Goal: Task Accomplishment & Management: Complete application form

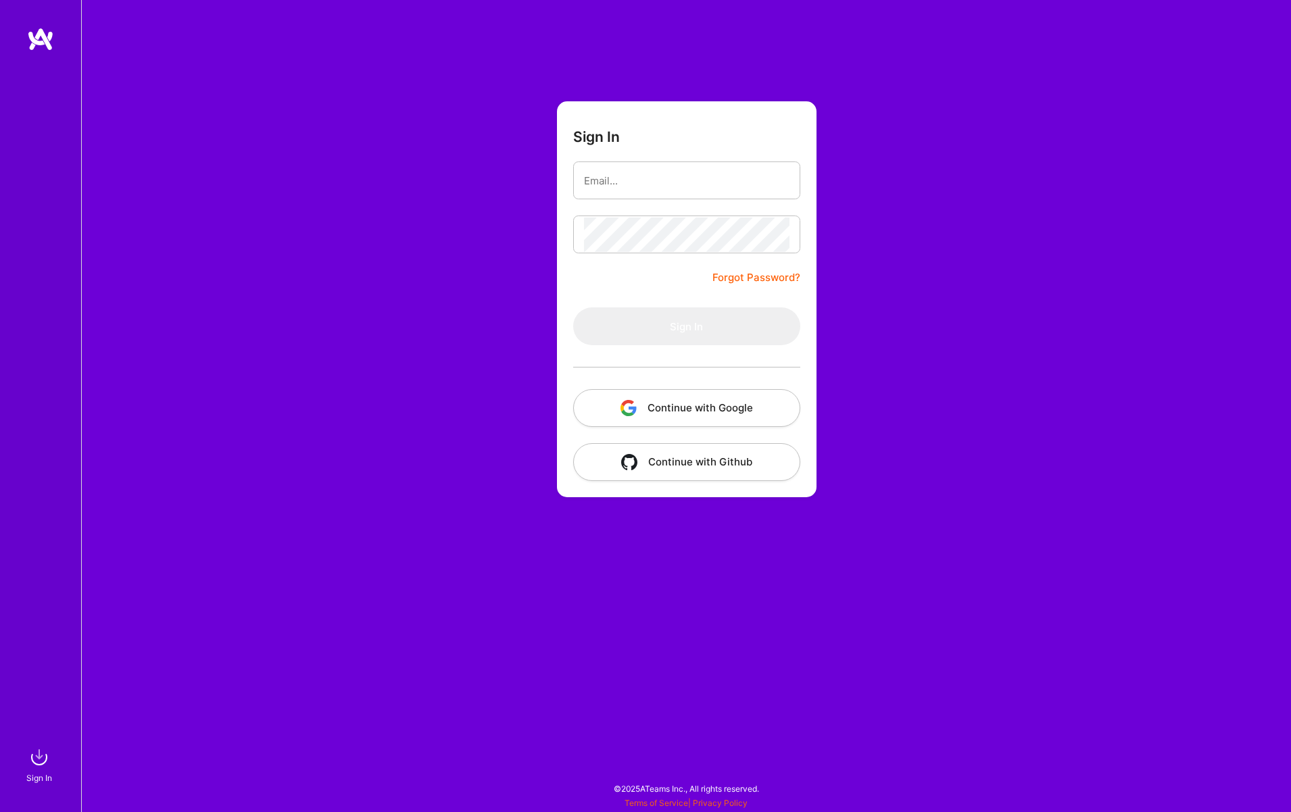
click at [695, 414] on button "Continue with Google" at bounding box center [686, 408] width 227 height 38
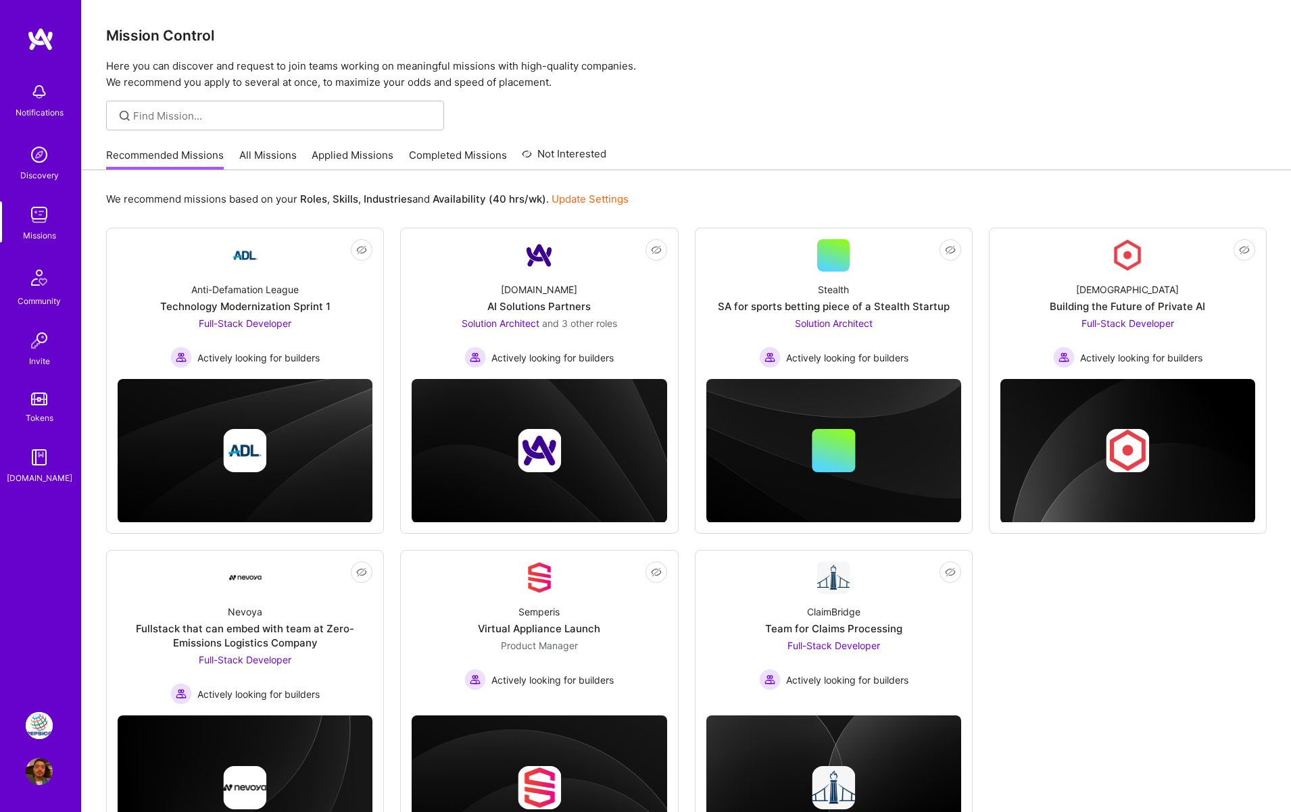
click at [47, 469] on img at bounding box center [39, 457] width 27 height 27
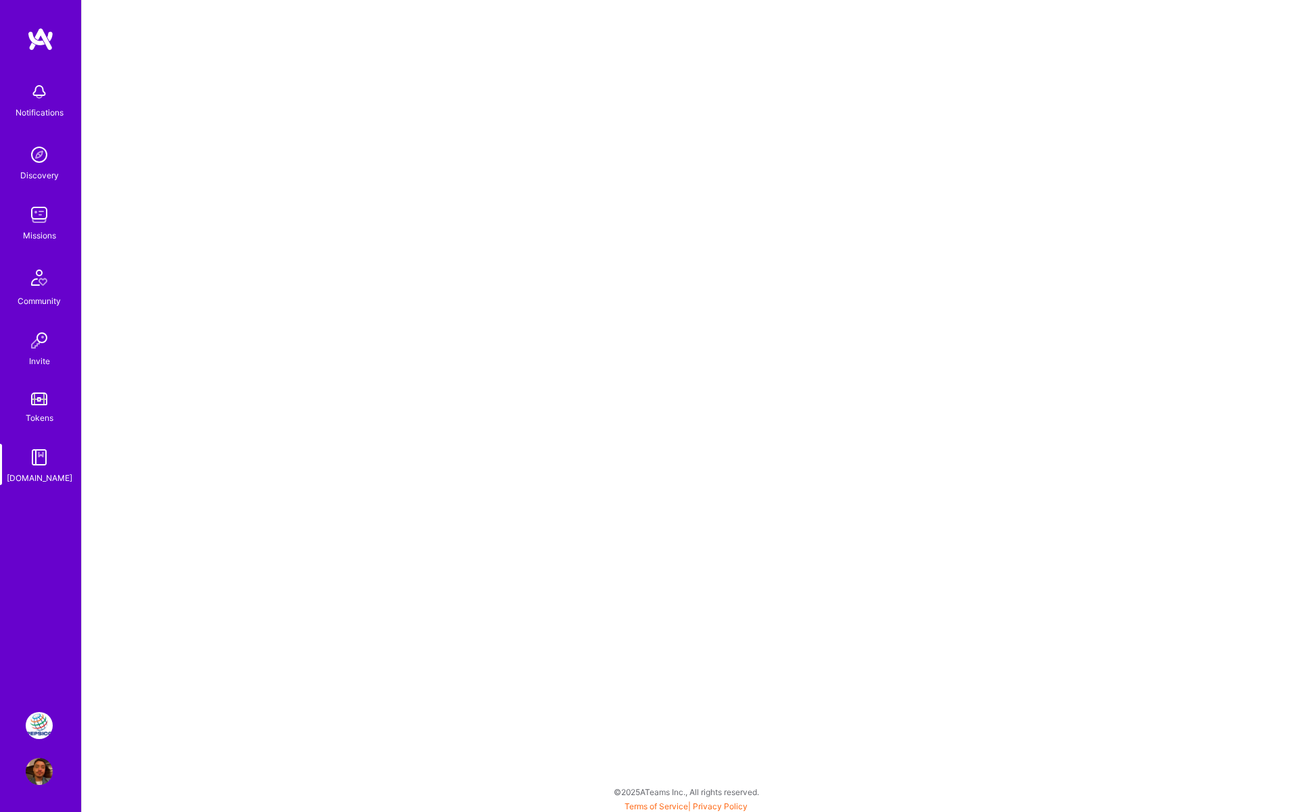
click at [33, 725] on img at bounding box center [39, 725] width 27 height 27
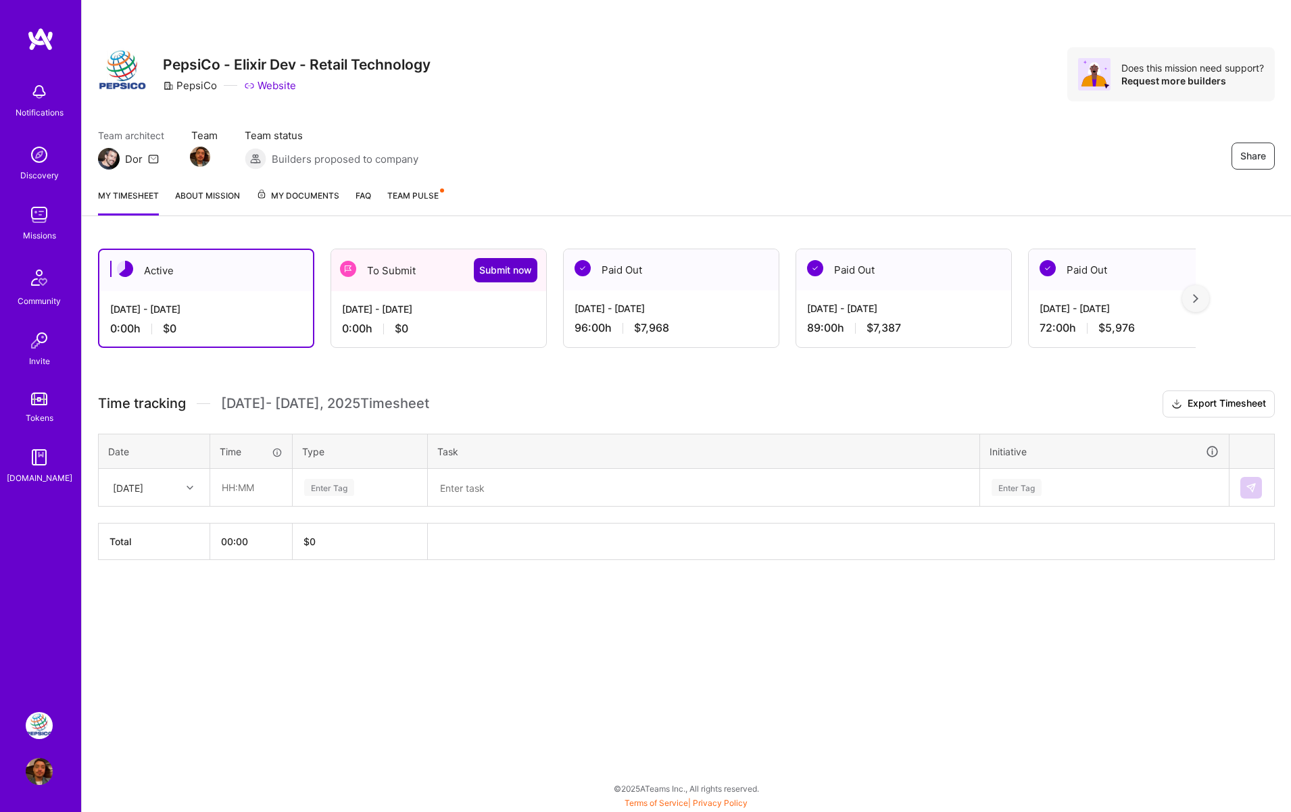
click at [503, 265] on span "Submit now" at bounding box center [505, 271] width 53 height 14
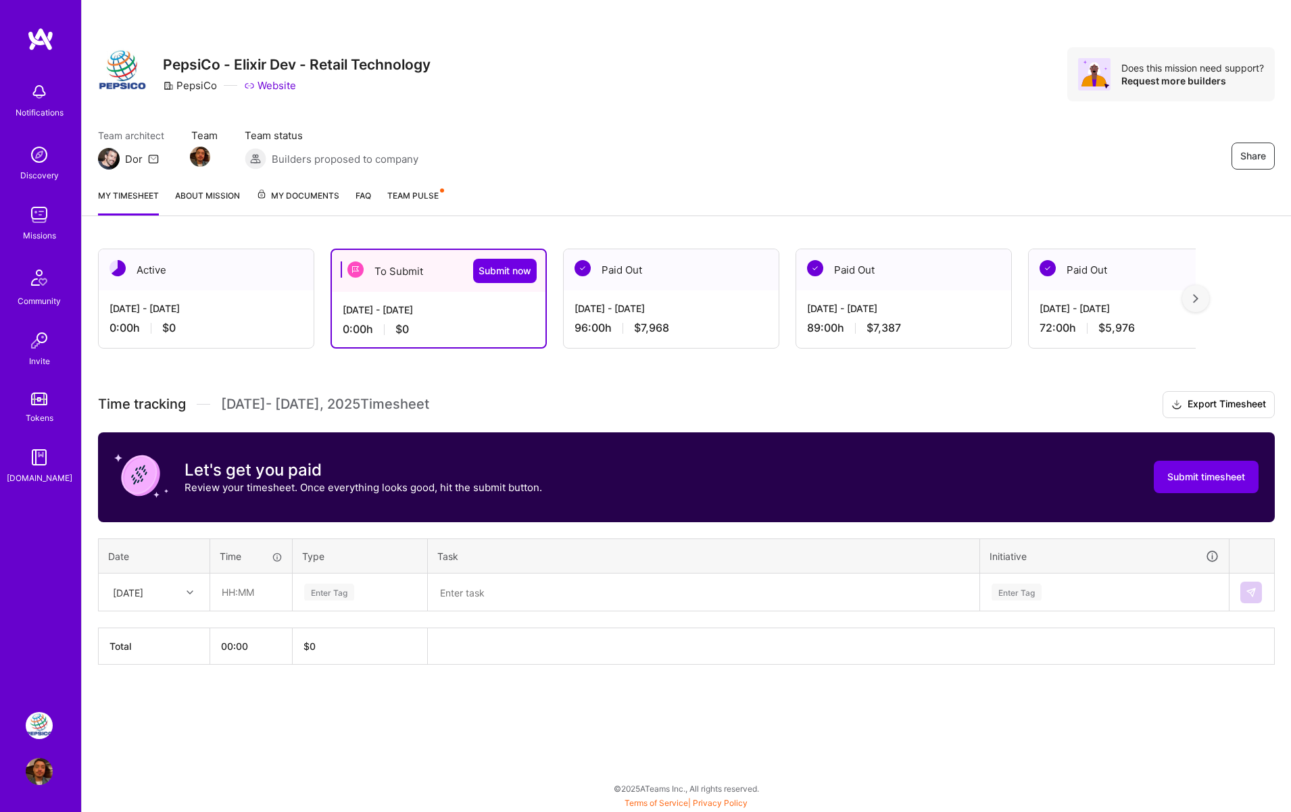
click at [681, 101] on div "Share PepsiCo - Elixir Dev - Retail Technology PepsiCo Website Does this missio…" at bounding box center [686, 89] width 1209 height 178
click at [172, 594] on div "Fri, Aug 1" at bounding box center [143, 592] width 75 height 22
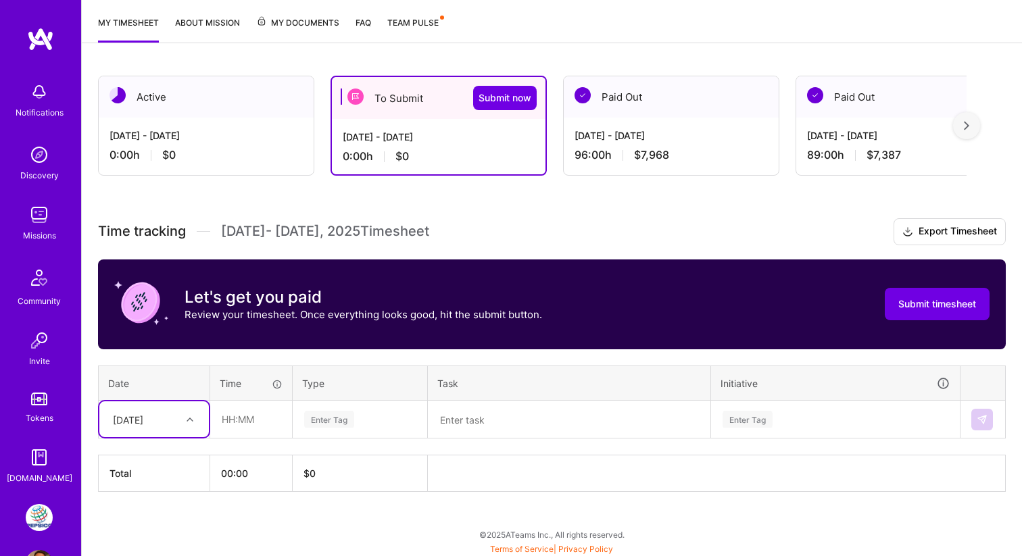
scroll to position [174, 0]
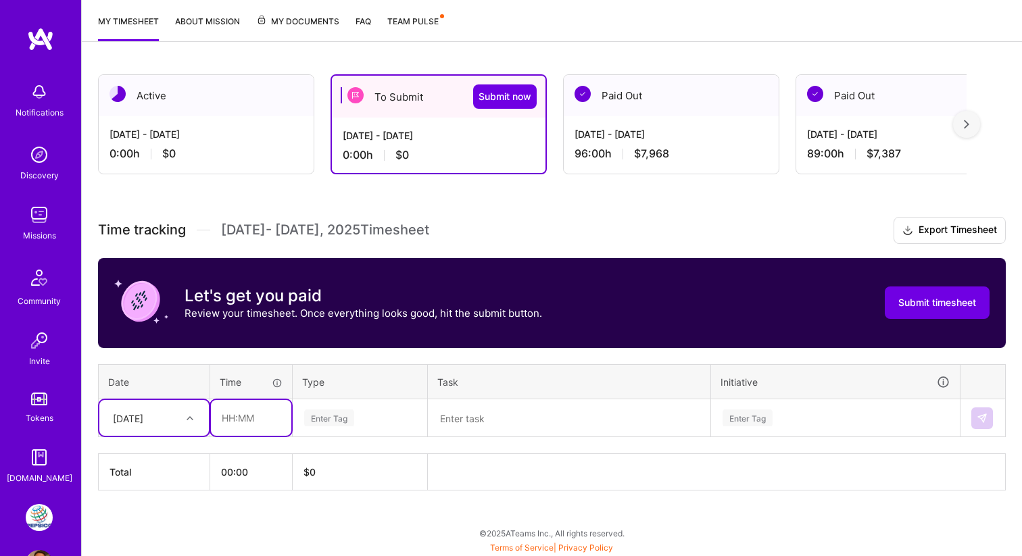
click at [247, 422] on input "text" at bounding box center [251, 418] width 80 height 36
type input "08:00"
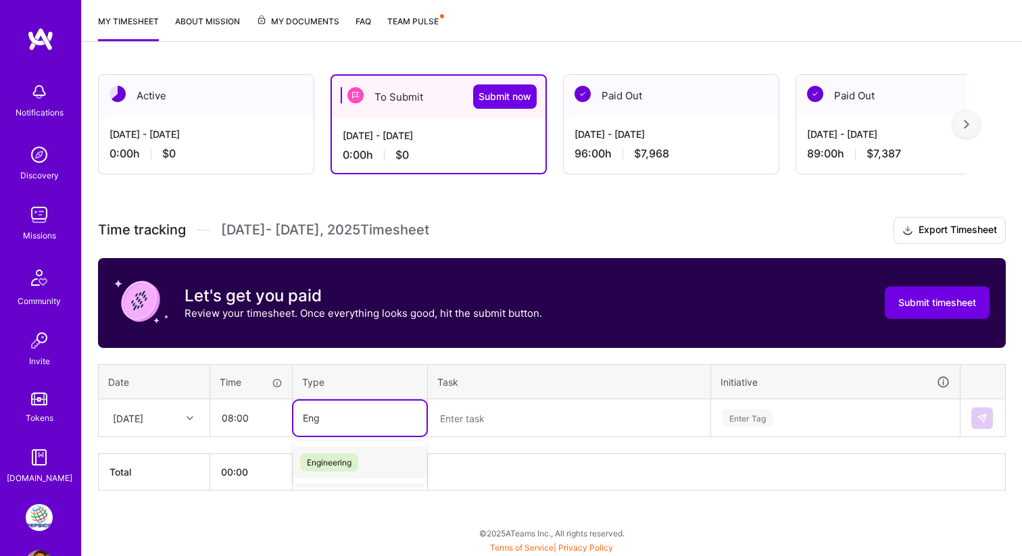
type input "Engi"
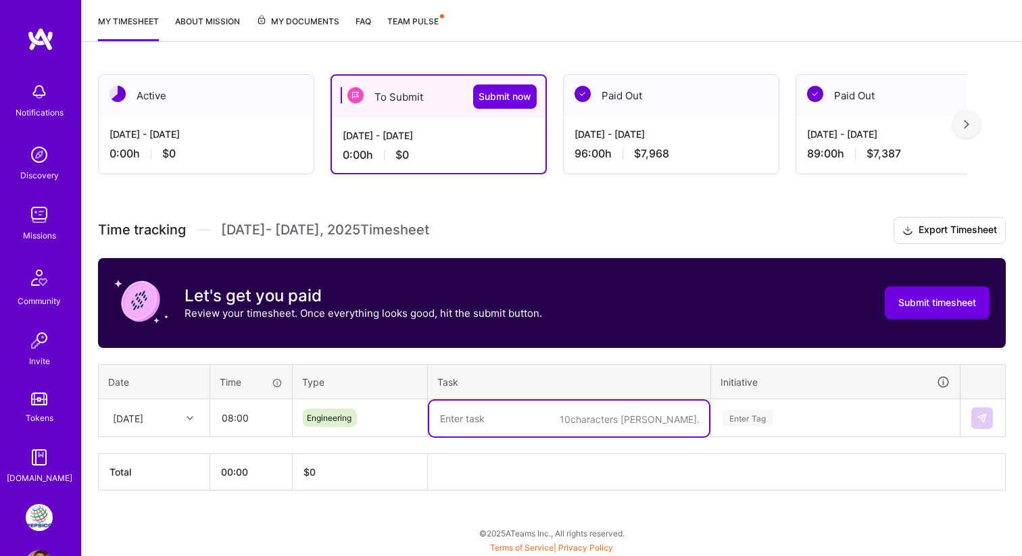
paste textarea "PXS-2202: Implemented live toast notifications for successful order updates and…"
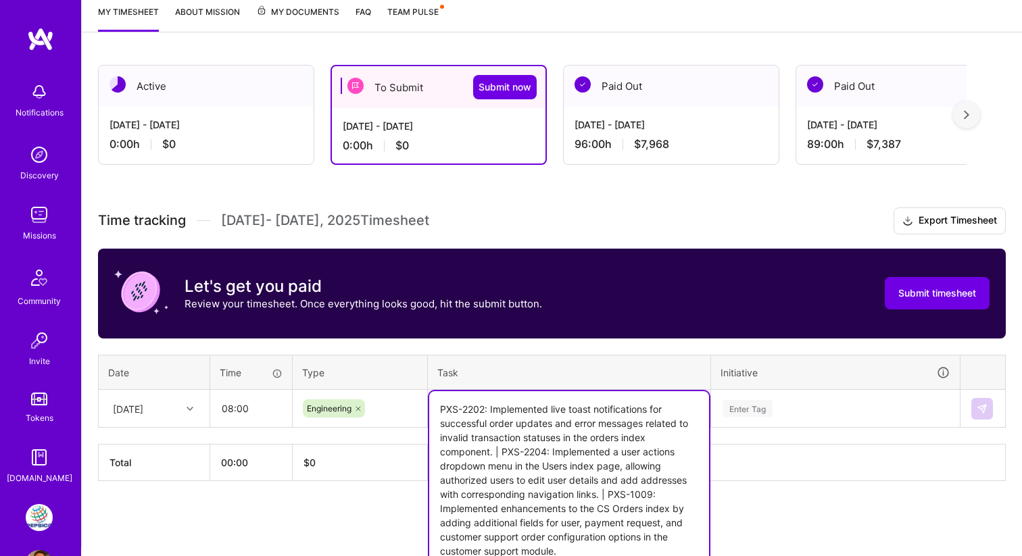
type textarea "PXS-2202: Implemented live toast notifications for successful order updates and…"
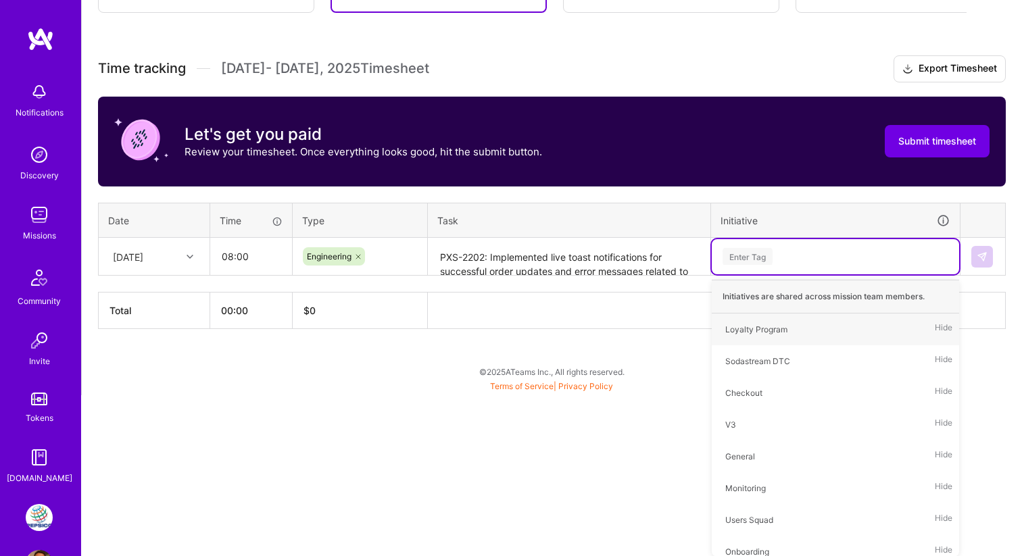
type input "E"
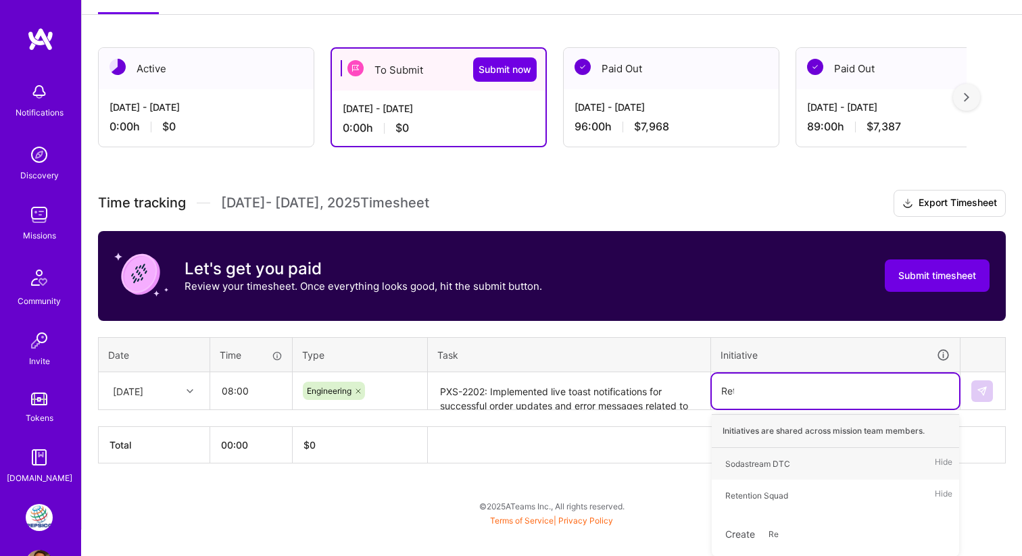
type input "Rete"
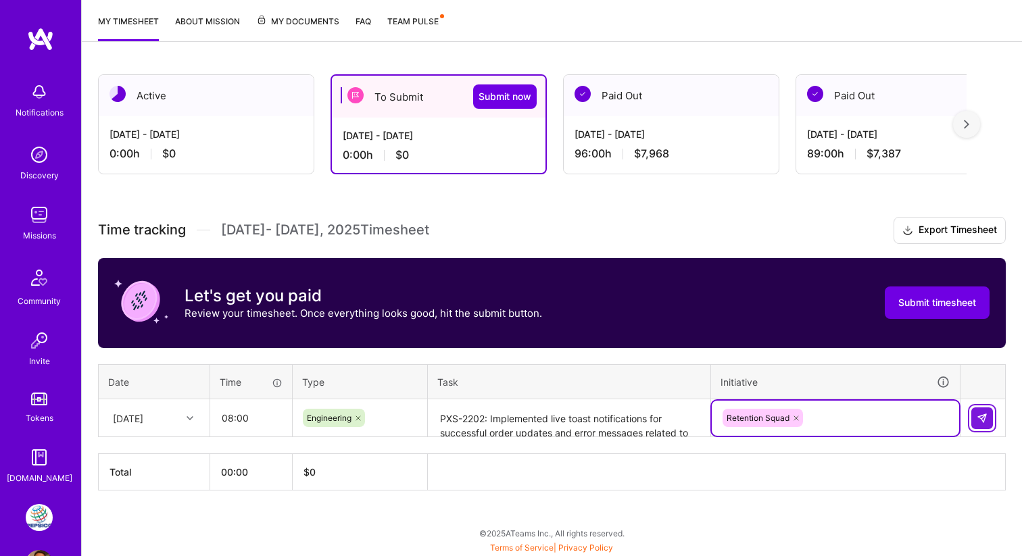
click at [973, 410] on button at bounding box center [982, 418] width 22 height 22
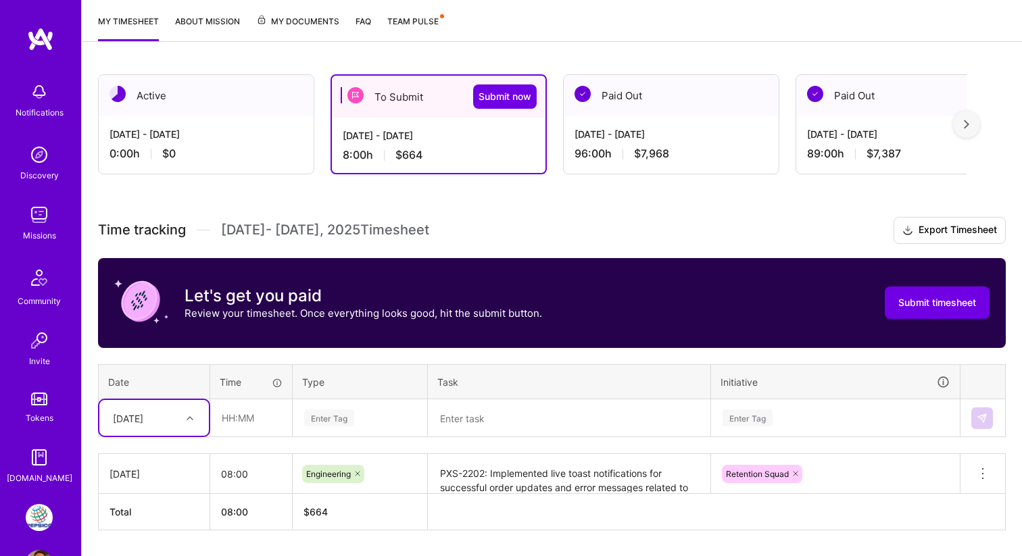
click at [182, 410] on div "Select is focused ,type to refine list, press Down to open the menu, Fri, Aug 1" at bounding box center [153, 418] width 109 height 36
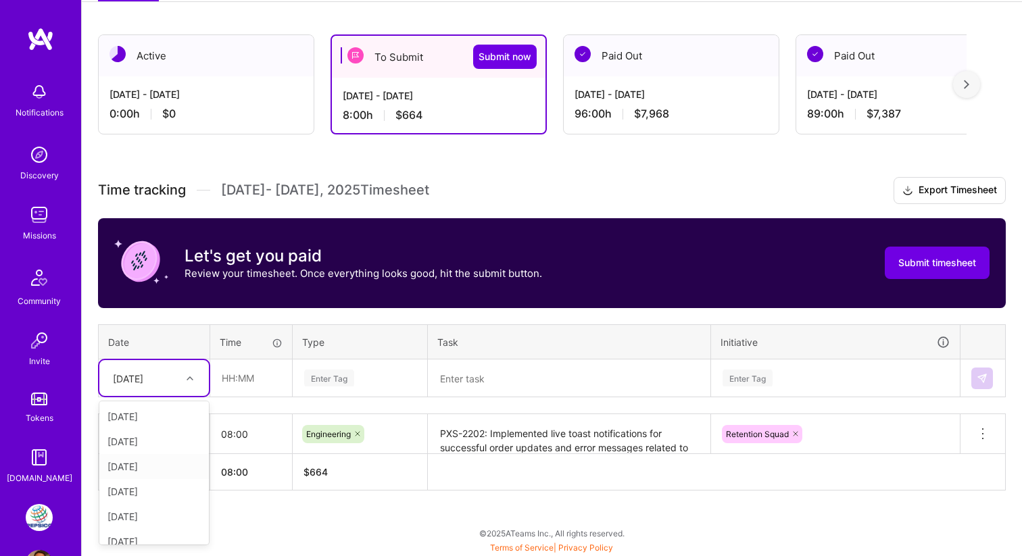
click at [149, 468] on div "Mon, Aug 4" at bounding box center [153, 466] width 109 height 25
click at [230, 393] on input "text" at bounding box center [251, 378] width 80 height 36
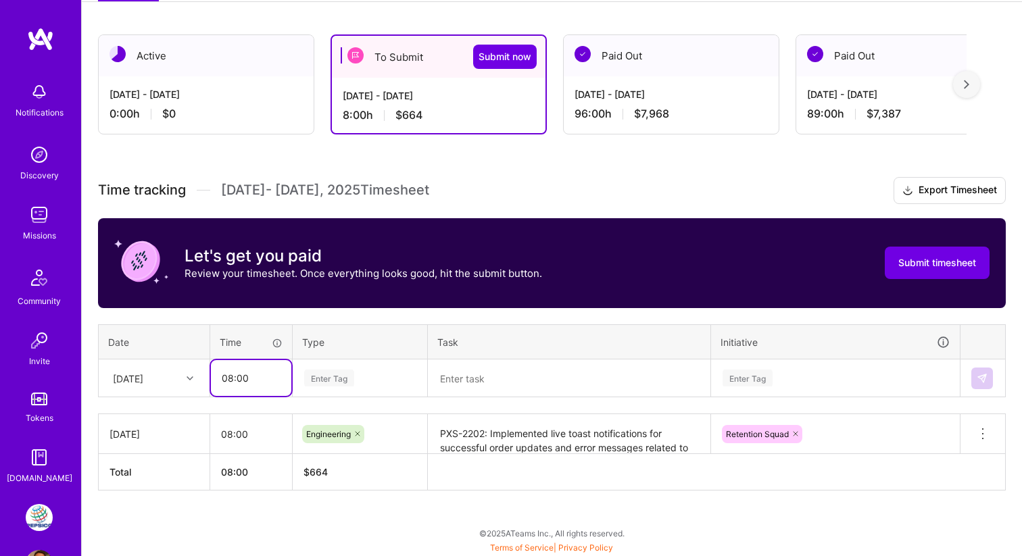
type input "08:00"
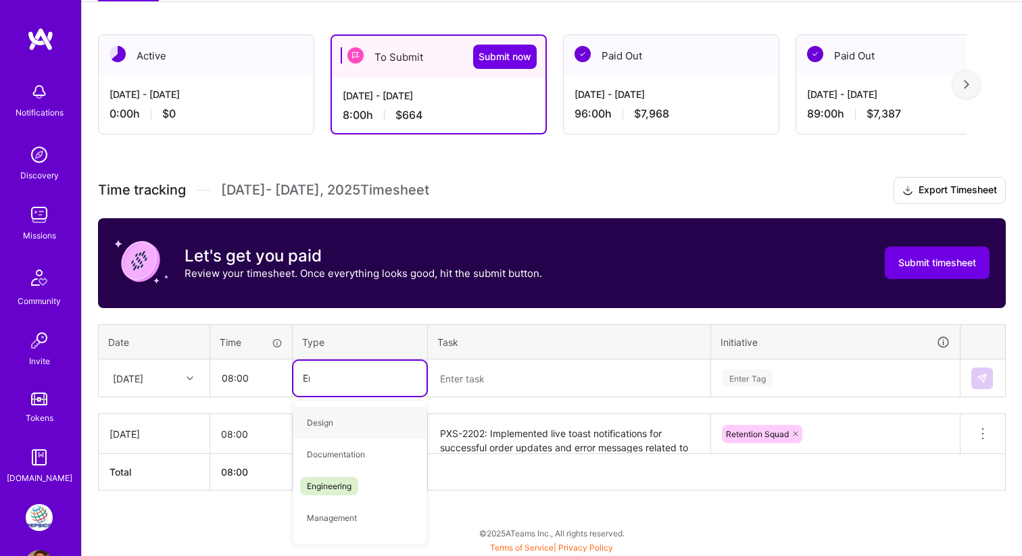
type input "Engi"
click at [586, 370] on textarea at bounding box center [569, 379] width 280 height 36
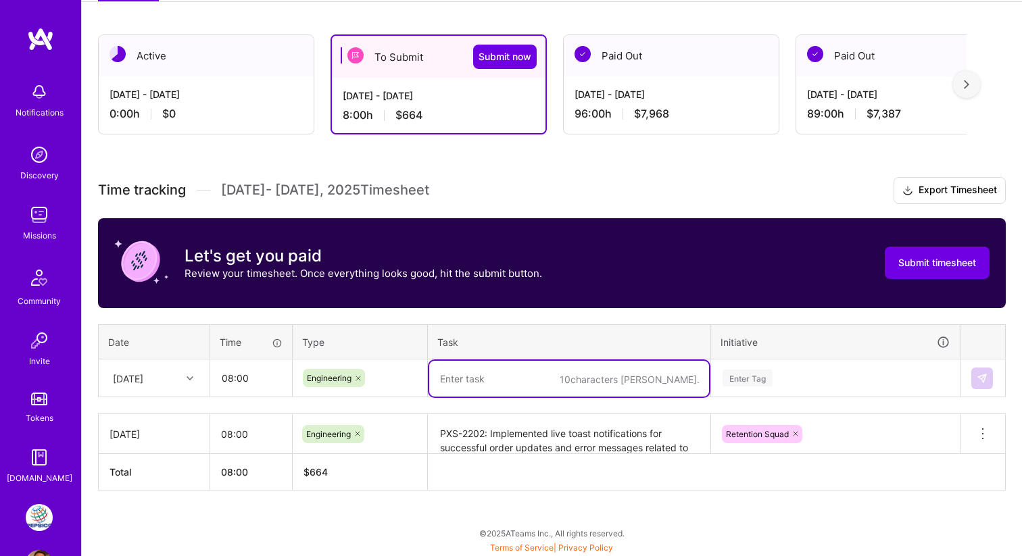
paste textarea "PXS-2410: Implemented seeds for creating test accounts with addresses and speci…"
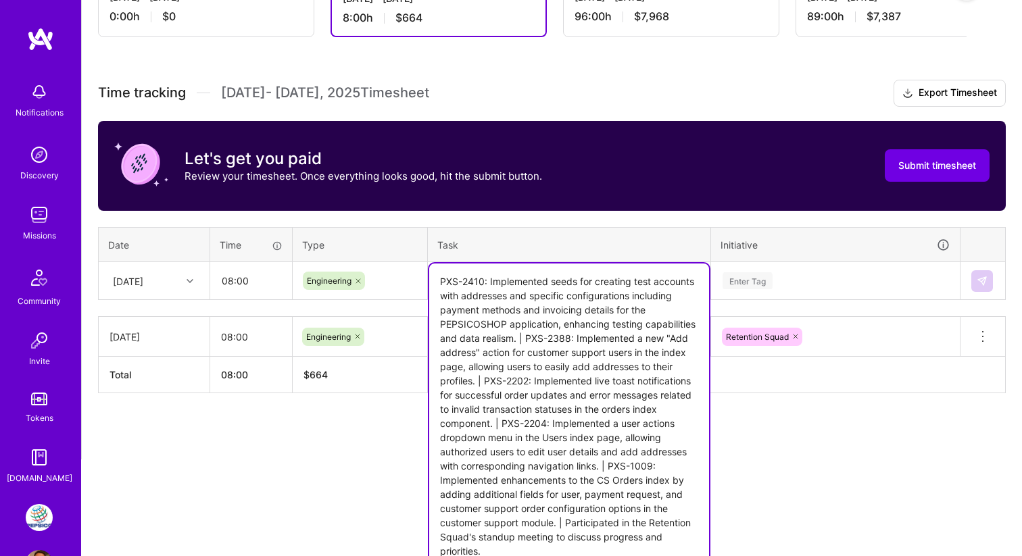
type textarea "PXS-2410: Implemented seeds for creating test accounts with addresses and speci…"
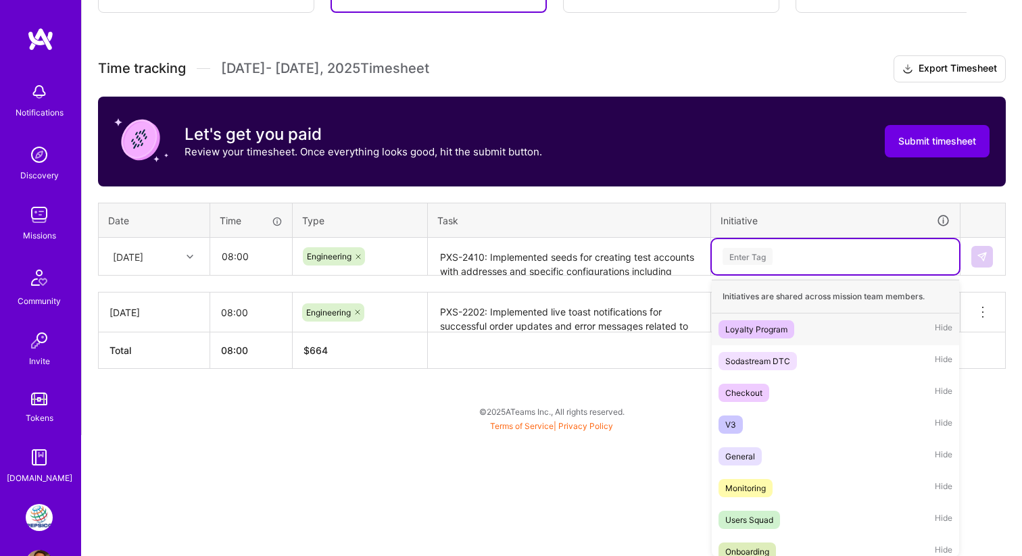
click at [789, 277] on div "Time tracking Aug 1 - Aug 15 , 2025 Timesheet Export Timesheet Let's get you pa…" at bounding box center [552, 212] width 908 height 314
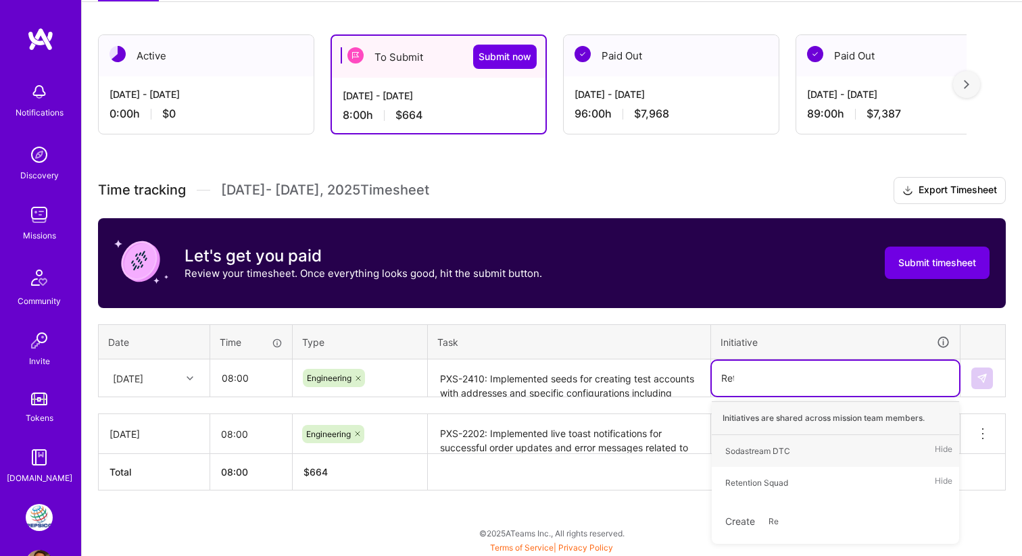
type input "Rete"
click at [757, 451] on div "Retention Squad" at bounding box center [756, 451] width 63 height 14
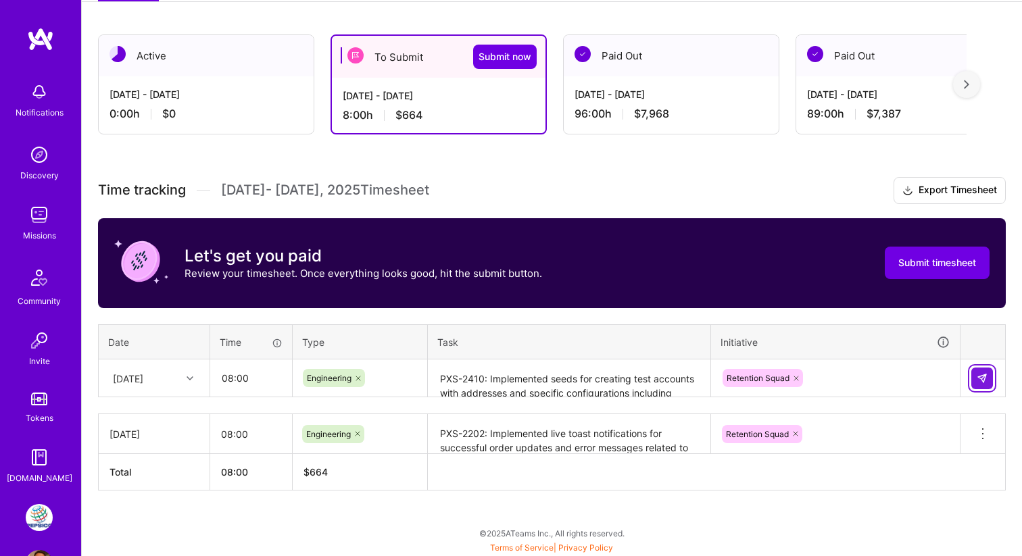
click at [984, 376] on img at bounding box center [981, 378] width 11 height 11
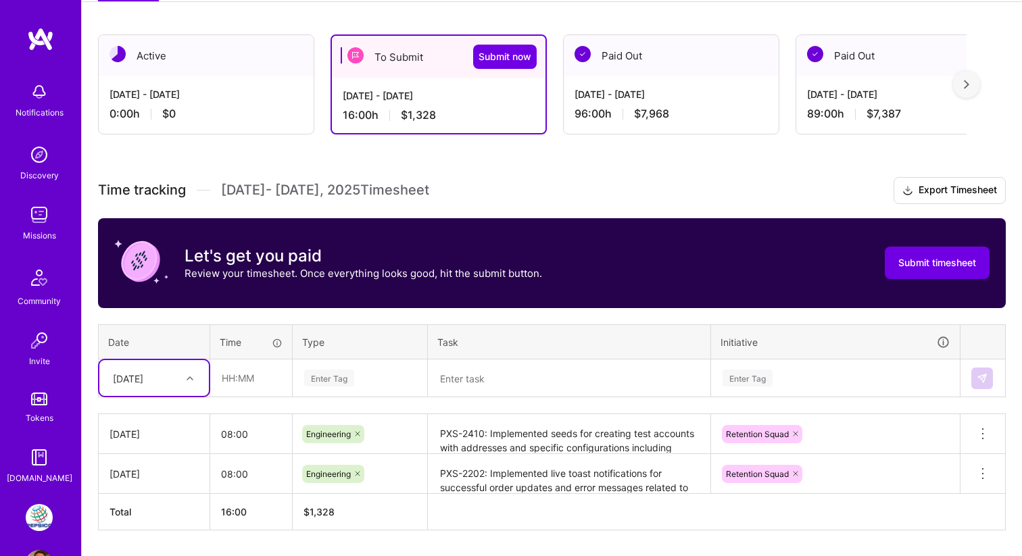
scroll to position [254, 0]
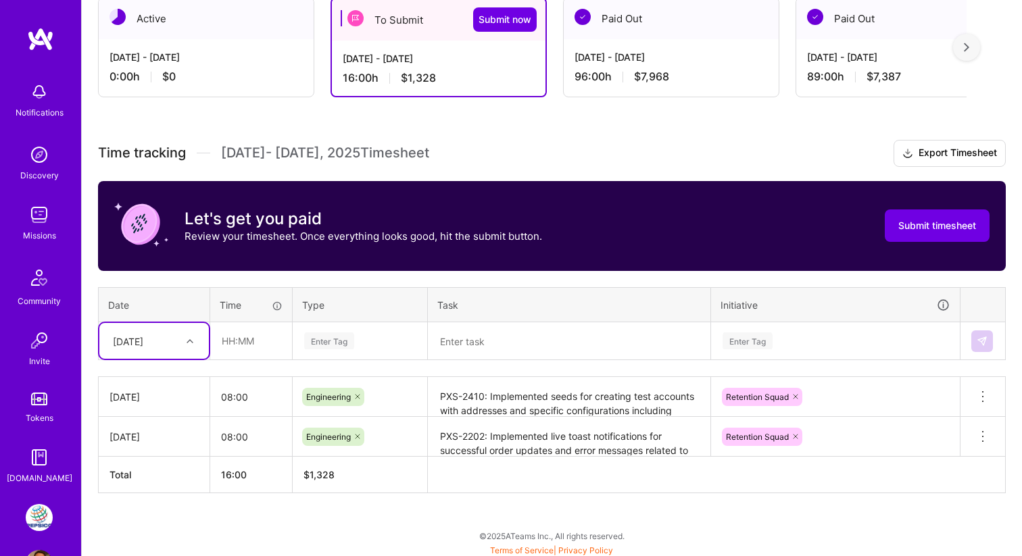
click at [186, 359] on div "option Mon, Aug 4, selected. Select is focused ,type to refine list, press Down…" at bounding box center [153, 341] width 109 height 36
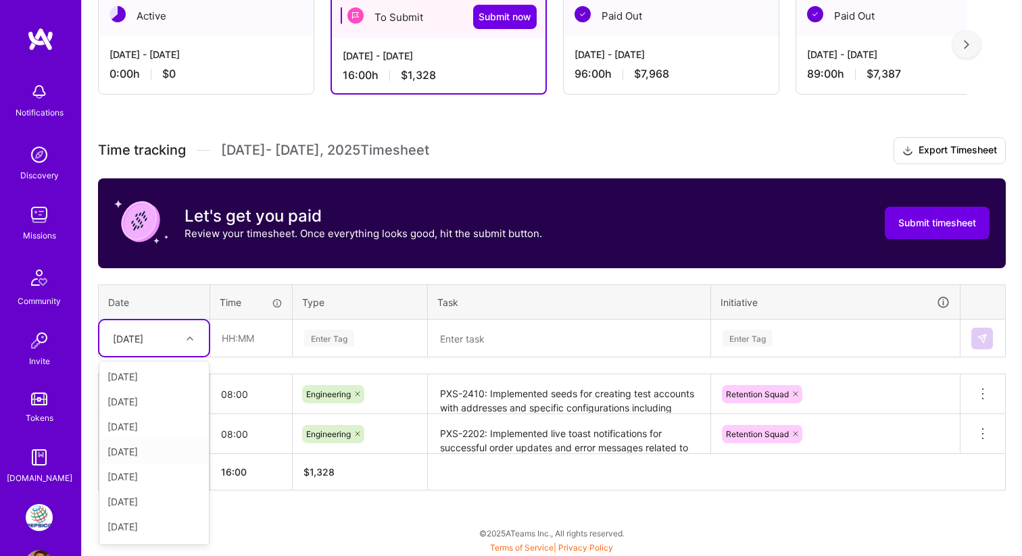
click at [160, 448] on div "Tue, Aug 5" at bounding box center [153, 451] width 109 height 25
click at [238, 339] on input "text" at bounding box center [251, 338] width 80 height 36
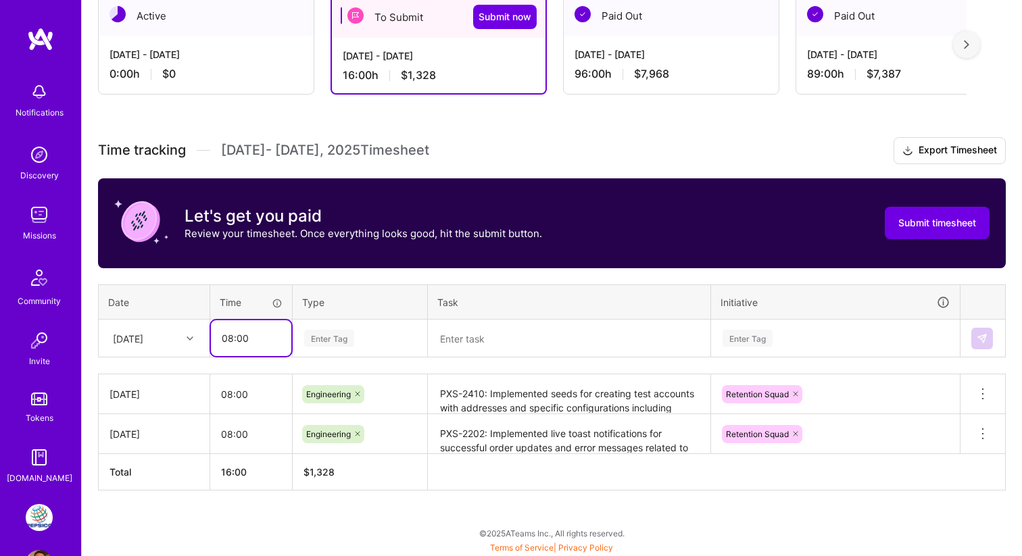
type input "08:00"
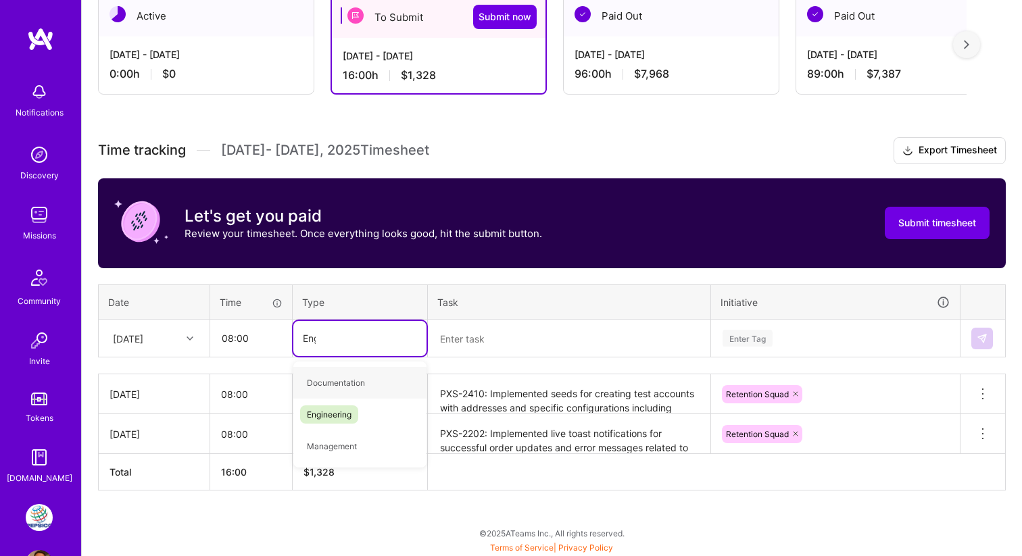
type input "Engi"
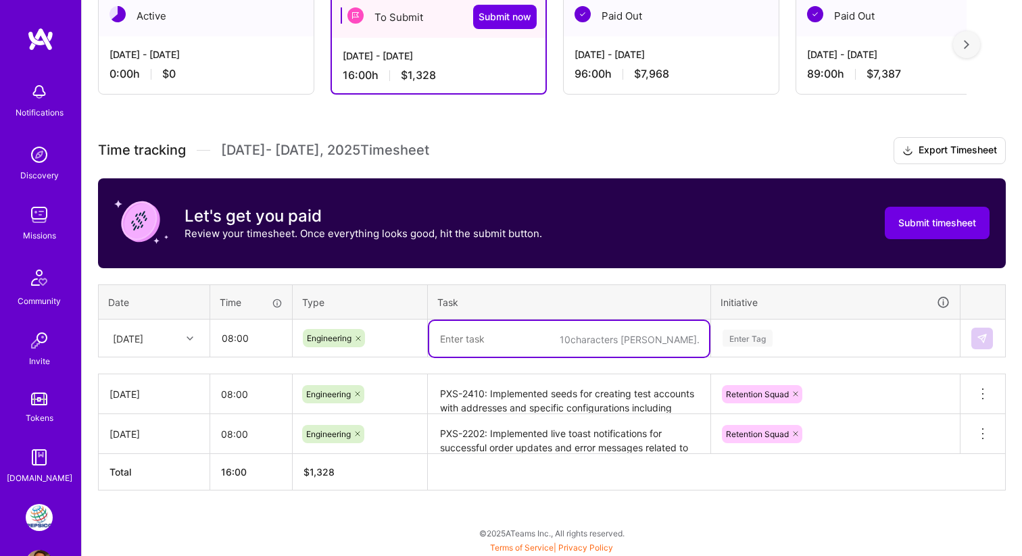
paste textarea "PXS-2410: Implemented seeds for creating test accounts with addresses and speci…"
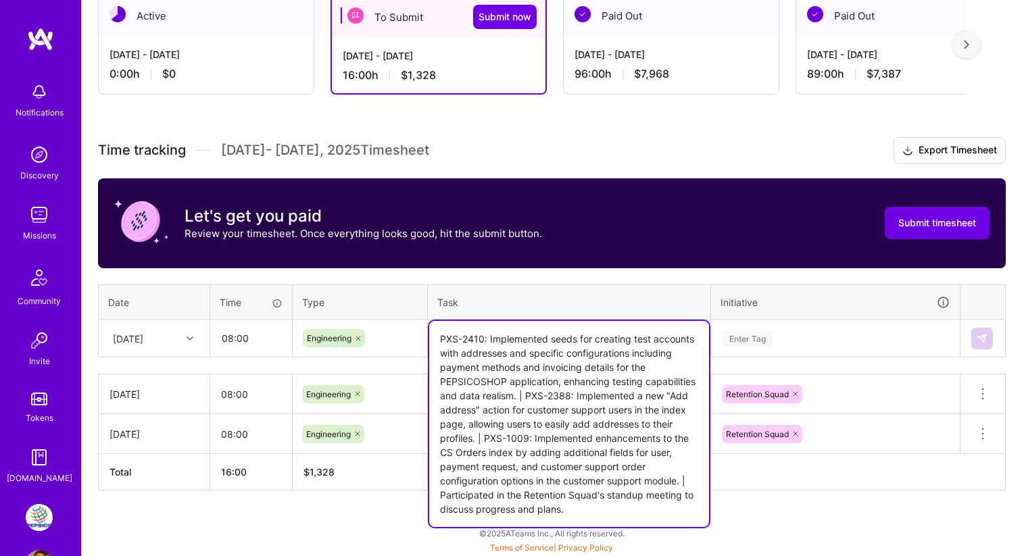
type textarea "PXS-2410: Implemented seeds for creating test accounts with addresses and speci…"
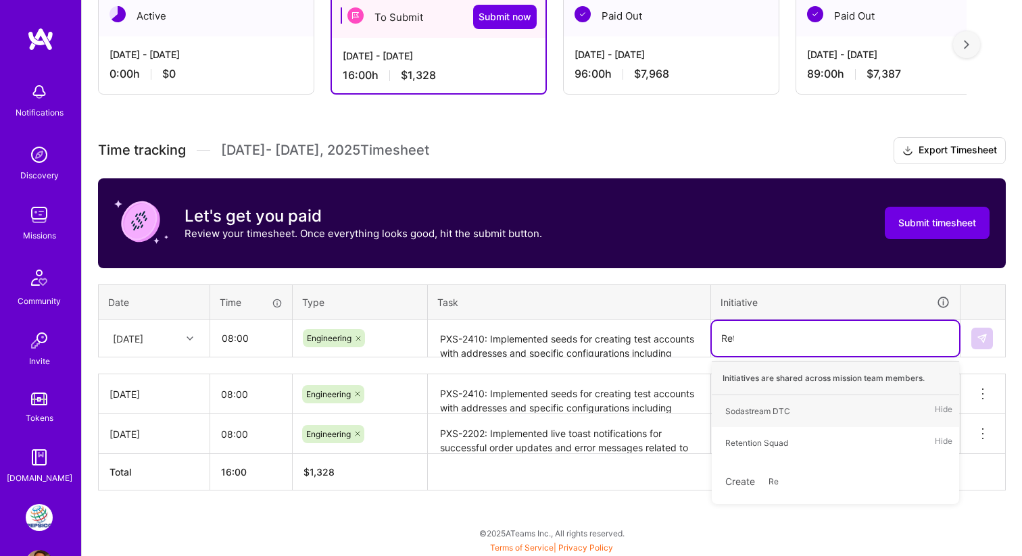
type input "Rete"
click at [793, 416] on span "Retention Squad" at bounding box center [756, 411] width 76 height 18
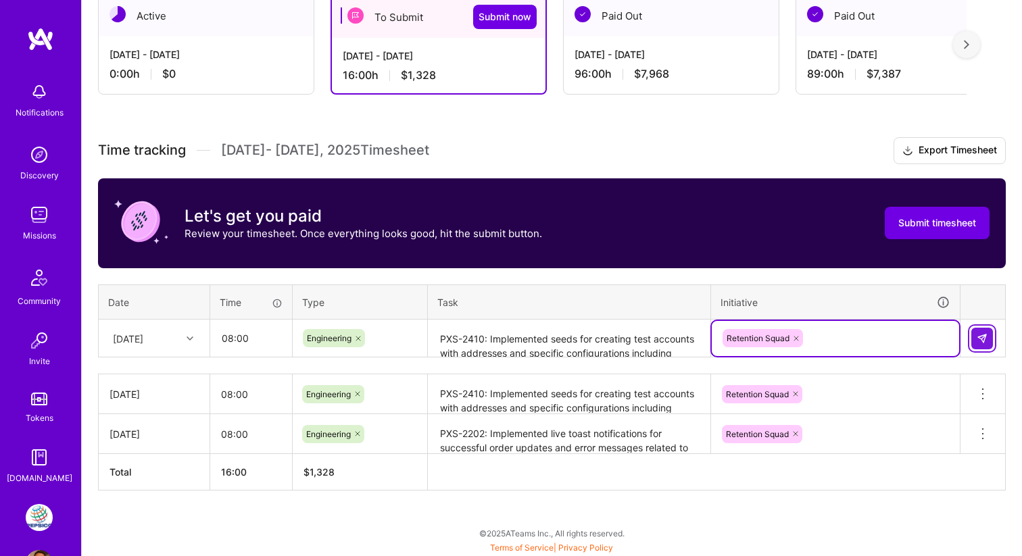
click at [986, 339] on img at bounding box center [981, 338] width 11 height 11
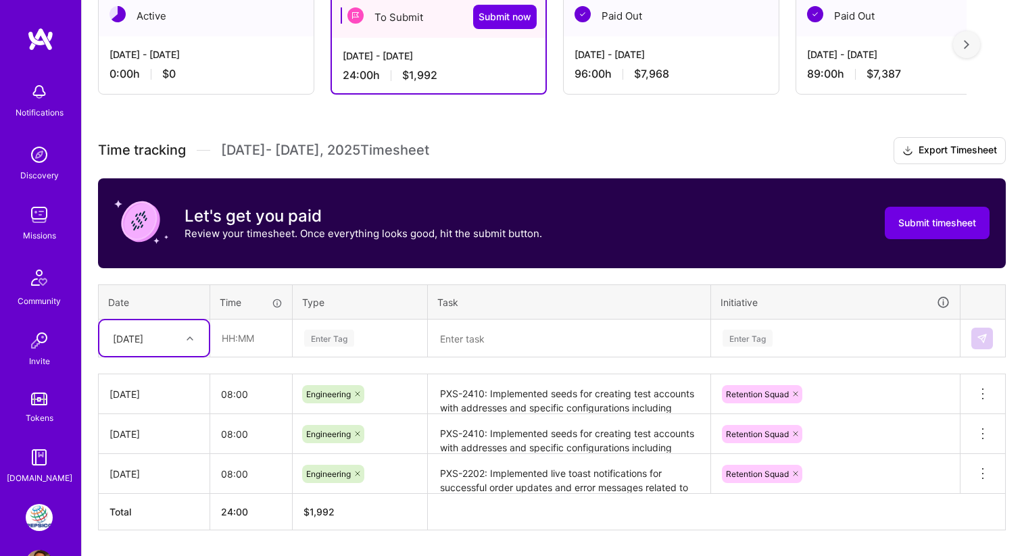
click at [177, 337] on div "Tue, Aug 5" at bounding box center [153, 338] width 109 height 36
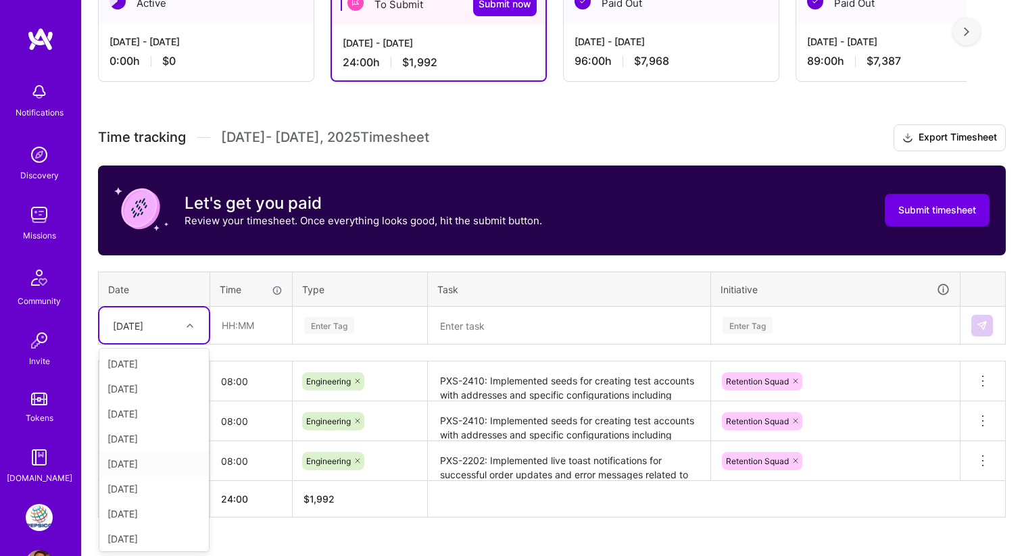
click at [167, 464] on div "Wed, Aug 6" at bounding box center [153, 463] width 109 height 25
click at [258, 330] on input "text" at bounding box center [251, 325] width 80 height 36
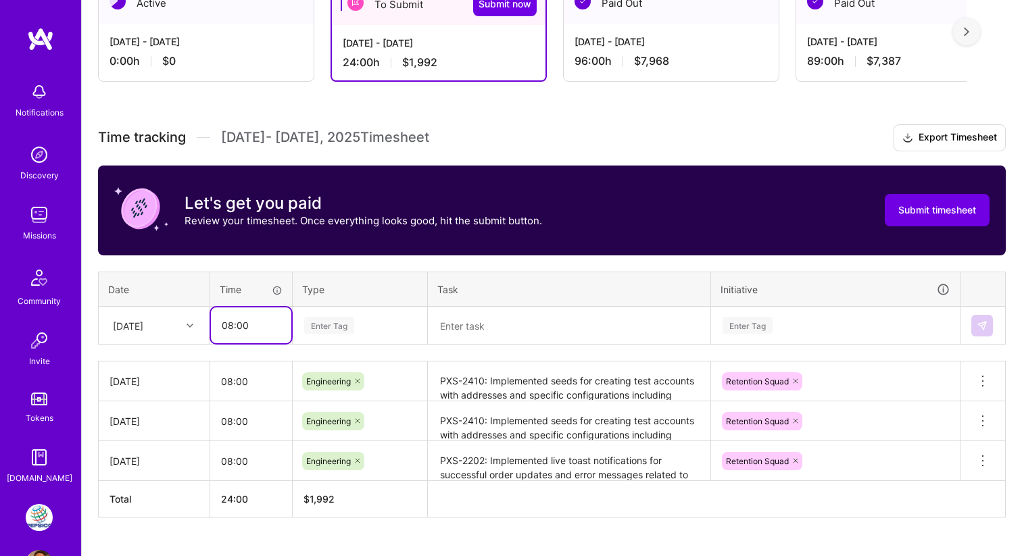
type input "08:00"
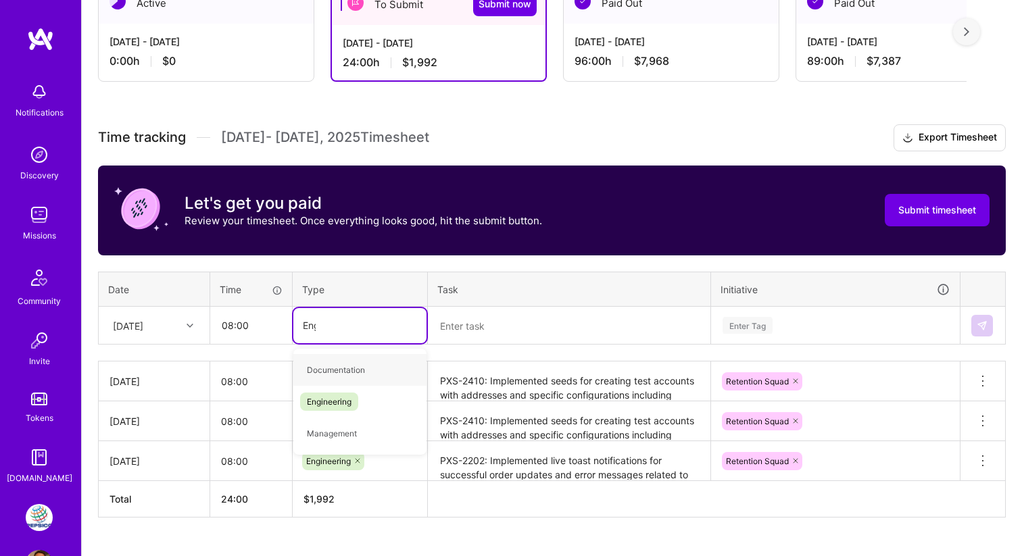
type input "Engi"
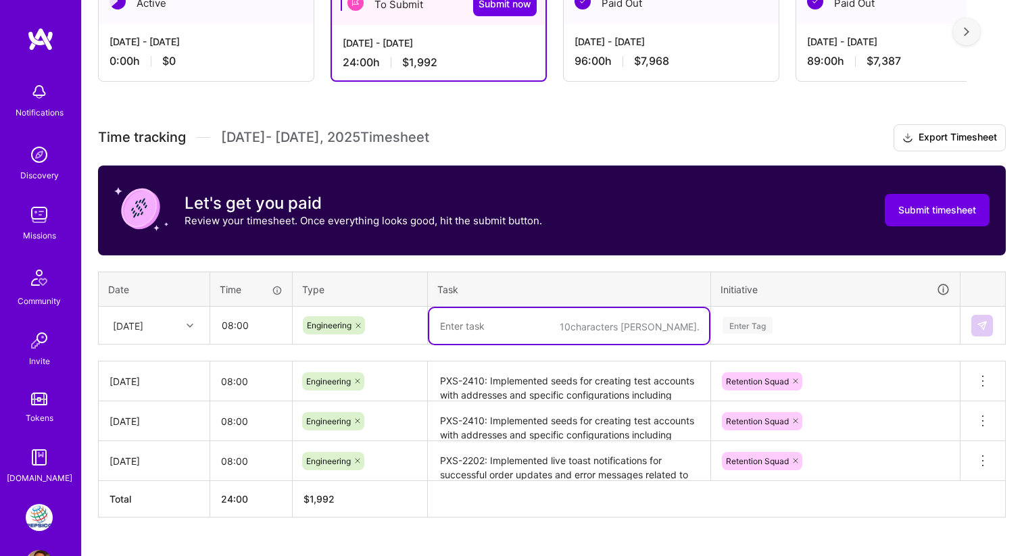
paste textarea "PXS-2410: Implemented seeds for creating test accounts with addresses and speci…"
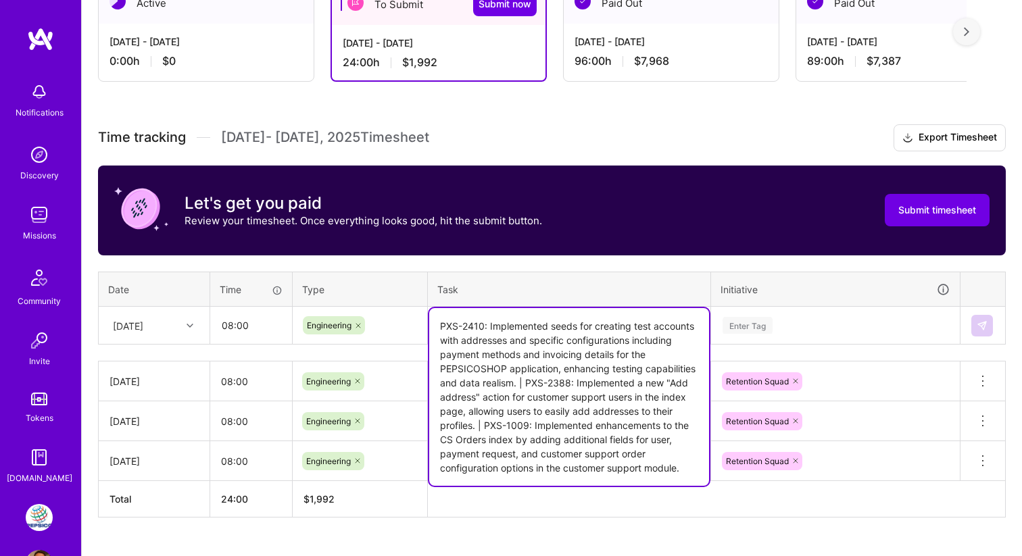
type textarea "PXS-2410: Implemented seeds for creating test accounts with addresses and speci…"
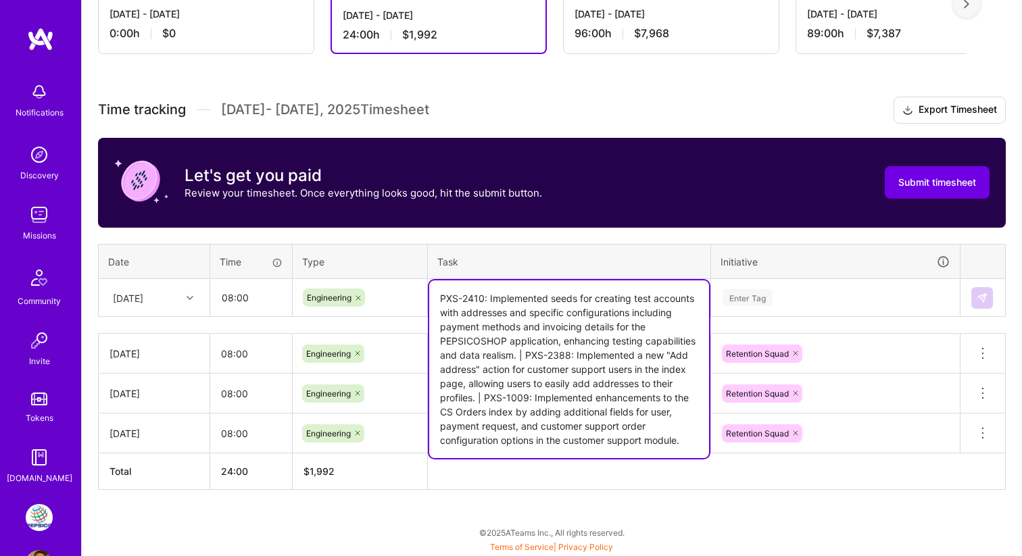
click at [789, 316] on div "Enter Tag" at bounding box center [835, 297] width 247 height 35
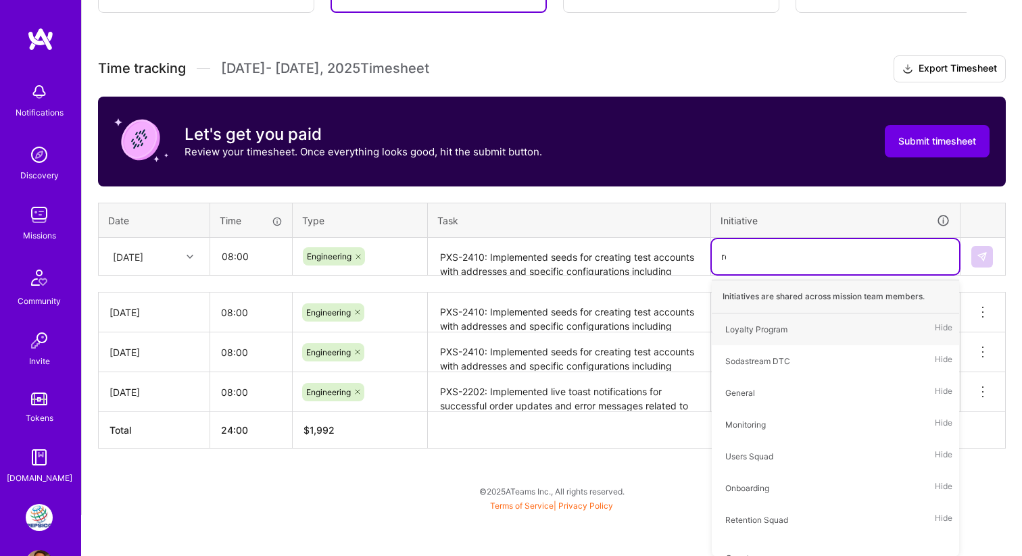
scroll to position [294, 0]
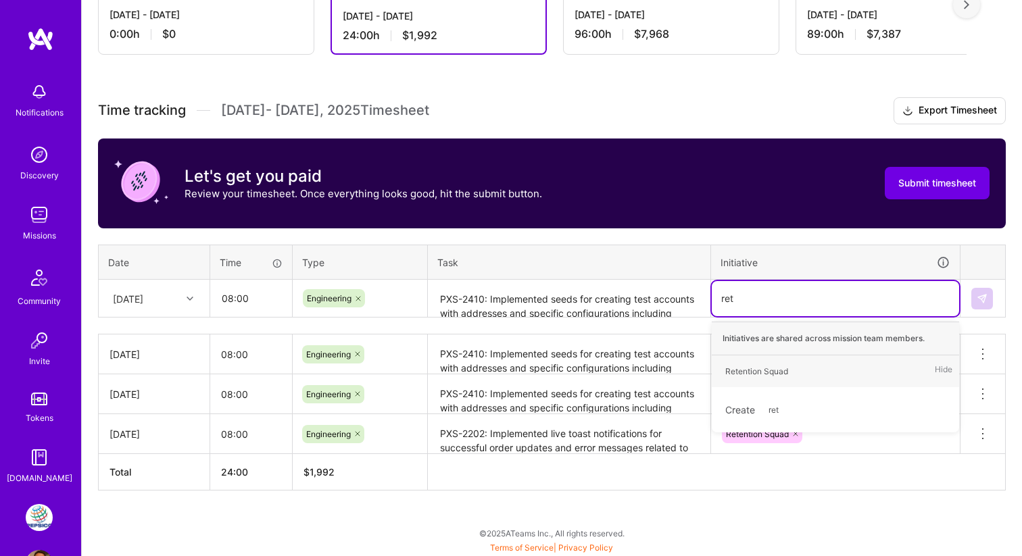
type input "rete"
click at [774, 368] on div "Retention Squad" at bounding box center [756, 371] width 63 height 14
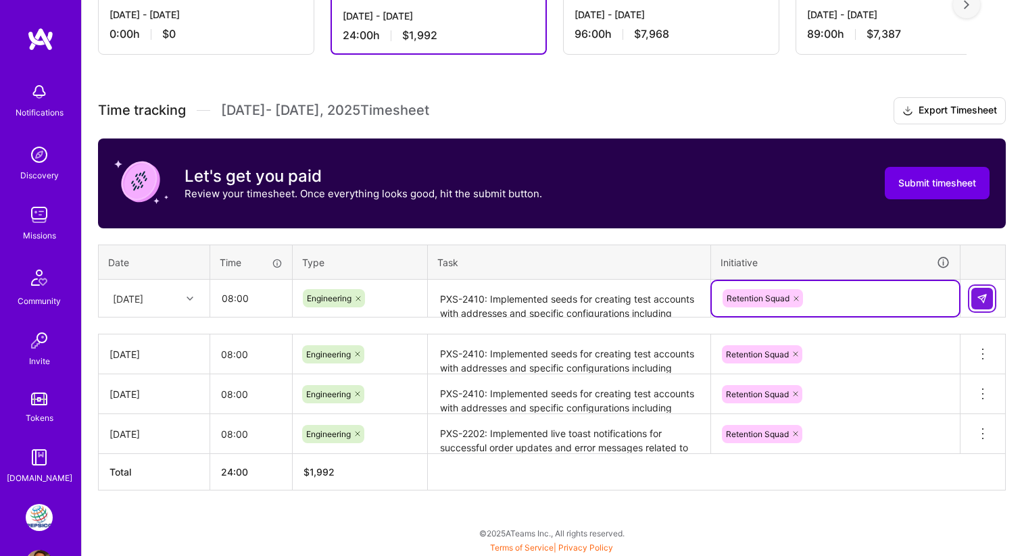
click at [988, 295] on button at bounding box center [982, 299] width 22 height 22
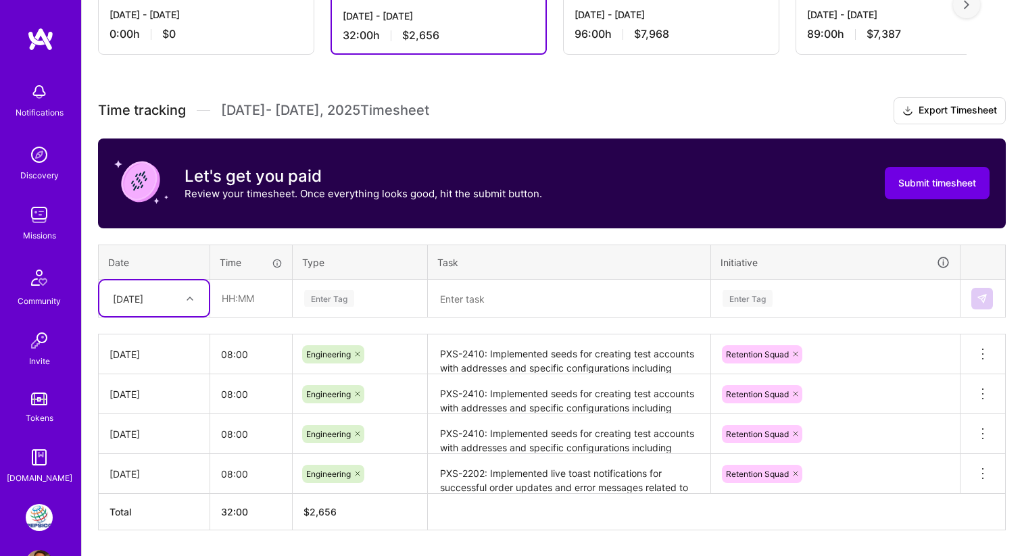
click at [183, 305] on div at bounding box center [191, 299] width 21 height 18
click at [137, 463] on div "Thu, Aug 7" at bounding box center [153, 461] width 109 height 25
click at [259, 297] on input "text" at bounding box center [251, 298] width 80 height 36
type input "08:00"
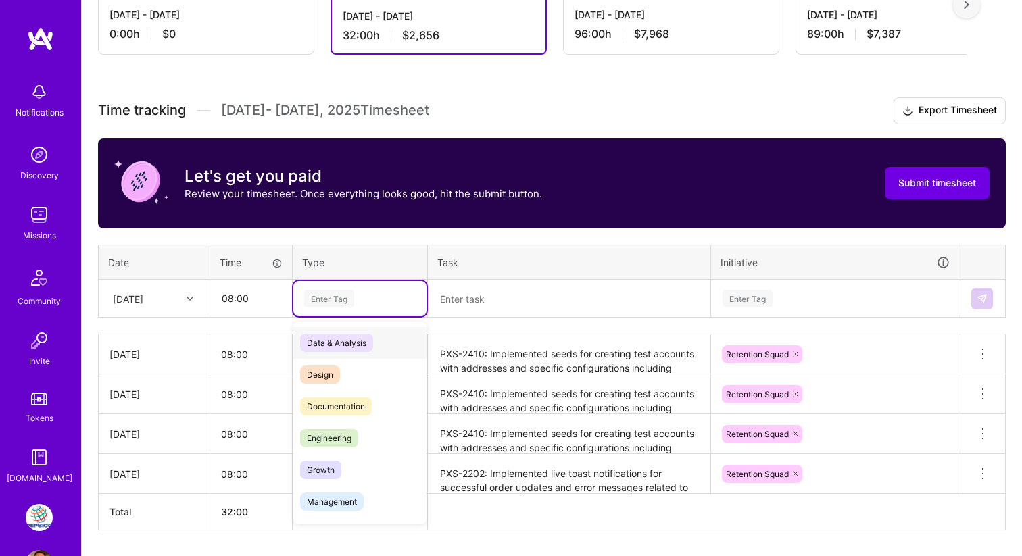
paste input "PXS-1009: Implemented enhancements to the CS Orders index by adding additional …"
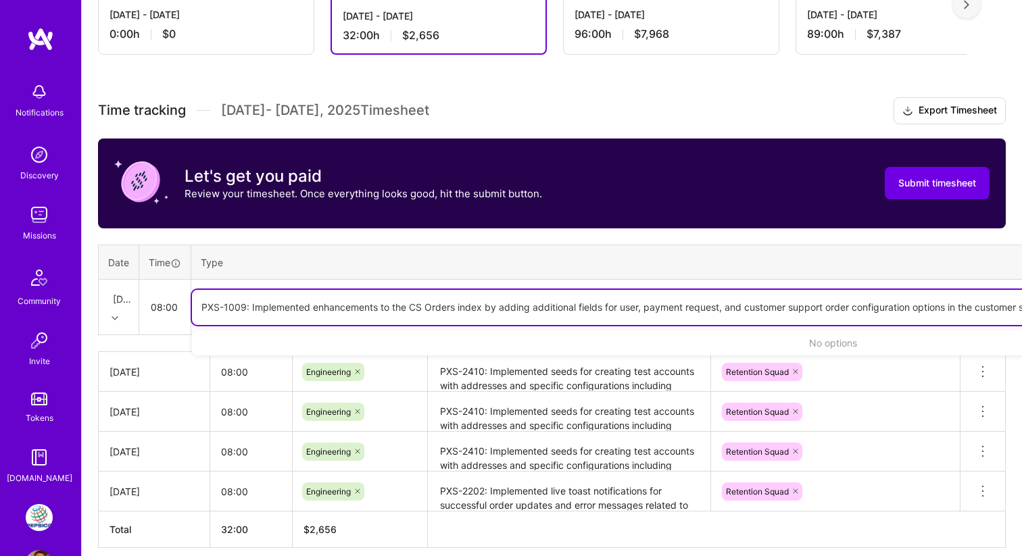
scroll to position [294, 441]
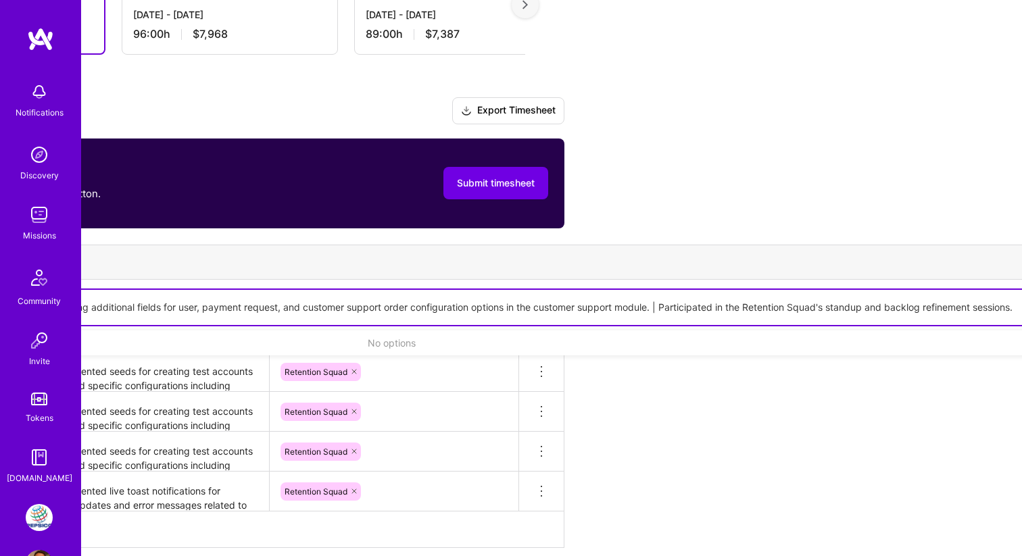
type input "PXS-1009: Implemented enhancements to the CS Orders index by adding additional …"
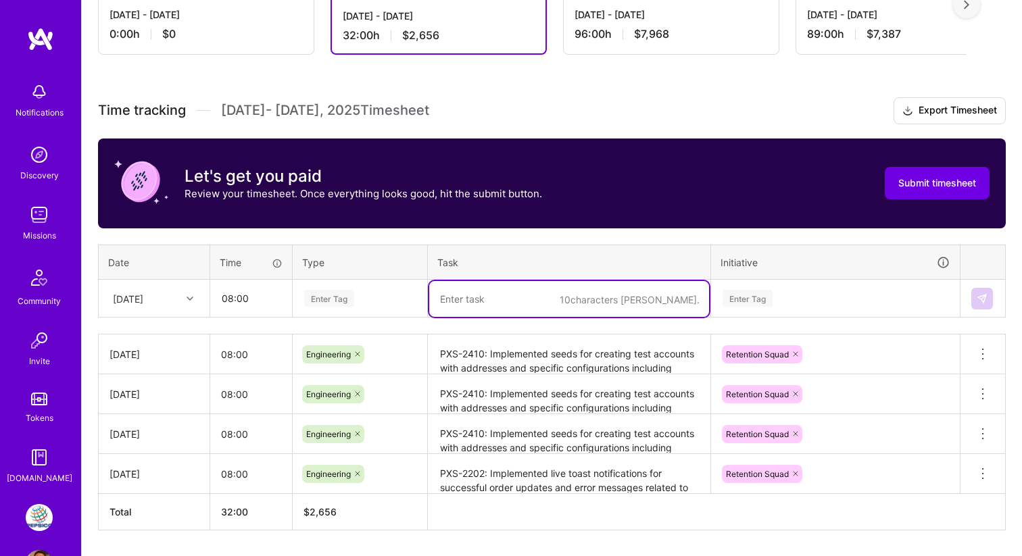
scroll to position [294, 0]
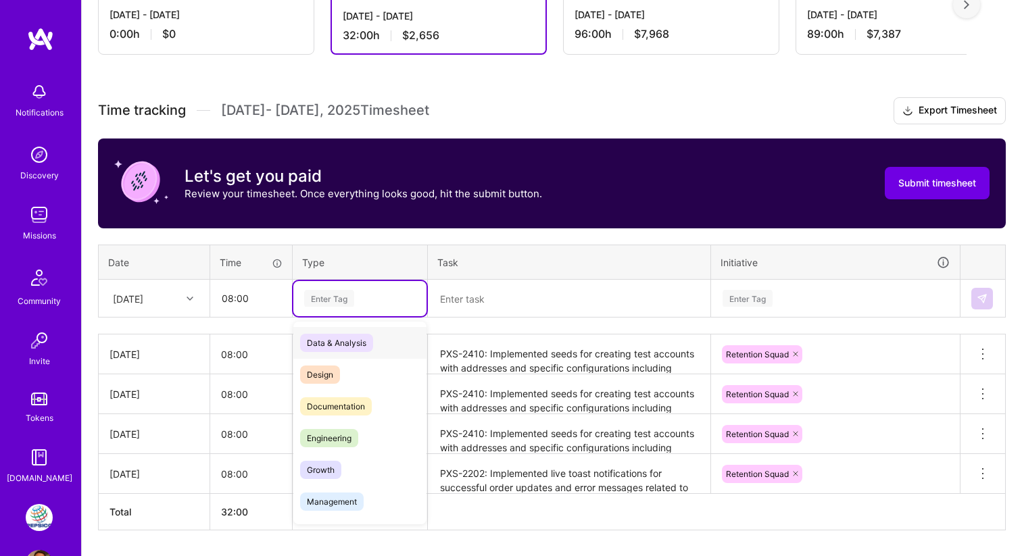
click at [370, 297] on div "Enter Tag" at bounding box center [360, 298] width 114 height 17
click at [351, 427] on div "Engineering" at bounding box center [359, 438] width 133 height 32
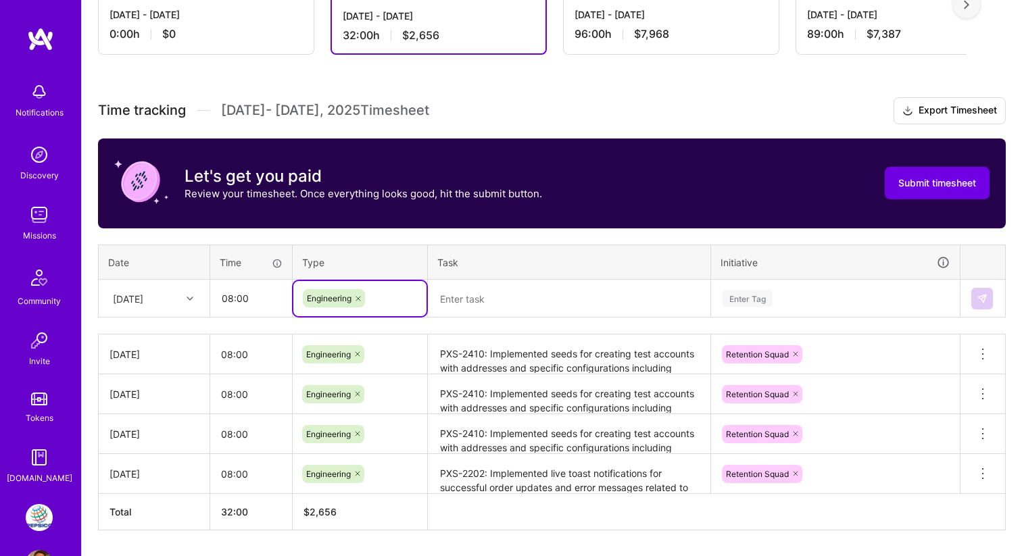
click at [476, 286] on textarea at bounding box center [569, 299] width 280 height 36
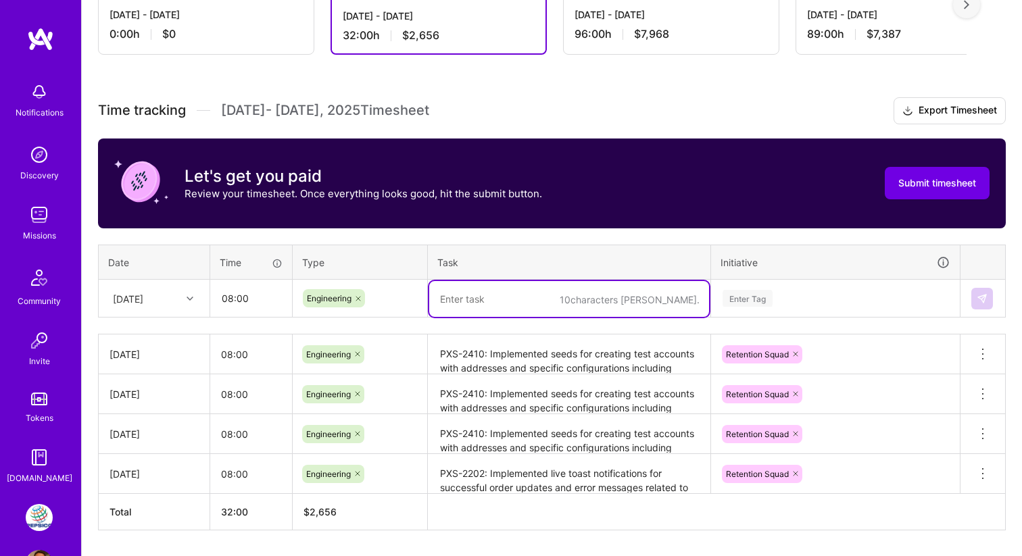
paste textarea "PXS-1009: Implemented enhancements to the CS Orders index by adding additional …"
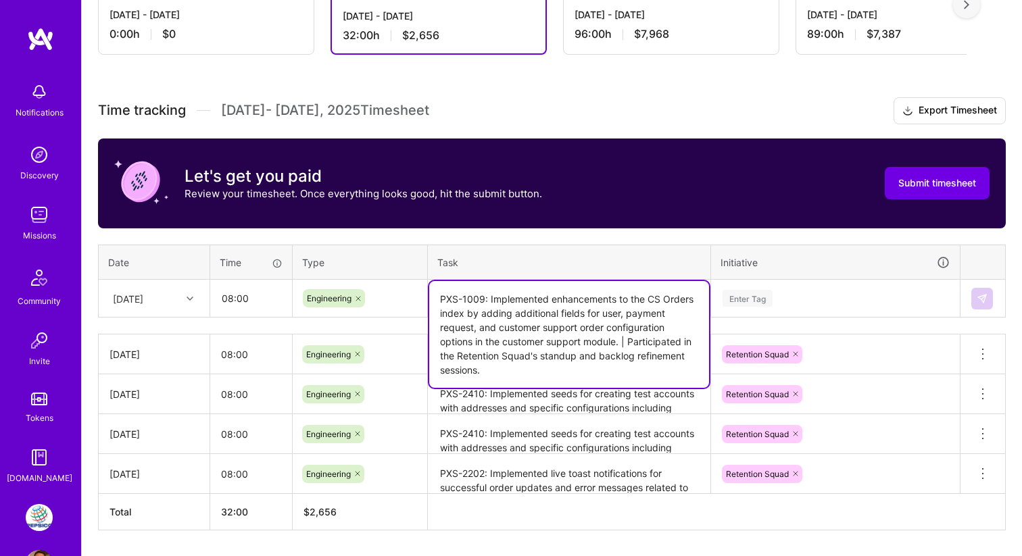
type textarea "PXS-1009: Implemented enhancements to the CS Orders index by adding additional …"
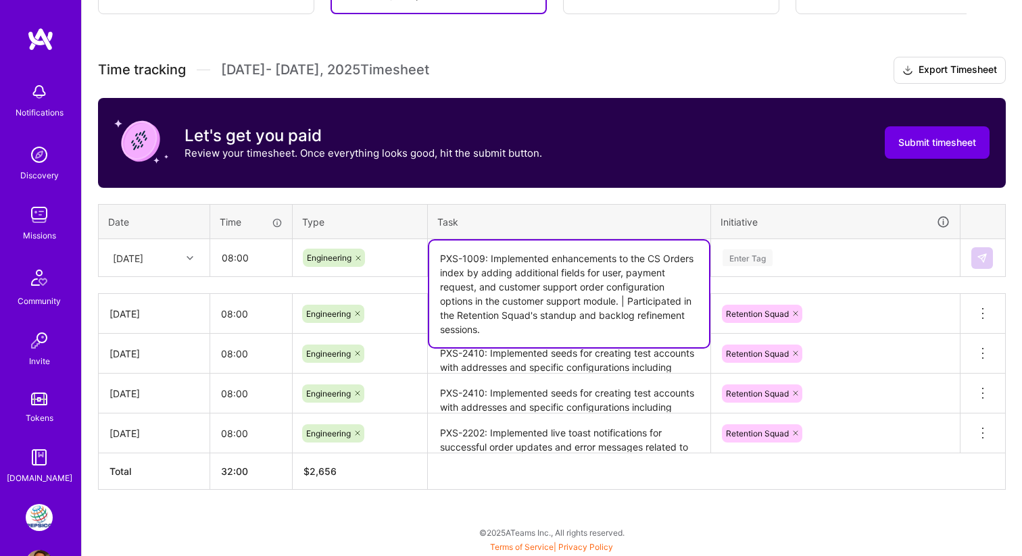
click at [780, 276] on div "Enter Tag" at bounding box center [835, 258] width 247 height 35
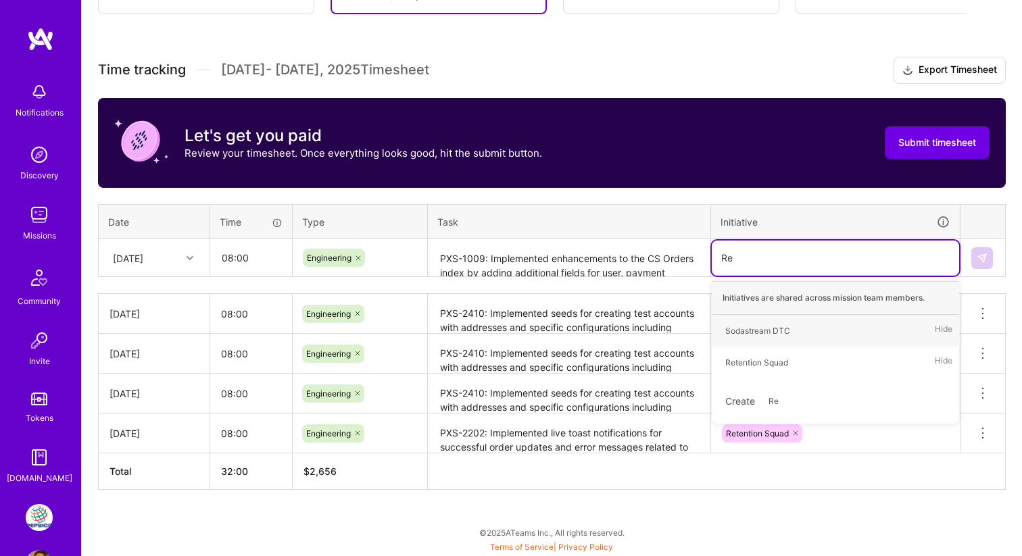
scroll to position [334, 0]
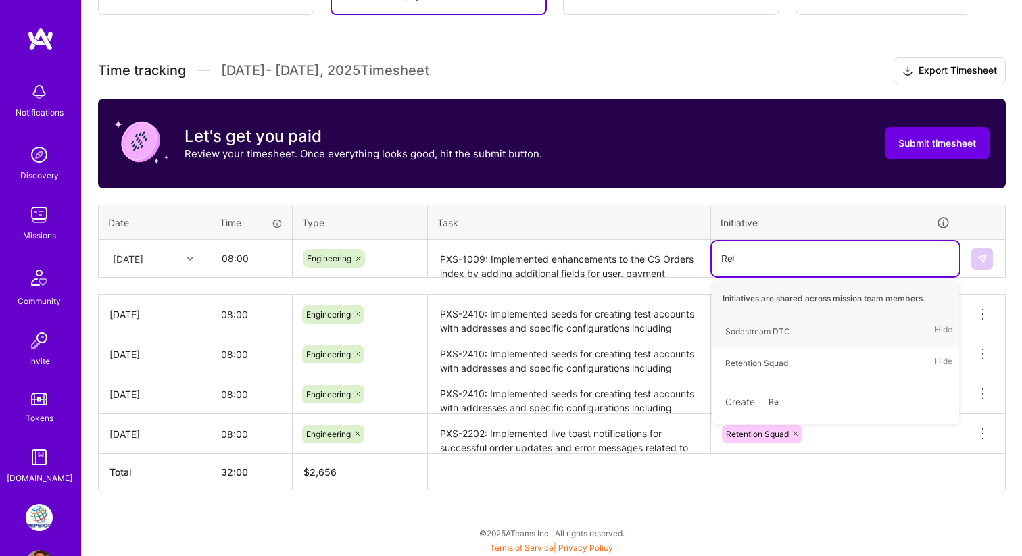
type input "Rete"
click at [766, 325] on div "Retention Squad" at bounding box center [756, 331] width 63 height 14
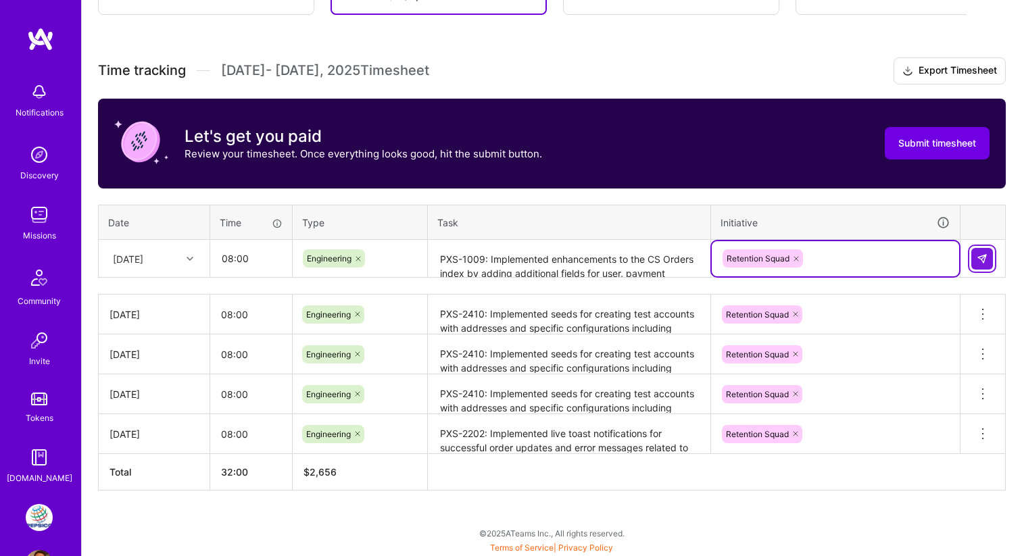
click at [982, 257] on img at bounding box center [981, 258] width 11 height 11
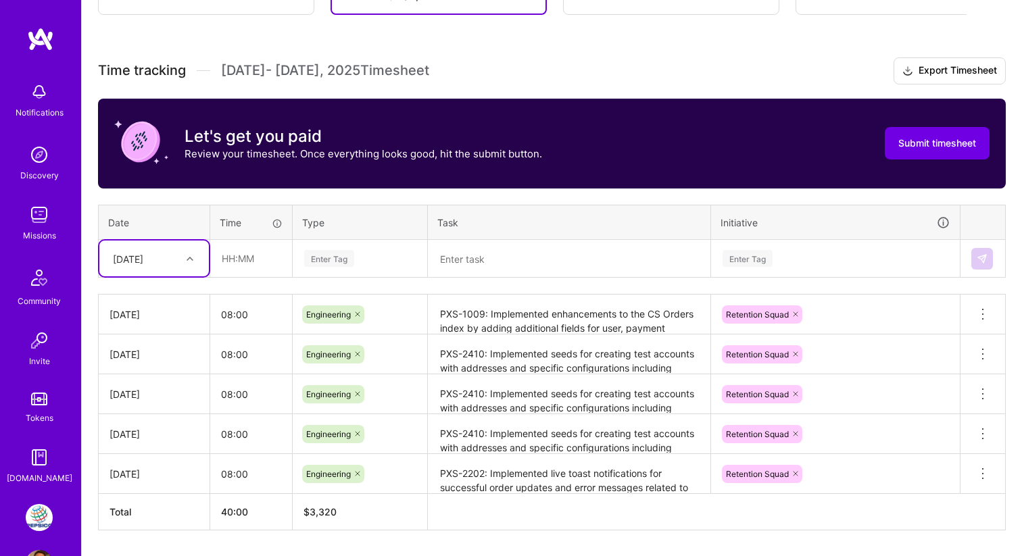
click at [171, 260] on div "Thu, Aug 7" at bounding box center [143, 258] width 75 height 22
click at [152, 449] on div "Fri, Aug 8" at bounding box center [153, 446] width 109 height 25
click at [243, 251] on input "text" at bounding box center [251, 259] width 80 height 36
type input "08:00"
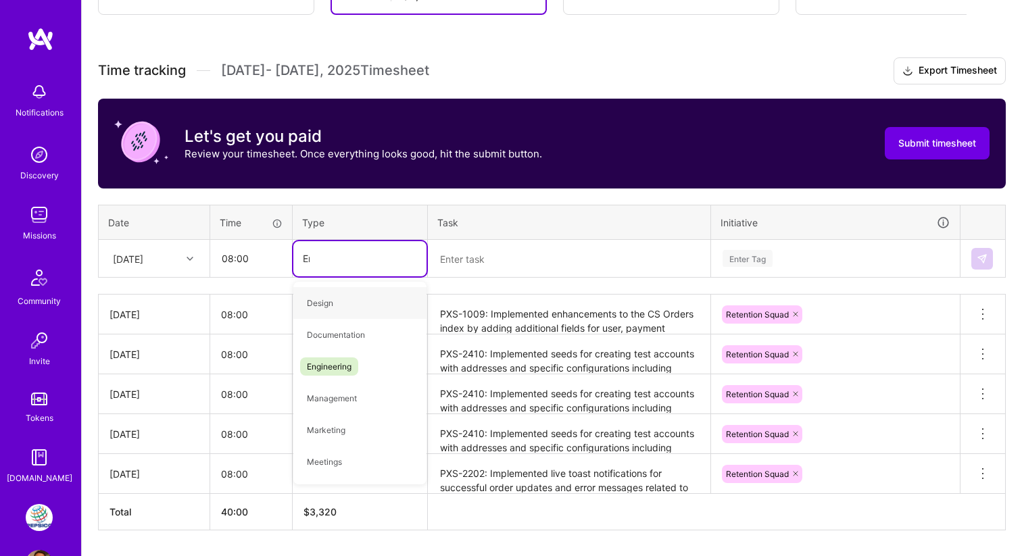
type input "Engi"
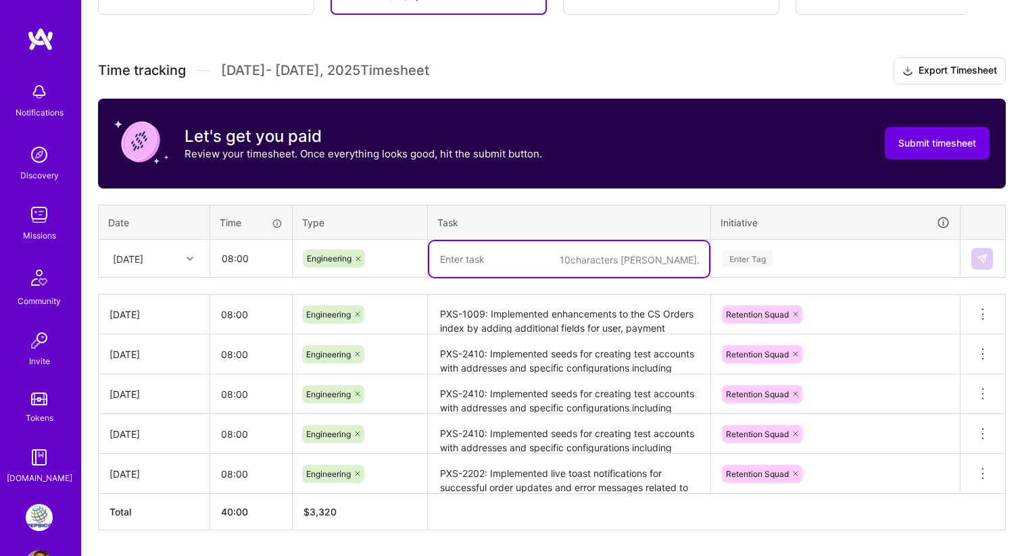
paste textarea "PXS-1996: Implemented a breadcrumb navigation component in the core components …"
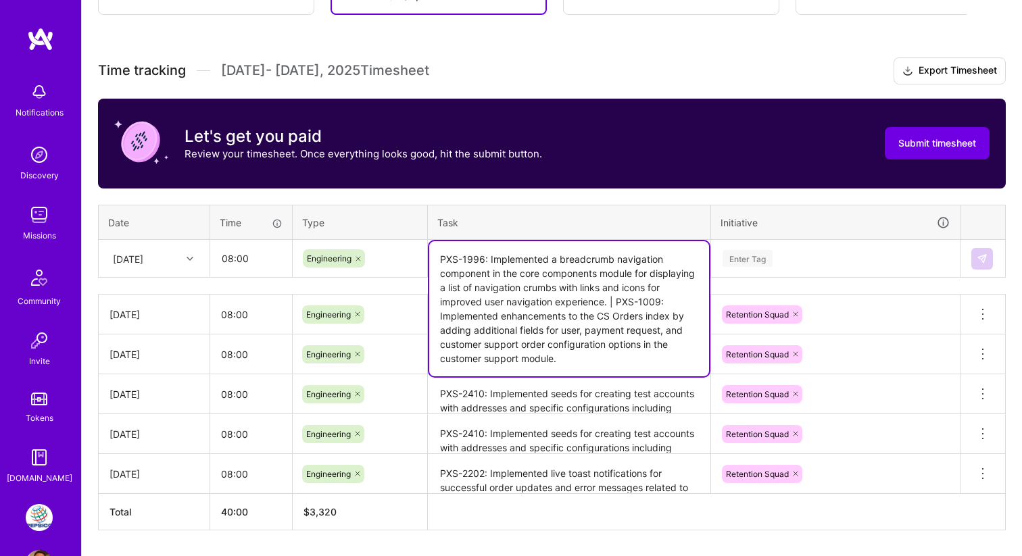
type textarea "PXS-1996: Implemented a breadcrumb navigation component in the core components …"
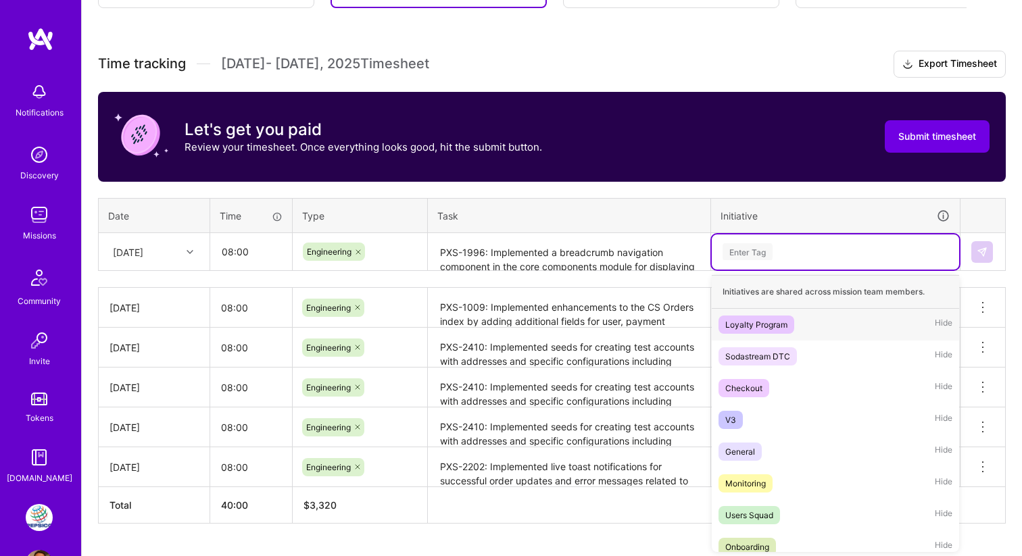
scroll to position [341, 0]
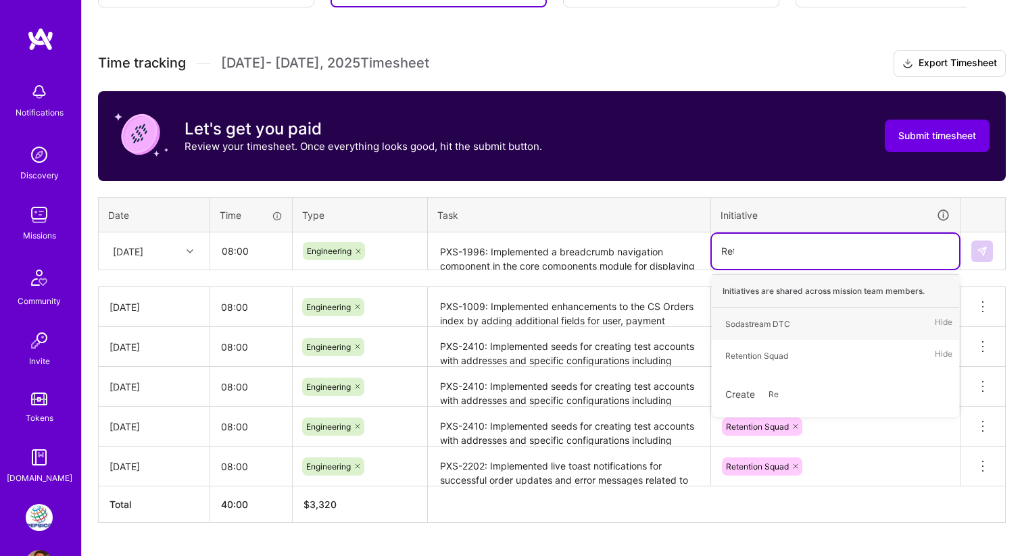
type input "Reten"
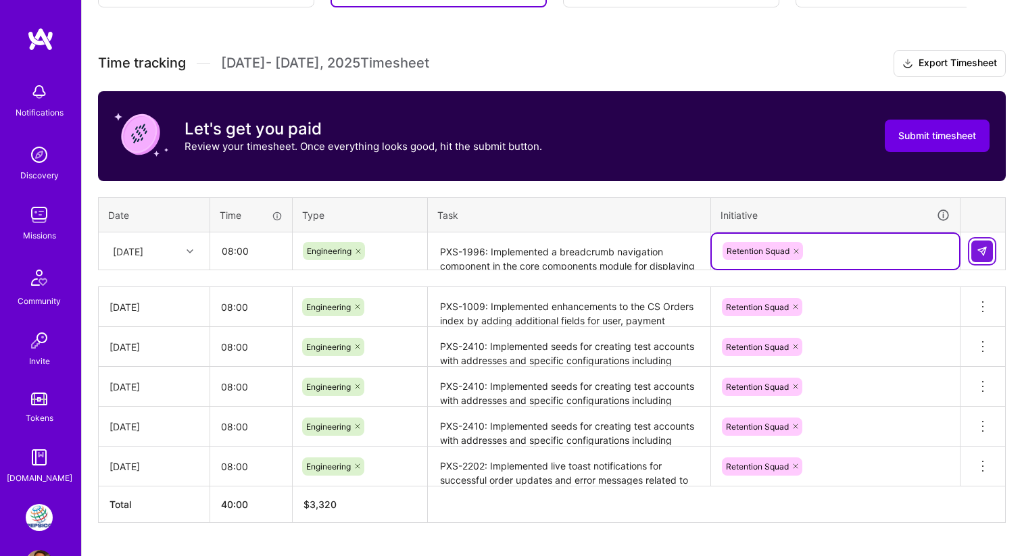
click at [986, 250] on img at bounding box center [981, 251] width 11 height 11
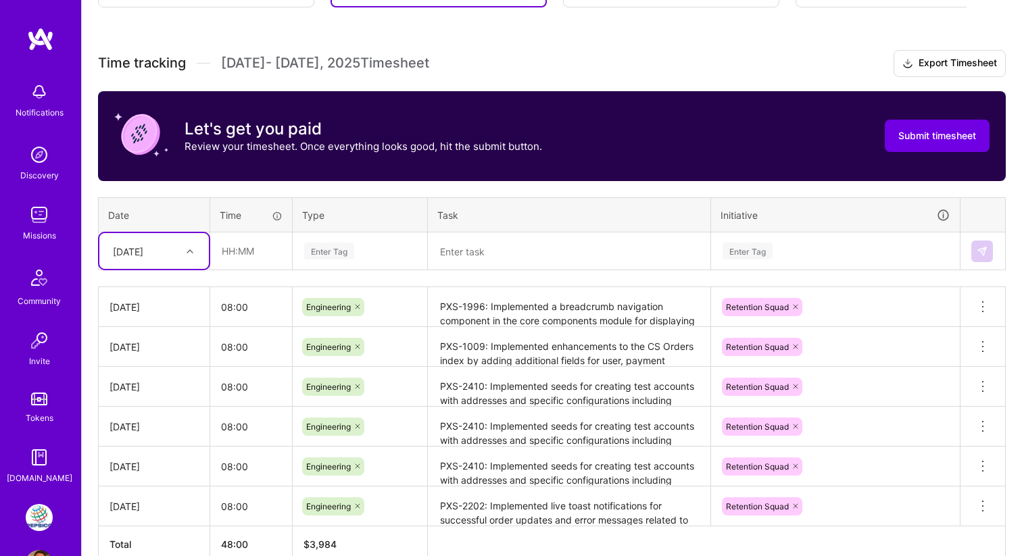
click at [186, 254] on div at bounding box center [191, 252] width 21 height 18
click at [151, 455] on div "Mon, Aug 11" at bounding box center [153, 456] width 109 height 25
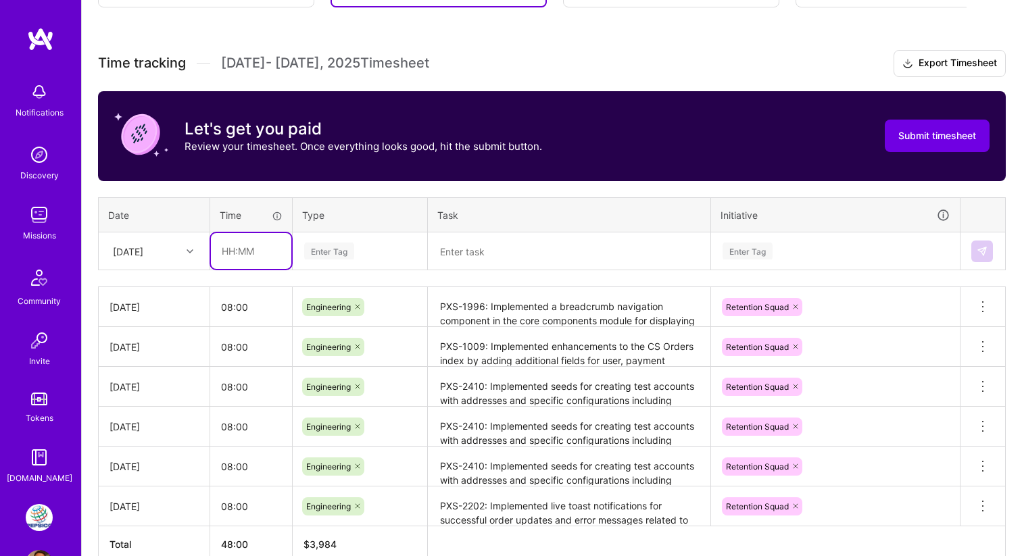
click at [227, 247] on input "text" at bounding box center [251, 251] width 80 height 36
type input "08:00"
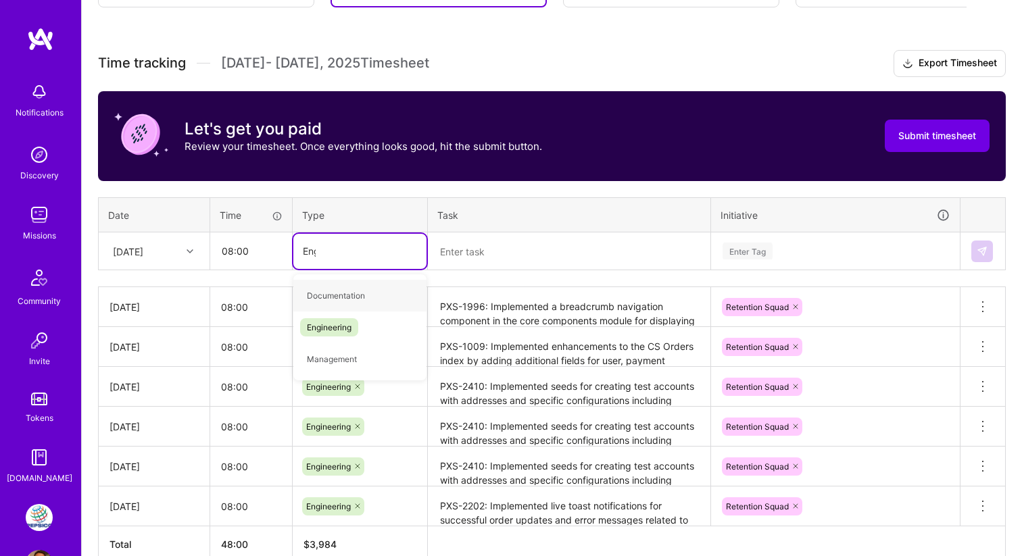
type input "Engi"
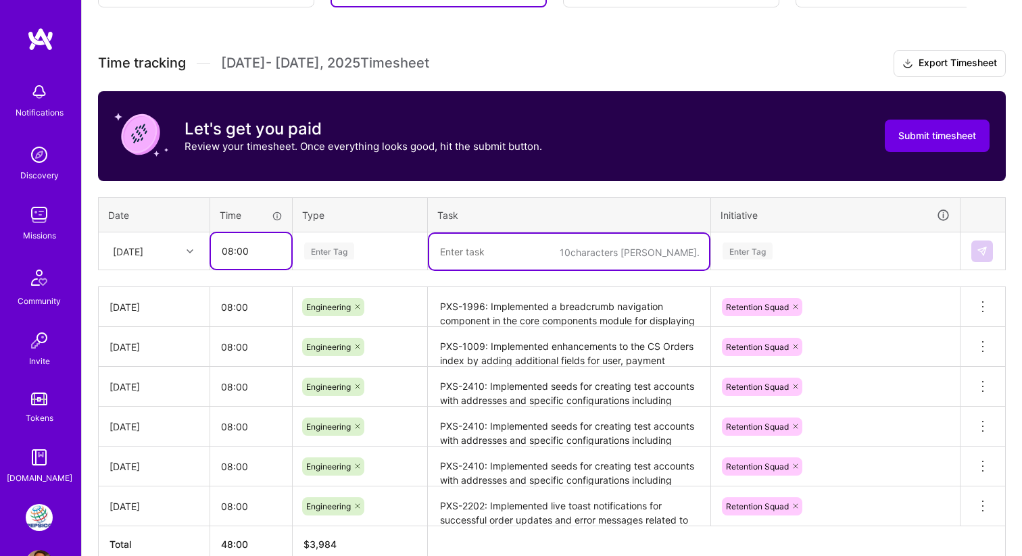
click at [226, 240] on input "08:00" at bounding box center [251, 251] width 80 height 36
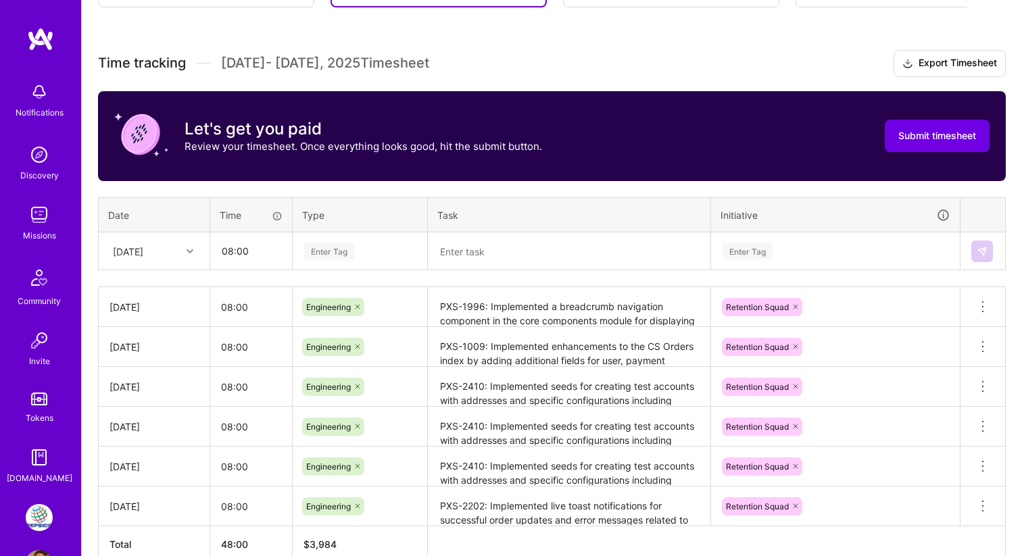
click at [348, 238] on div "Enter Tag" at bounding box center [359, 251] width 133 height 35
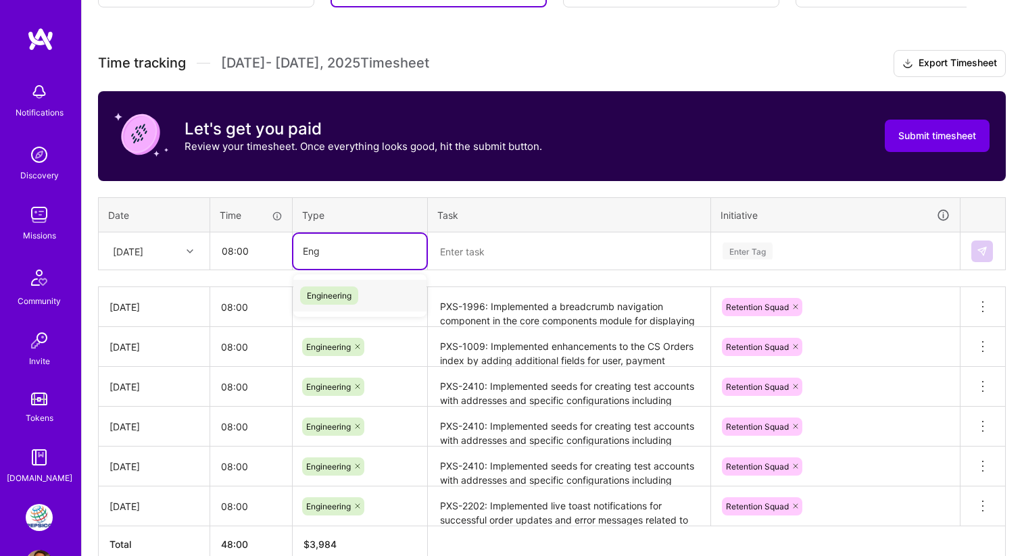
type input "Engi"
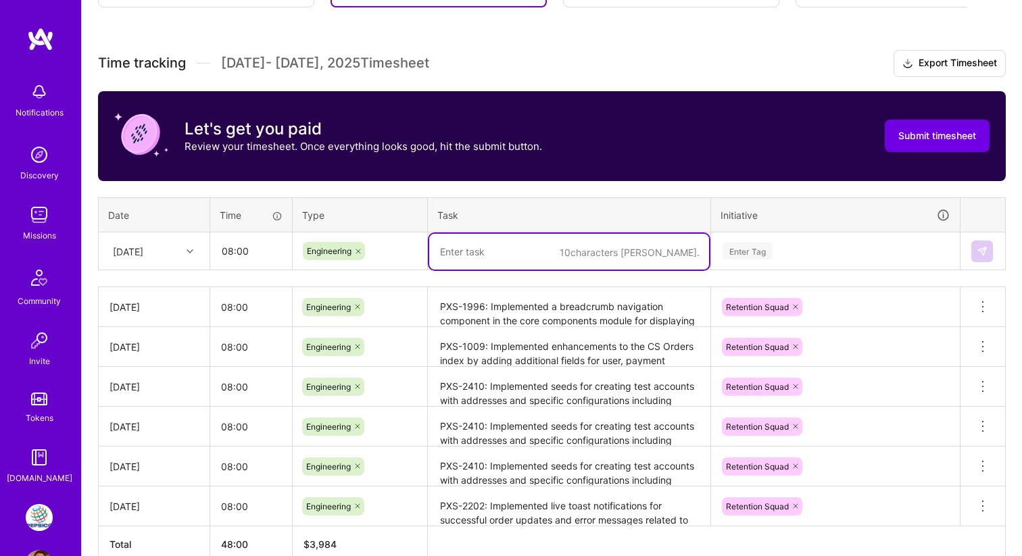
paste textarea "PXS-1996: Implemented a breadcrumb navigation component in the core components …"
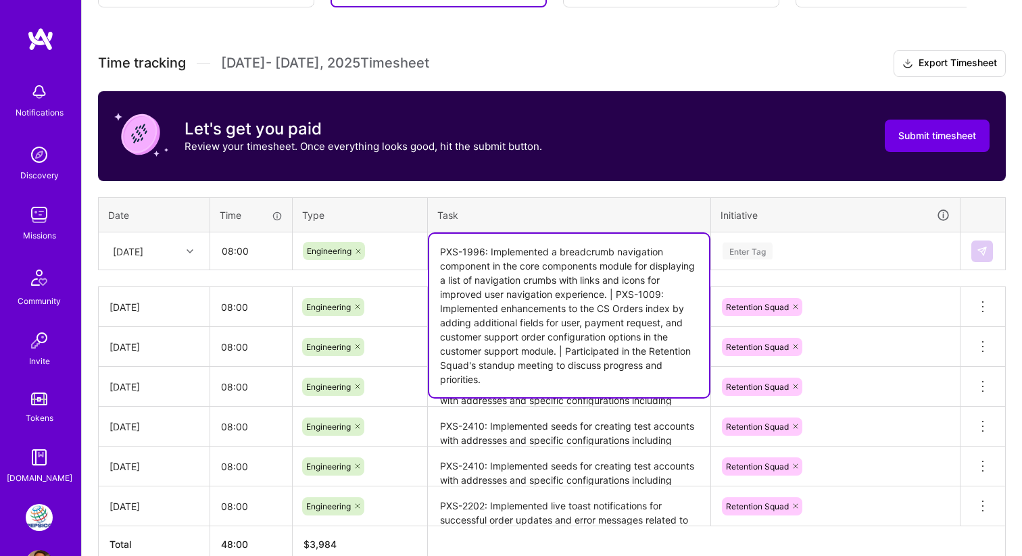
type textarea "PXS-1996: Implemented a breadcrumb navigation component in the core components …"
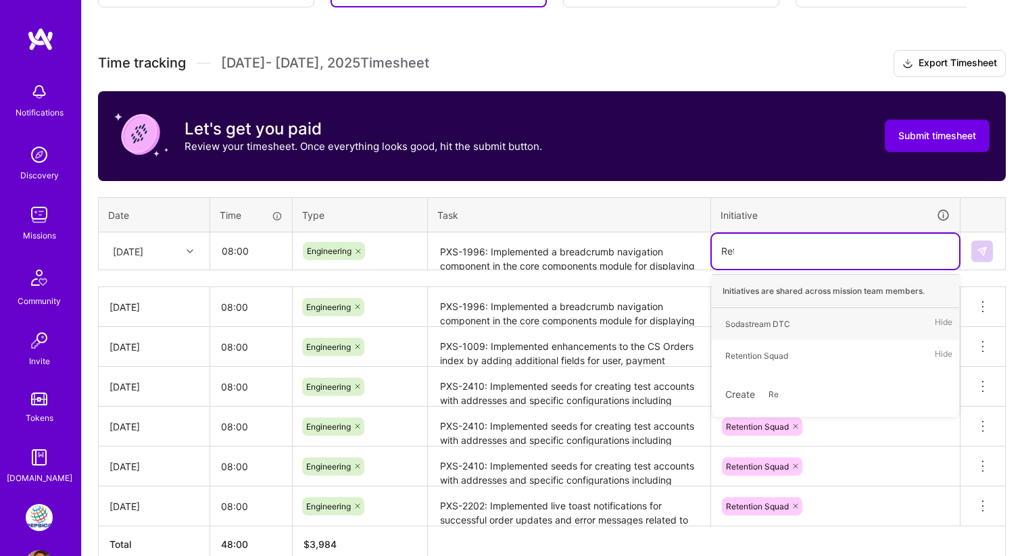
type input "Rete"
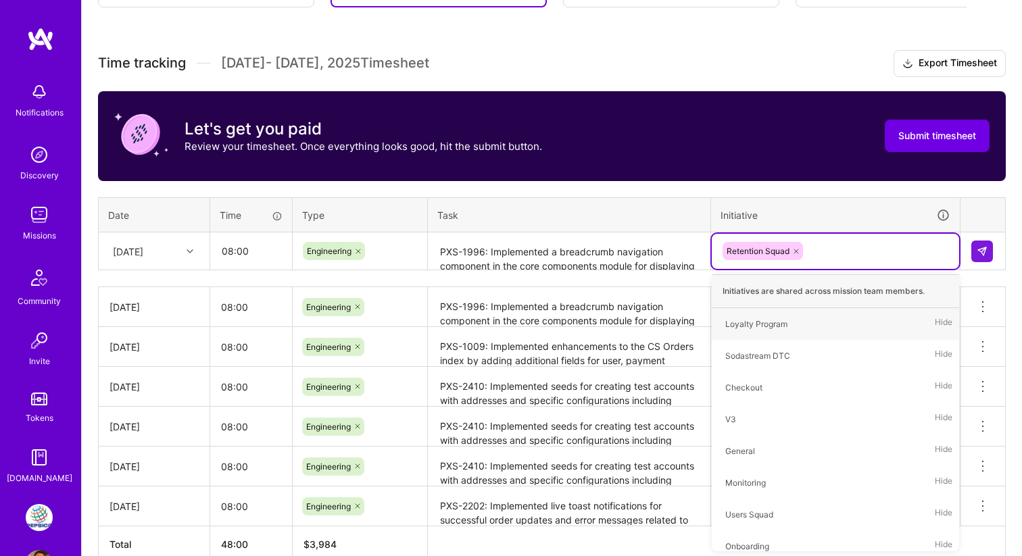
click at [191, 246] on div at bounding box center [191, 252] width 21 height 18
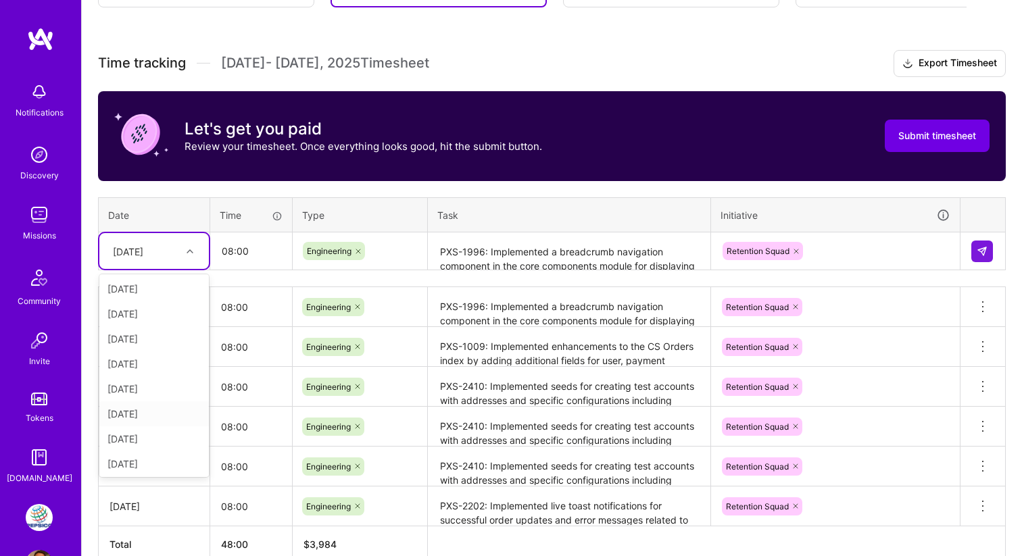
scroll to position [153, 0]
click at [153, 395] on div "Tue, Aug 12" at bounding box center [153, 386] width 109 height 25
click at [221, 282] on div "Time tracking Aug 1 - Aug 15 , 2025 Timesheet Export Timesheet Let's get you pa…" at bounding box center [552, 306] width 908 height 513
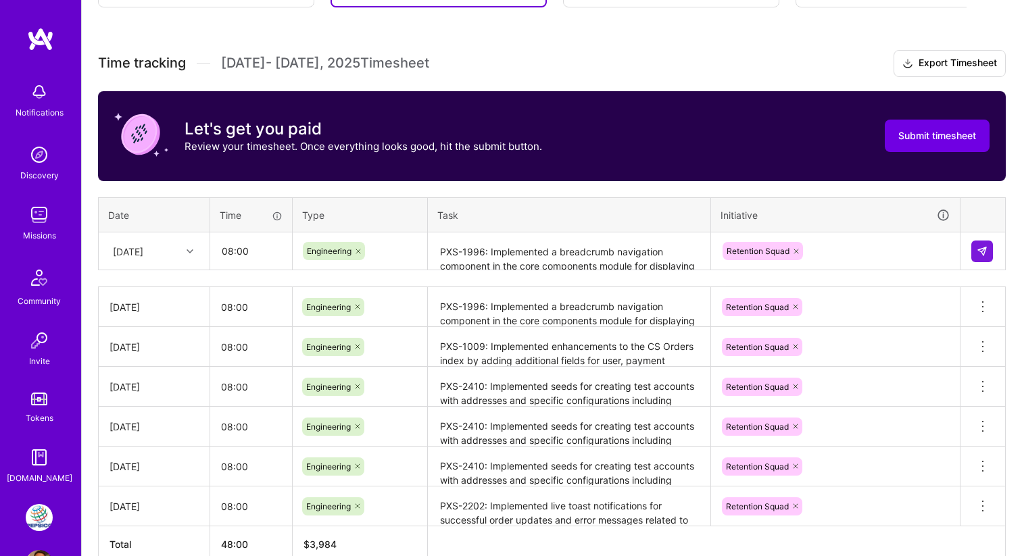
click at [994, 245] on td at bounding box center [982, 251] width 45 height 38
click at [177, 241] on div "Tue, Aug 12" at bounding box center [143, 251] width 75 height 22
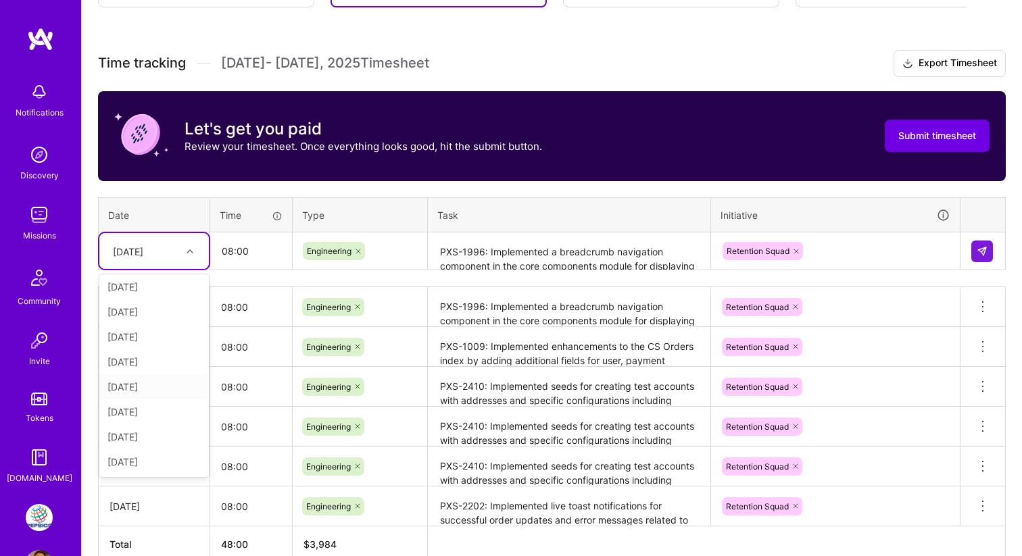
click at [166, 386] on div "Mon, Aug 11" at bounding box center [153, 386] width 109 height 25
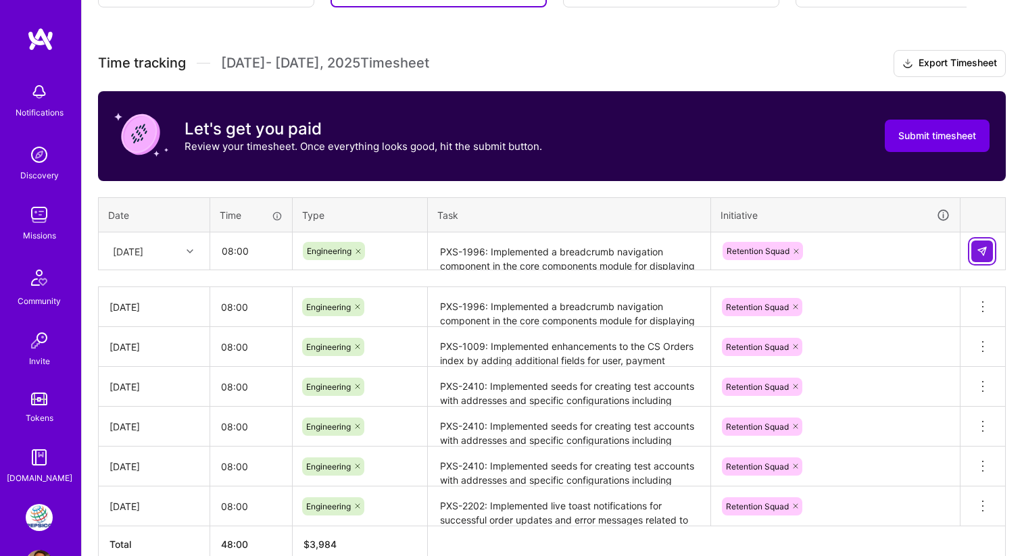
click at [990, 257] on button at bounding box center [982, 252] width 22 height 22
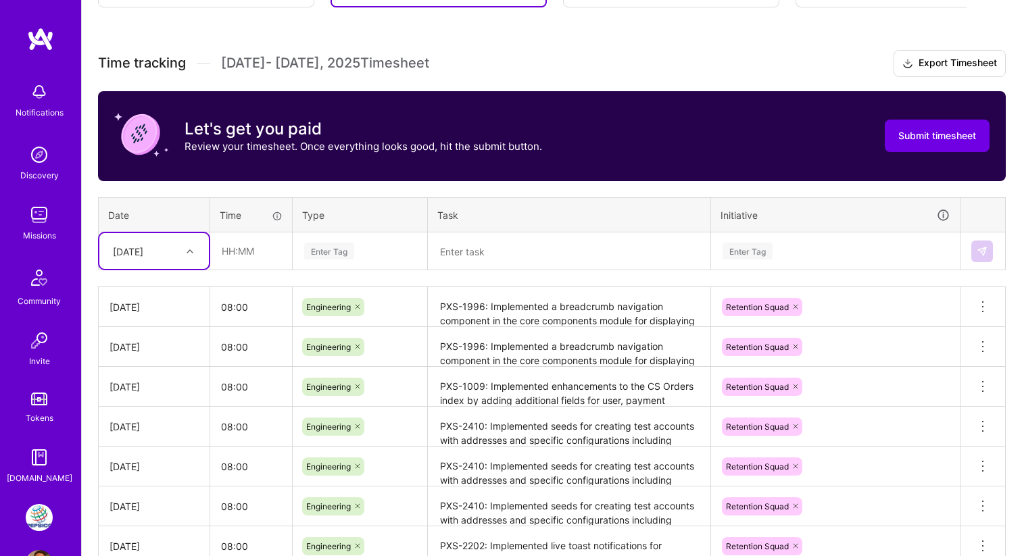
click at [187, 253] on icon at bounding box center [190, 251] width 7 height 7
click at [167, 385] on div "Tue, Aug 12" at bounding box center [153, 386] width 109 height 25
click at [236, 260] on input "text" at bounding box center [251, 251] width 80 height 36
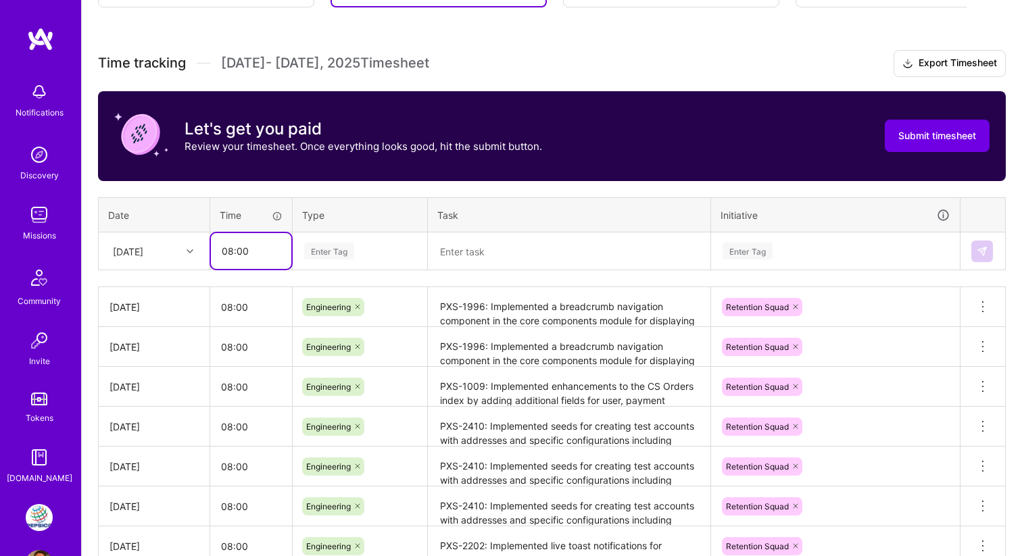
type input "08:00"
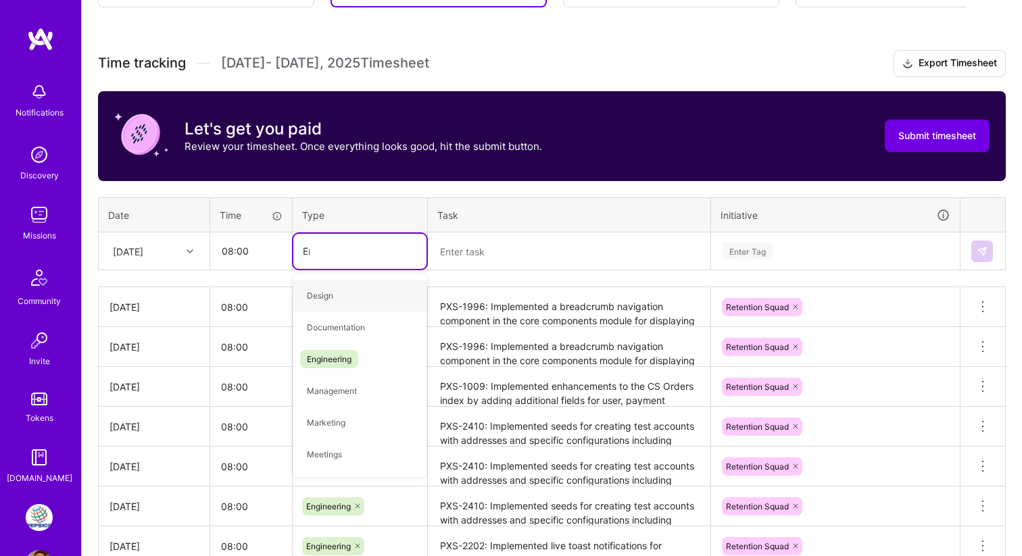
type input "Engi"
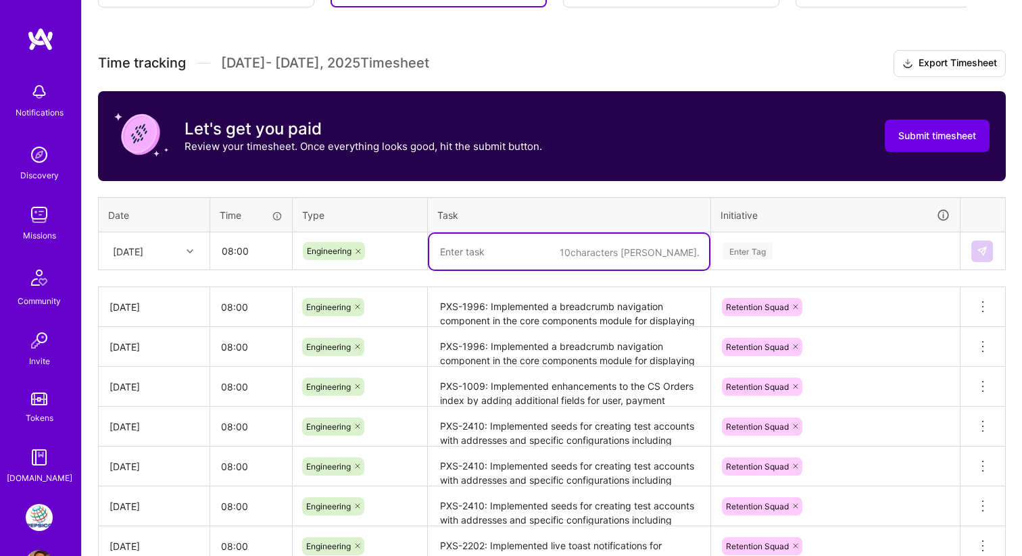
paste textarea "PXS-1996: Implemented a breadcrumb navigation component in the core components …"
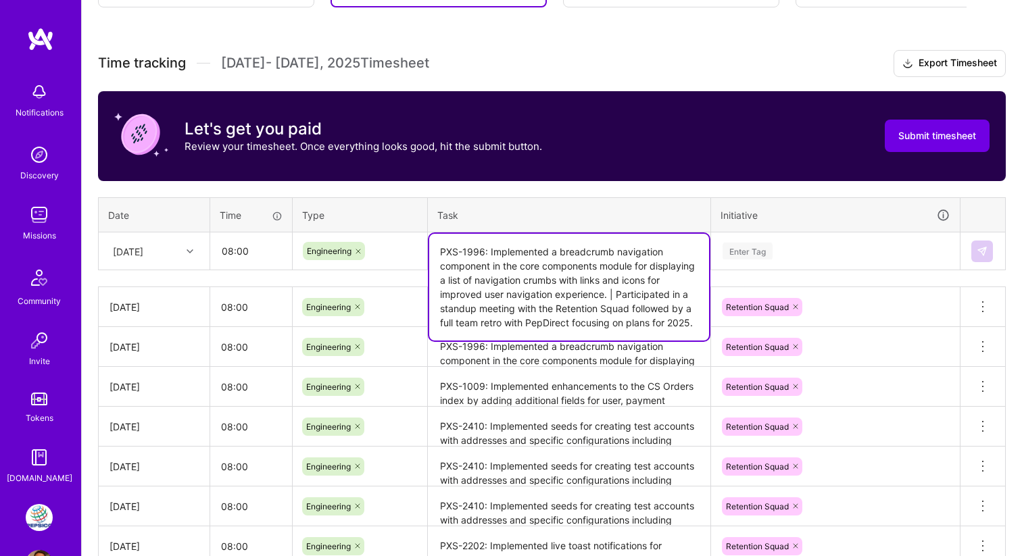
type textarea "PXS-1996: Implemented a breadcrumb navigation component in the core components …"
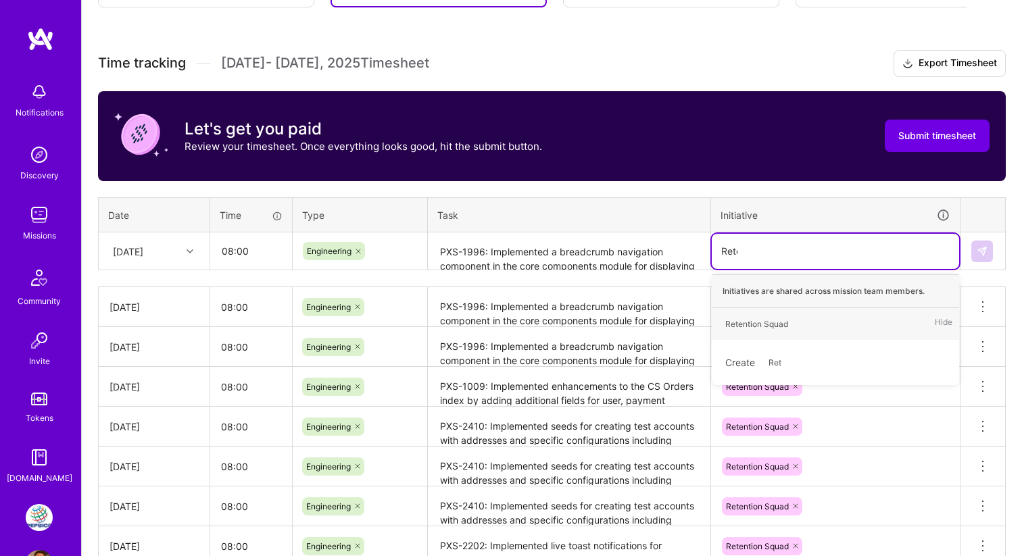
type input "Reten"
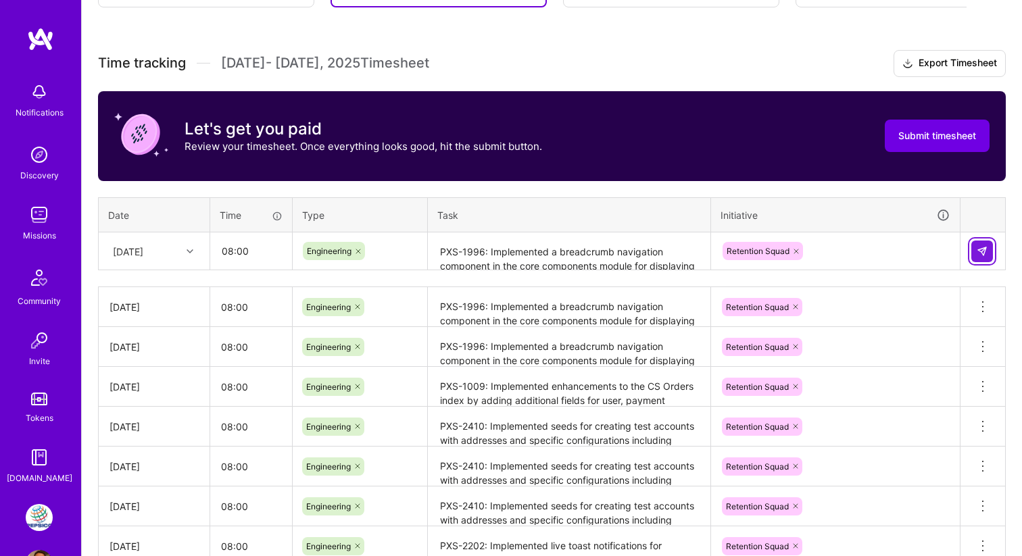
click at [987, 246] on button at bounding box center [982, 252] width 22 height 22
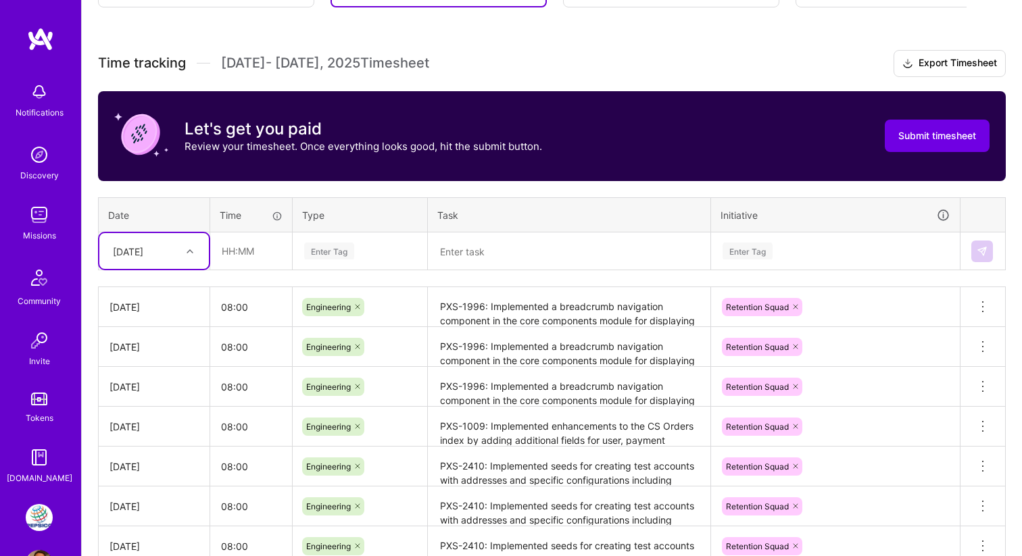
click at [193, 249] on div at bounding box center [191, 252] width 21 height 18
click at [154, 414] on div "Wed, Aug 13" at bounding box center [153, 411] width 109 height 25
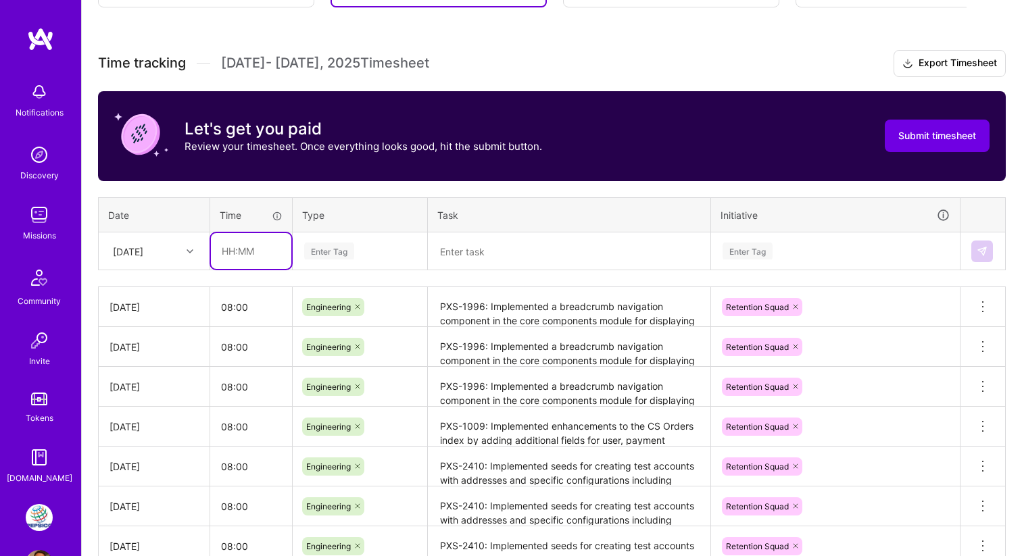
click at [253, 257] on input "text" at bounding box center [251, 251] width 80 height 36
type input "08:00"
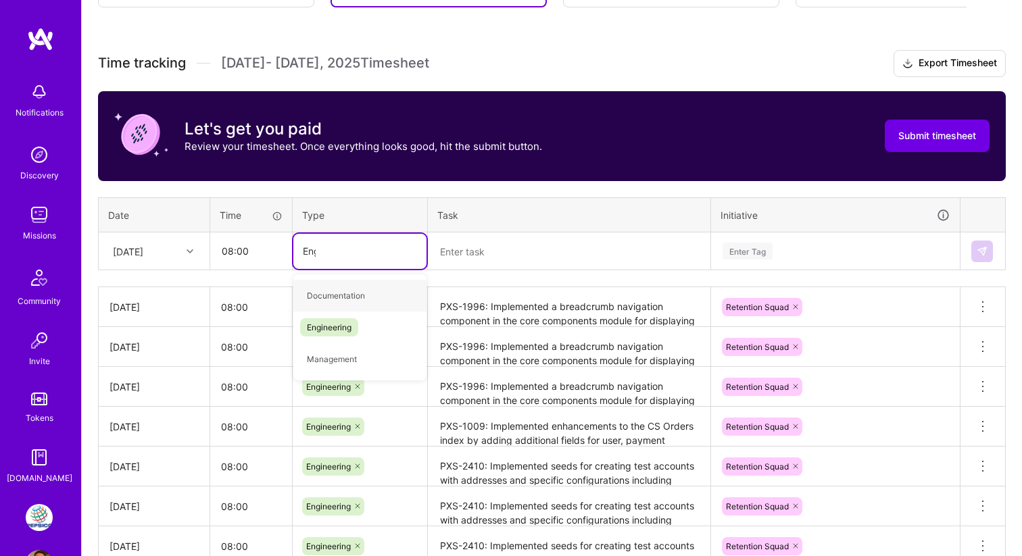
type input "Engi"
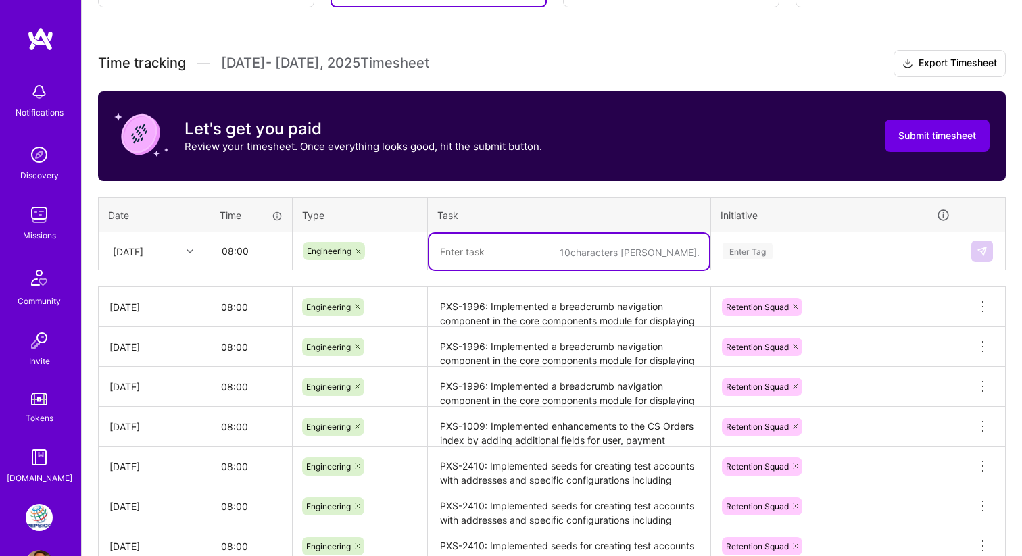
paste textarea "PXS-1996: Implemented a breadcrumb navigation component in the core components …"
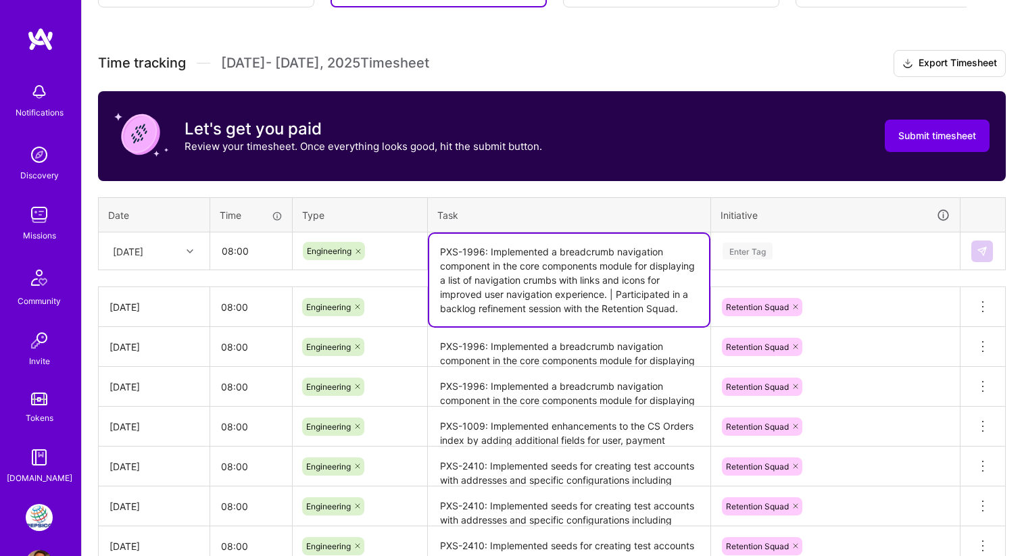
type textarea "PXS-1996: Implemented a breadcrumb navigation component in the core components …"
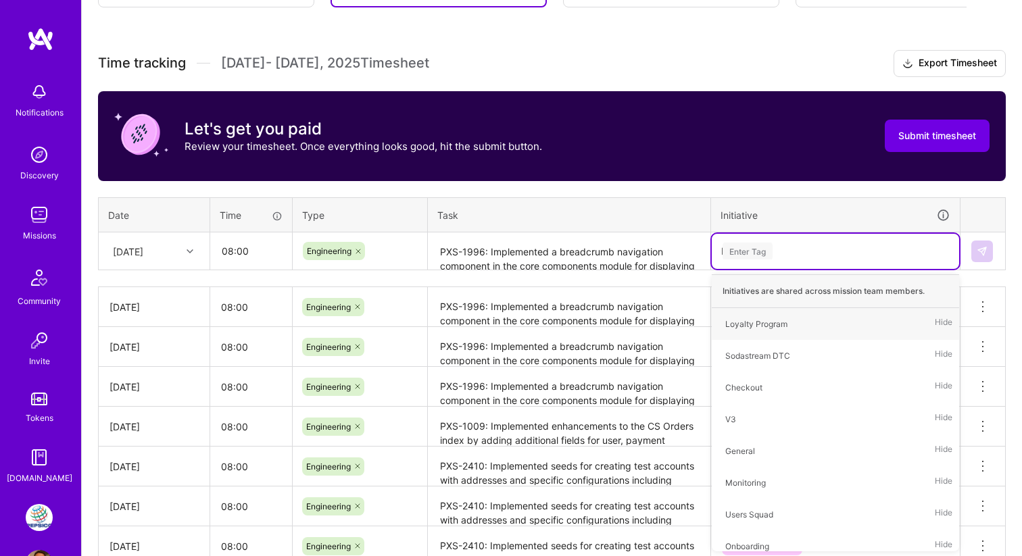
type input "Re"
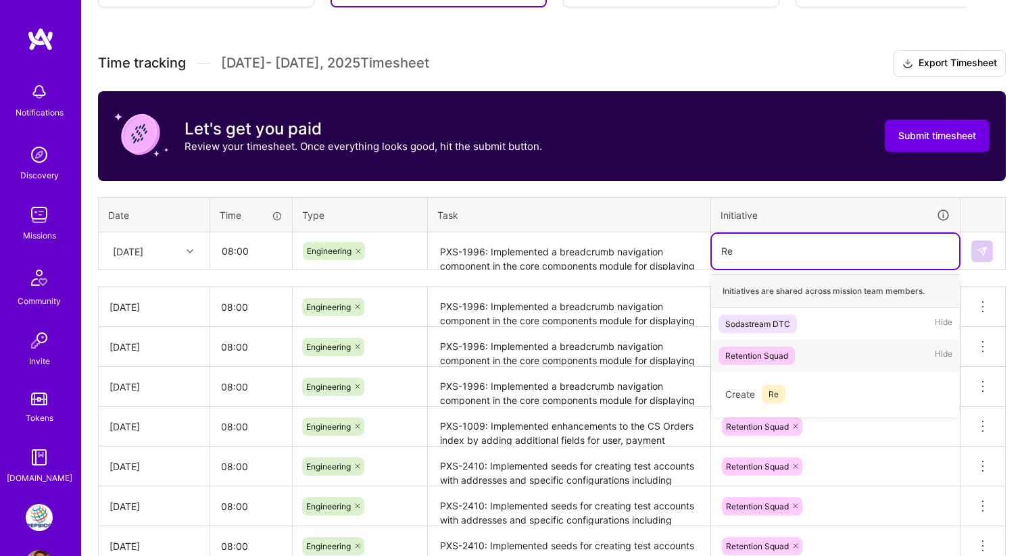
click at [804, 357] on div "Retention Squad Hide" at bounding box center [835, 356] width 247 height 32
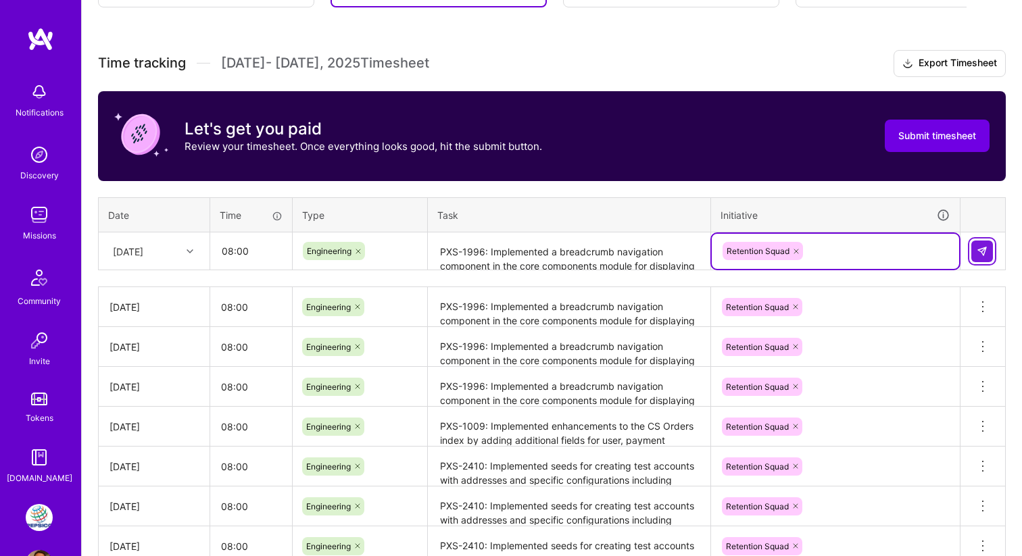
click at [985, 255] on img at bounding box center [981, 251] width 11 height 11
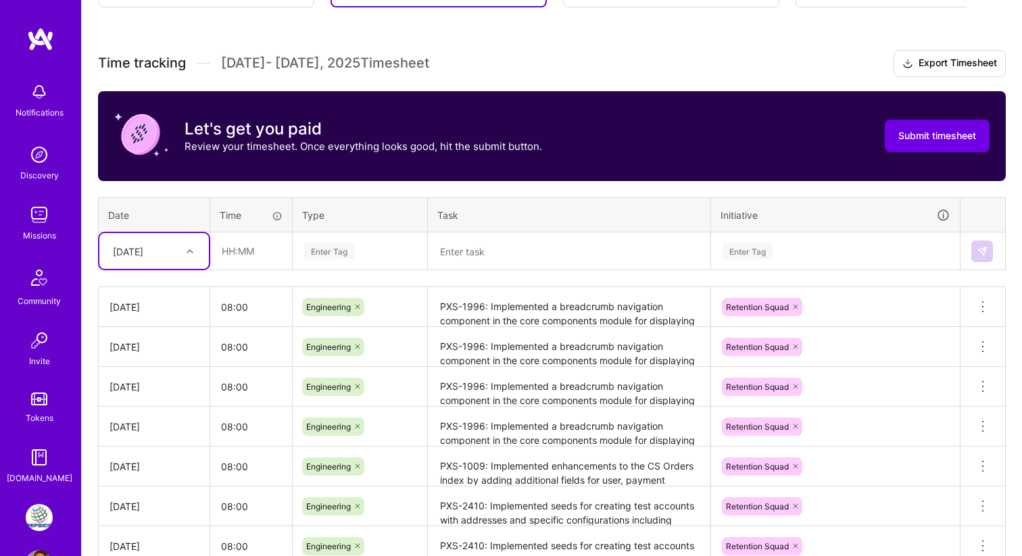
click at [183, 259] on div at bounding box center [191, 252] width 21 height 18
click at [161, 430] on div "Thu, Aug 14" at bounding box center [153, 436] width 109 height 25
click at [238, 268] on input "text" at bounding box center [251, 251] width 80 height 36
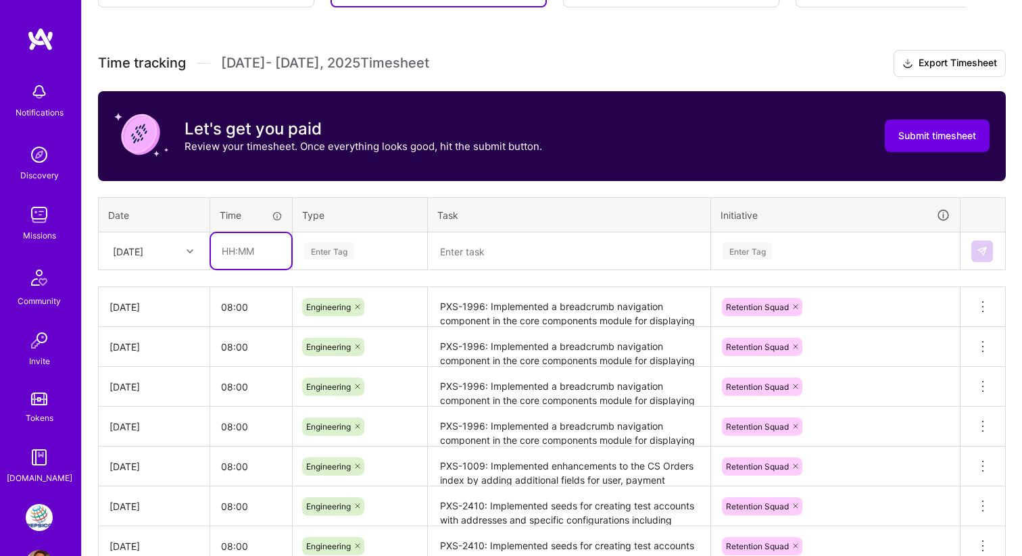
click at [246, 255] on input "text" at bounding box center [251, 251] width 80 height 36
type input "08:00"
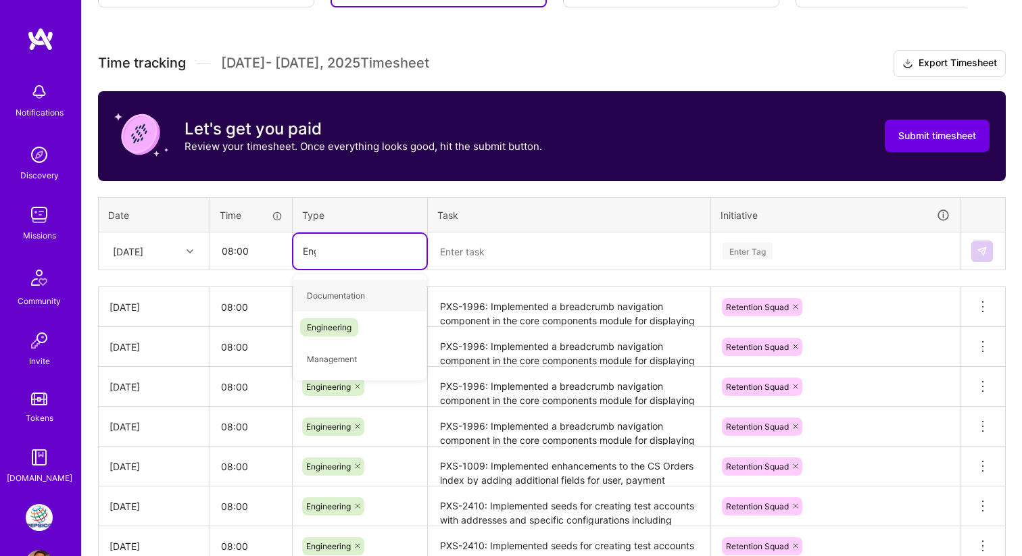
type input "Engi"
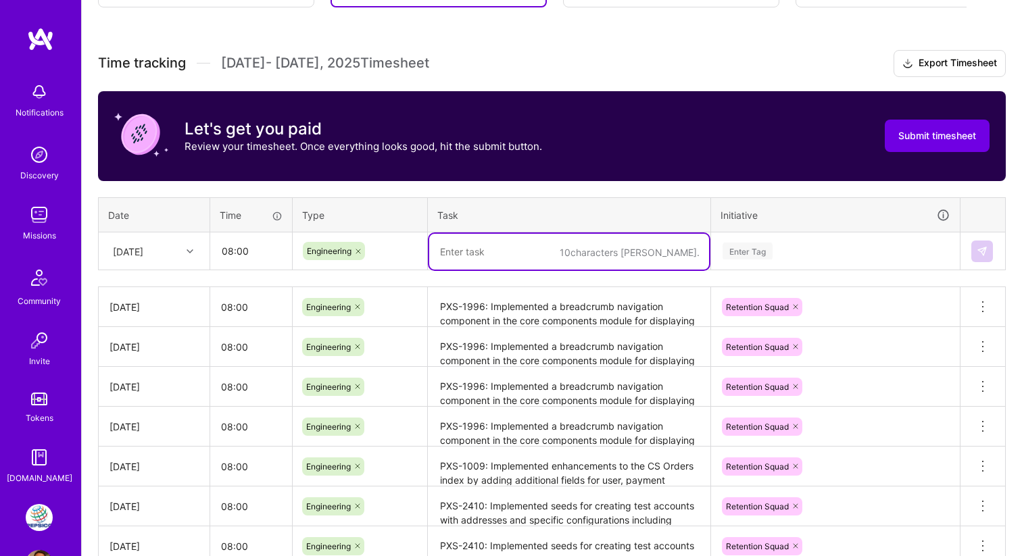
paste textarea "PXS-2199: Implemented a new component in the core components module that render…"
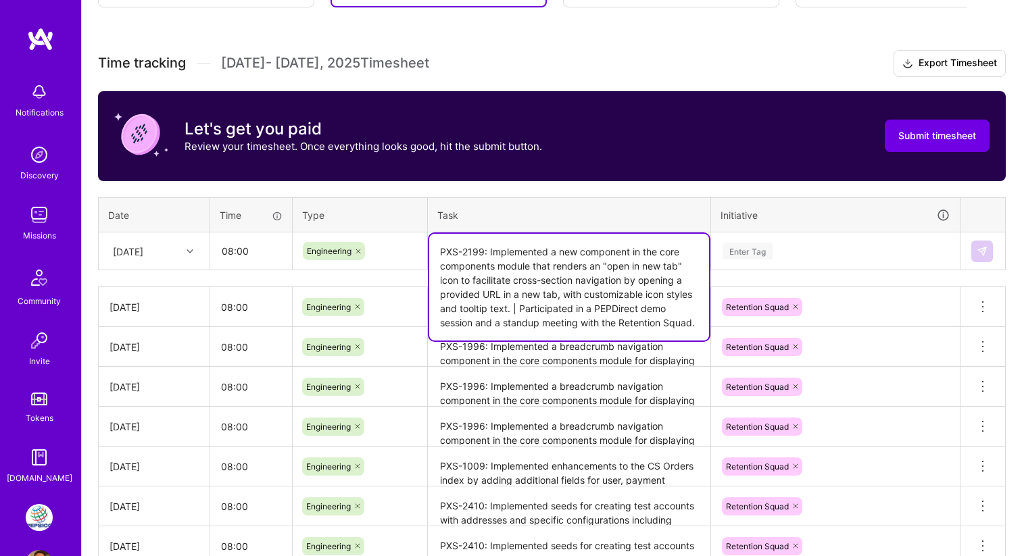
type textarea "PXS-2199: Implemented a new component in the core components module that render…"
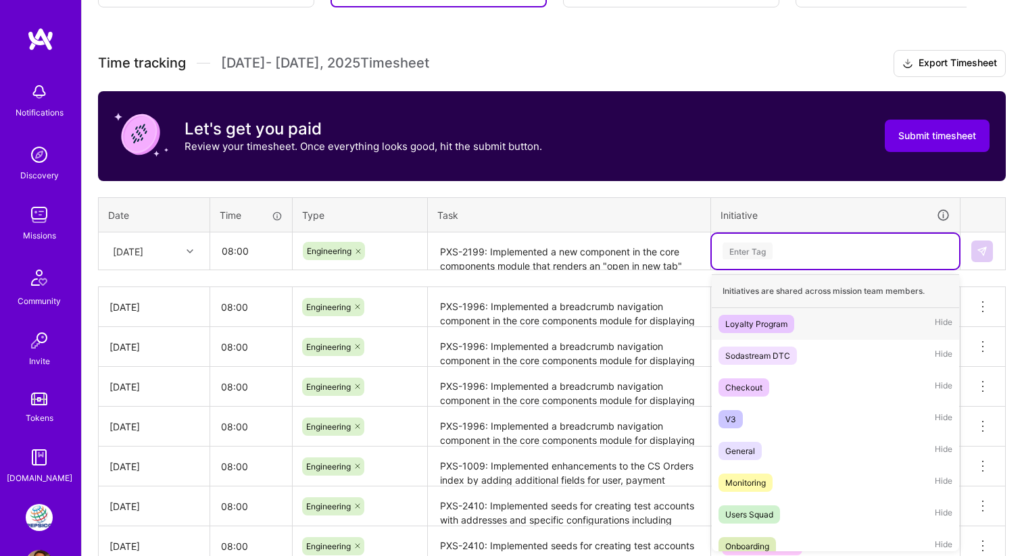
click at [764, 247] on div "Enter Tag" at bounding box center [747, 251] width 50 height 21
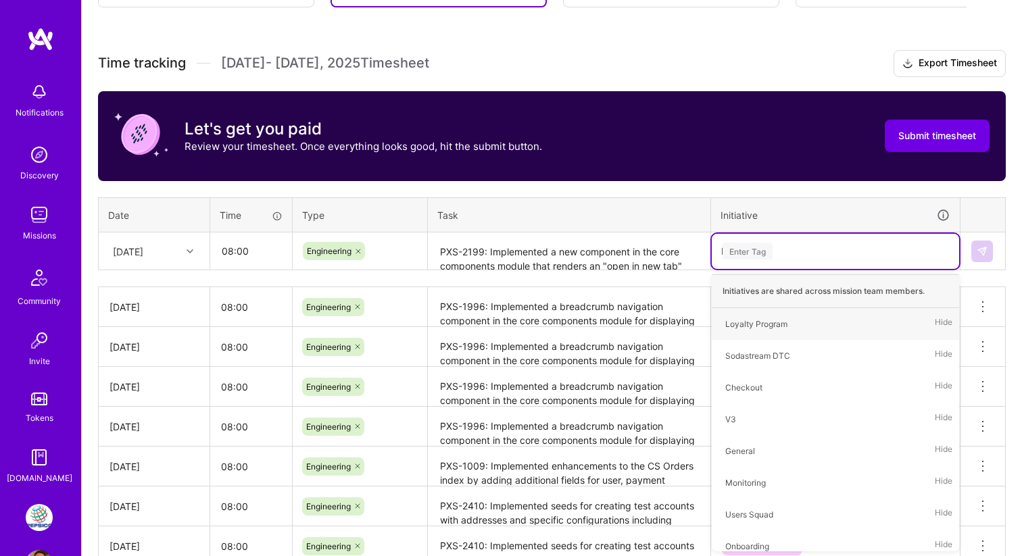
type input "Re"
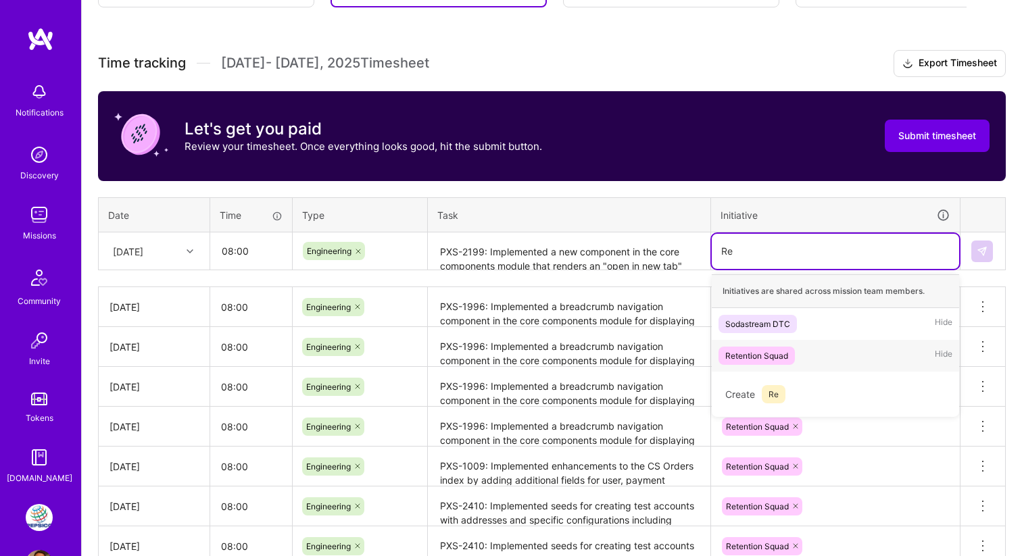
click at [756, 357] on div "Retention Squad" at bounding box center [756, 356] width 63 height 14
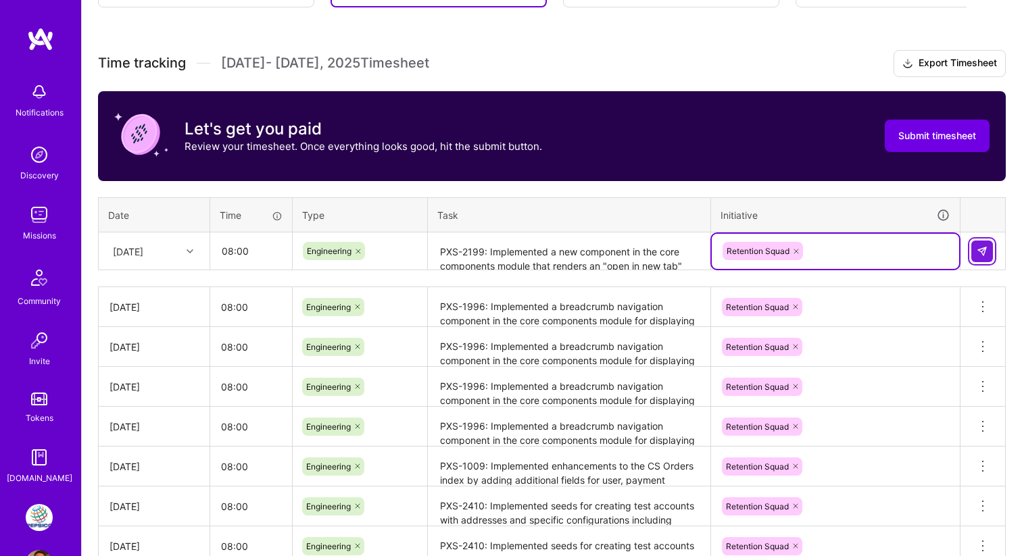
click at [986, 251] on img at bounding box center [981, 251] width 11 height 11
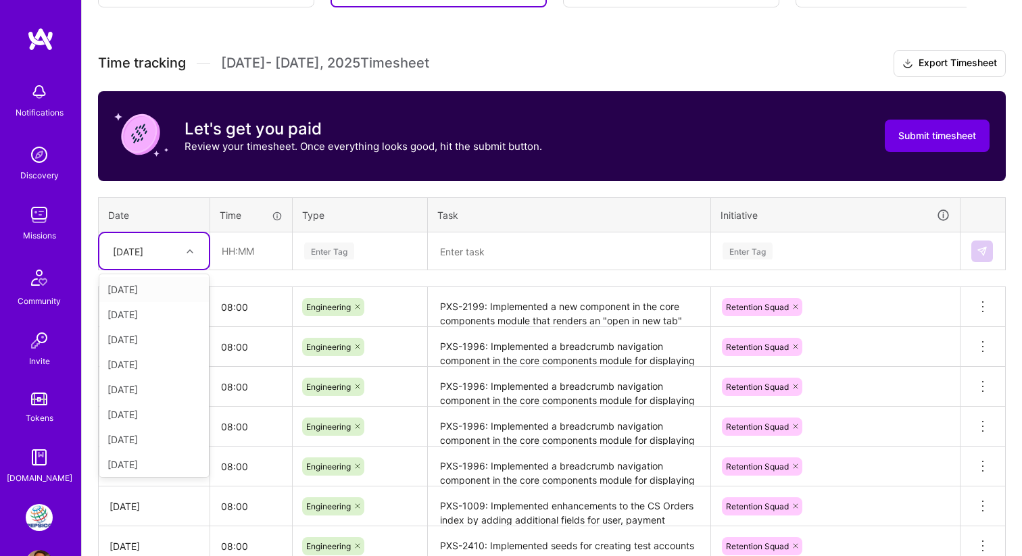
click at [172, 252] on div "Thu, Aug 14" at bounding box center [143, 251] width 75 height 22
click at [173, 457] on div "Fri, Aug 15" at bounding box center [153, 461] width 109 height 25
click at [247, 261] on input "text" at bounding box center [251, 251] width 80 height 36
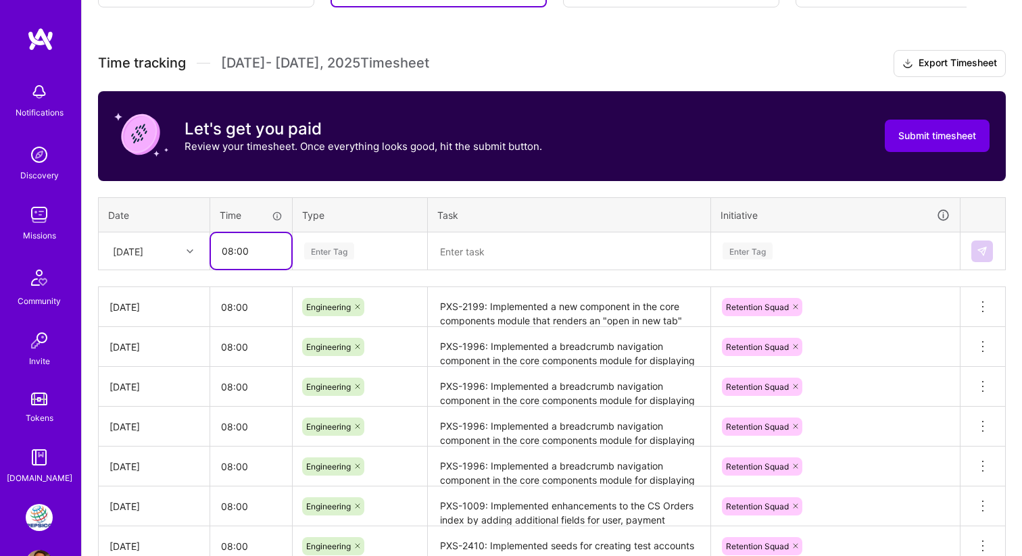
type input "08:00"
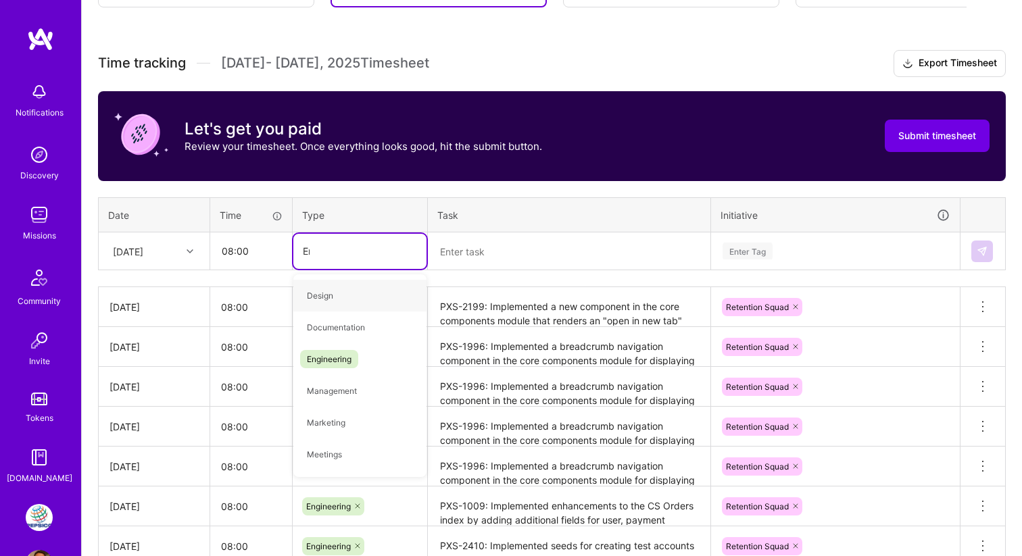
type input "Engi"
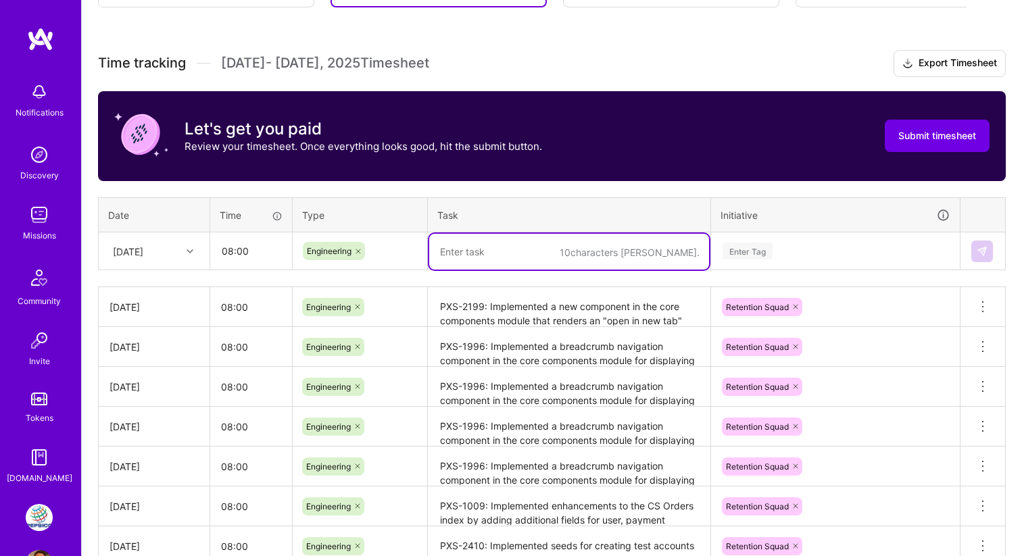
paste textarea "PXS-2199: Implemented a new component in the core components module that render…"
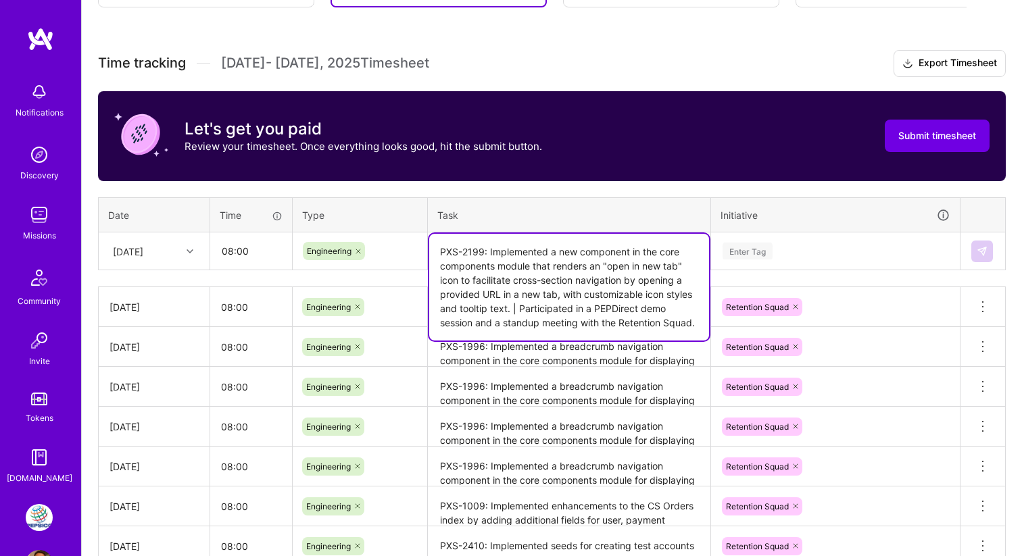
type textarea "PXS-2199: Implemented a new component in the core components module that render…"
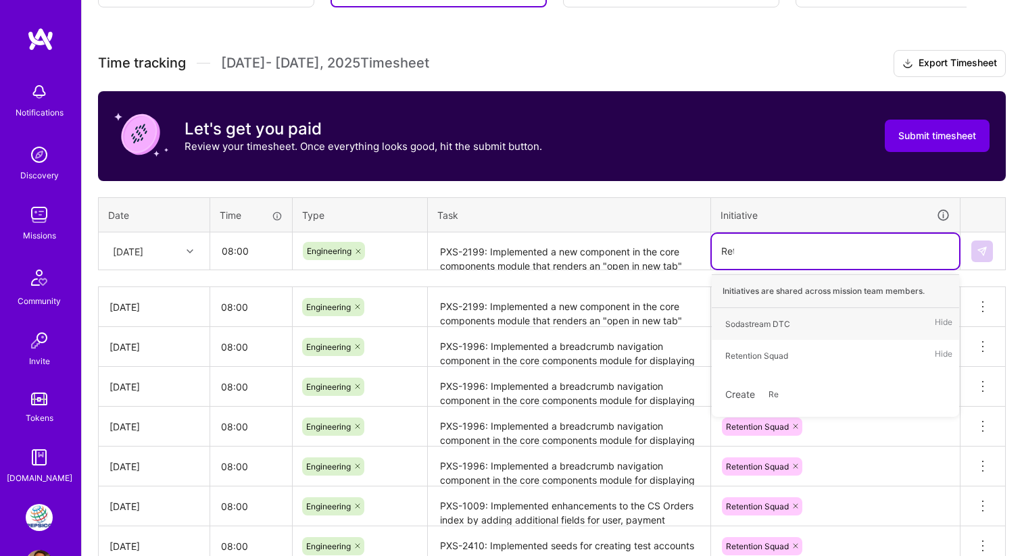
type input "Reten"
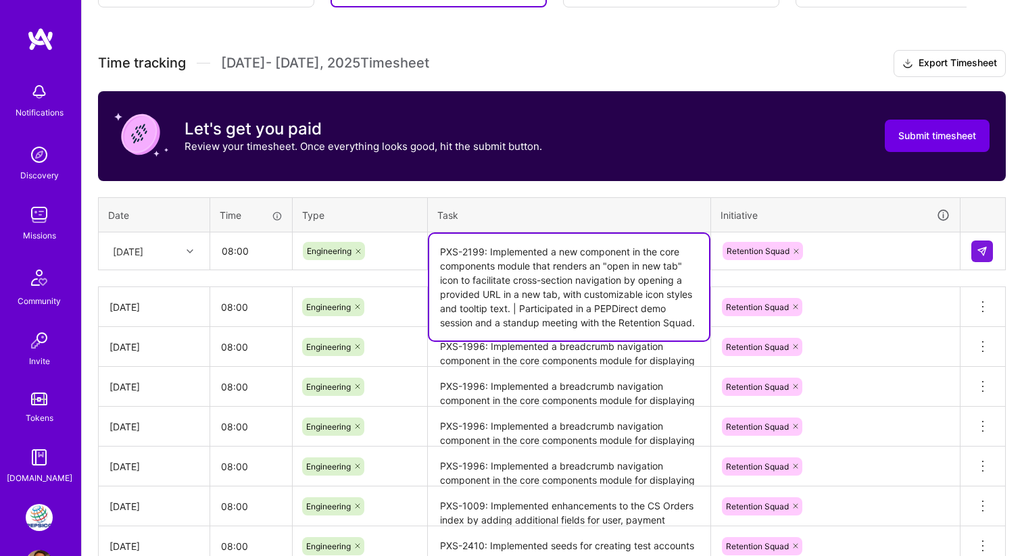
click at [495, 249] on textarea "PXS-2199: Implemented a new component in the core components module that render…" at bounding box center [569, 287] width 280 height 107
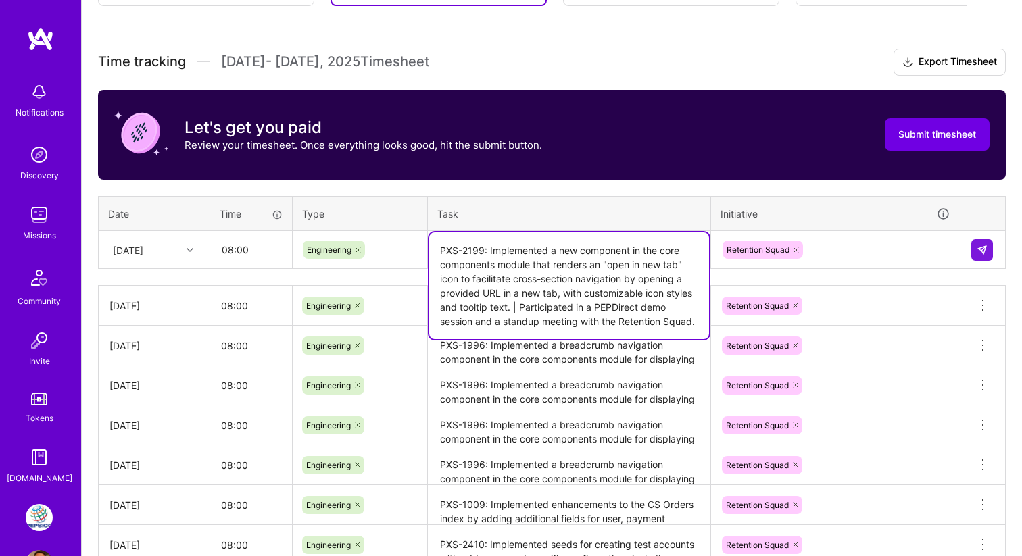
scroll to position [344, 0]
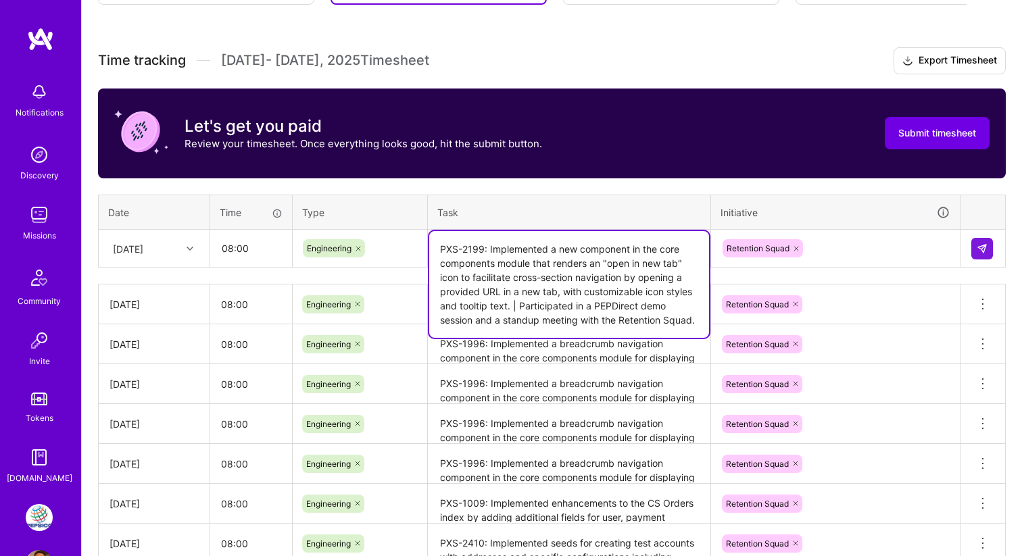
drag, startPoint x: 512, startPoint y: 309, endPoint x: 707, endPoint y: 323, distance: 195.8
click at [707, 322] on textarea "PXS-2199: Implemented a new component in the core components module that render…" at bounding box center [569, 284] width 280 height 107
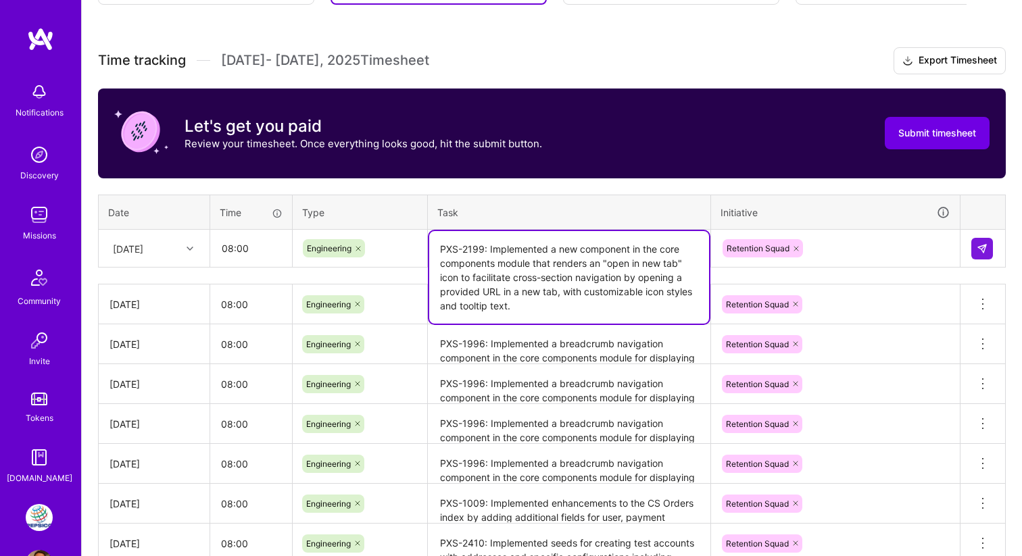
type textarea "PXS-2199: Implemented a new component in the core components module that render…"
click at [884, 274] on div "Time tracking Aug 1 - Aug 15 , 2025 Timesheet Export Timesheet Let's get you pa…" at bounding box center [552, 383] width 908 height 672
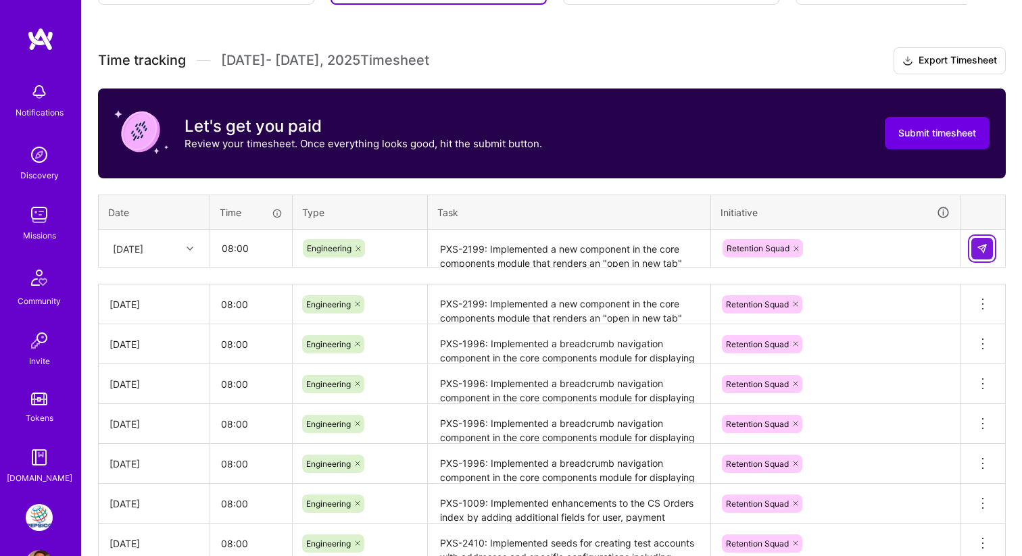
click at [981, 248] on img at bounding box center [981, 248] width 11 height 11
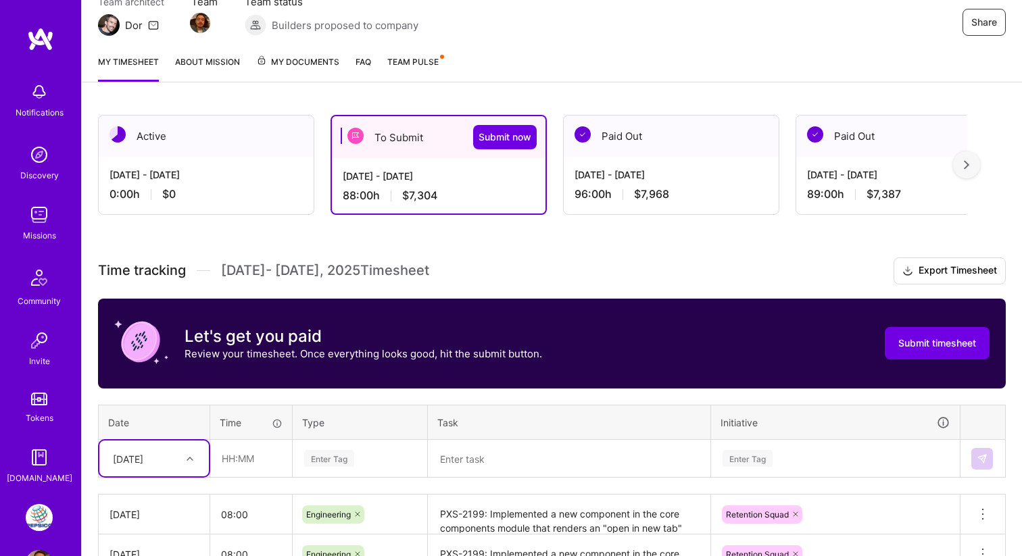
scroll to position [116, 0]
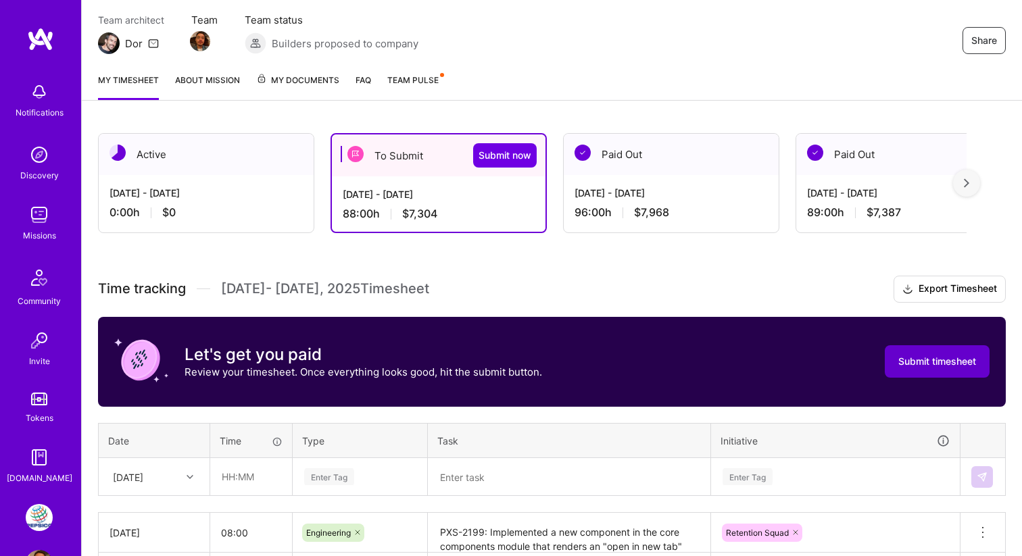
click at [949, 368] on button "Submit timesheet" at bounding box center [937, 361] width 105 height 32
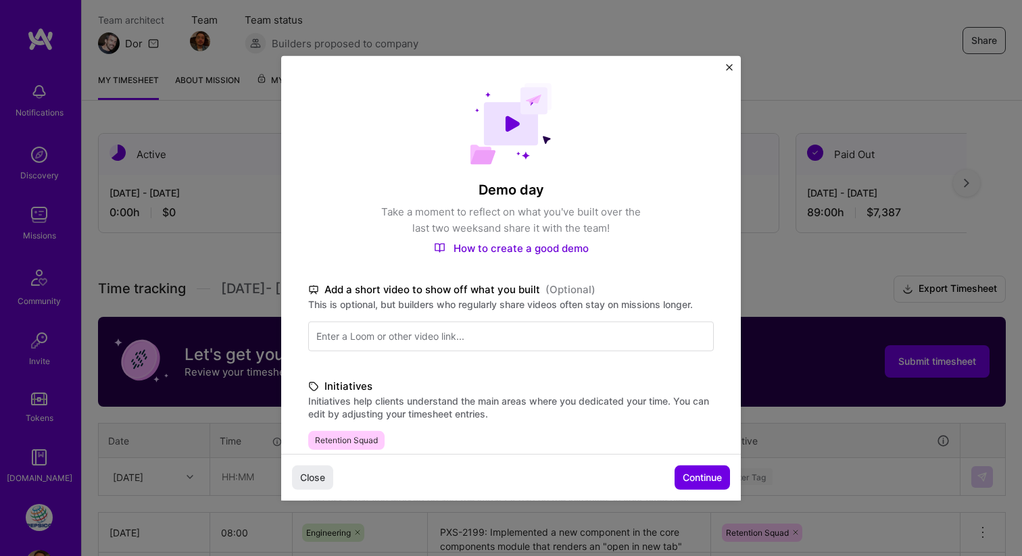
scroll to position [292, 0]
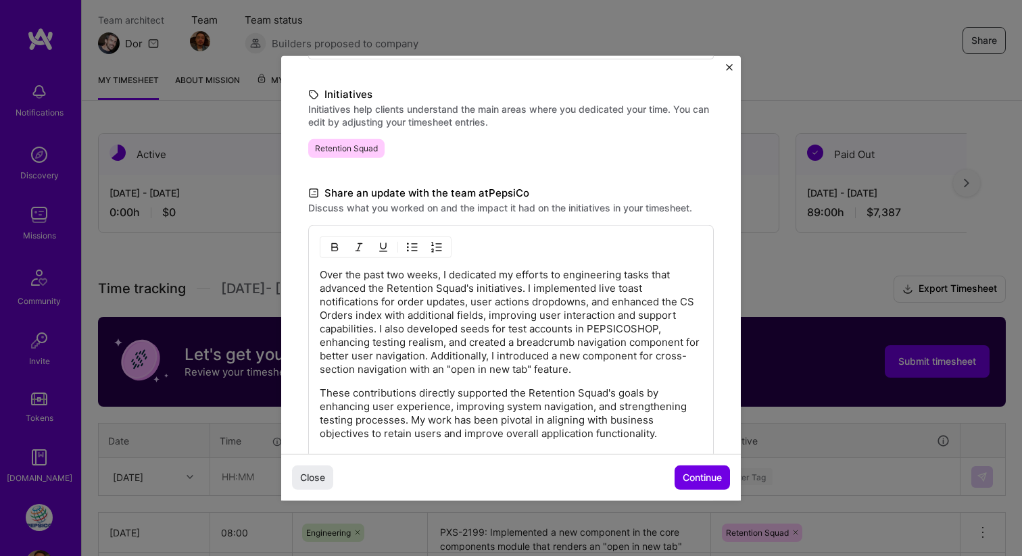
click at [380, 328] on p "Over the past two weeks, I dedicated my efforts to engineering tasks that advan…" at bounding box center [511, 322] width 382 height 108
drag, startPoint x: 595, startPoint y: 287, endPoint x: 466, endPoint y: 307, distance: 130.6
click at [466, 307] on p "Over the past two weeks, I dedicated my efforts to engineering tasks that advan…" at bounding box center [511, 322] width 382 height 108
click at [372, 301] on p "Over the past two weeks, I dedicated my efforts to engineering tasks that advan…" at bounding box center [511, 322] width 382 height 108
click at [378, 301] on p "Over the past two weeks, I dedicated my efforts to engineering tasks that advan…" at bounding box center [511, 322] width 382 height 108
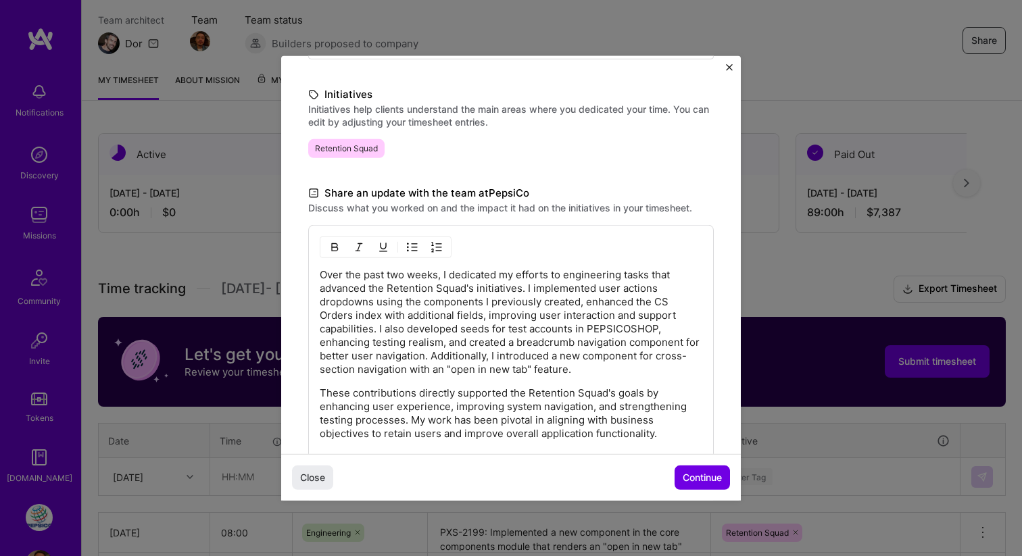
click at [439, 356] on p "Over the past two weeks, I dedicated my efforts to engineering tasks that advan…" at bounding box center [511, 322] width 382 height 108
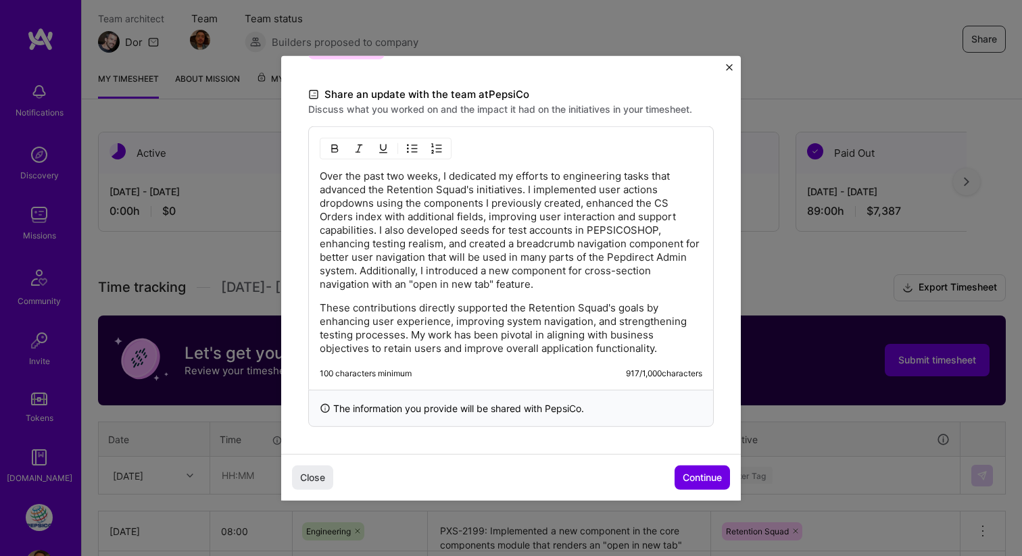
scroll to position [118, 0]
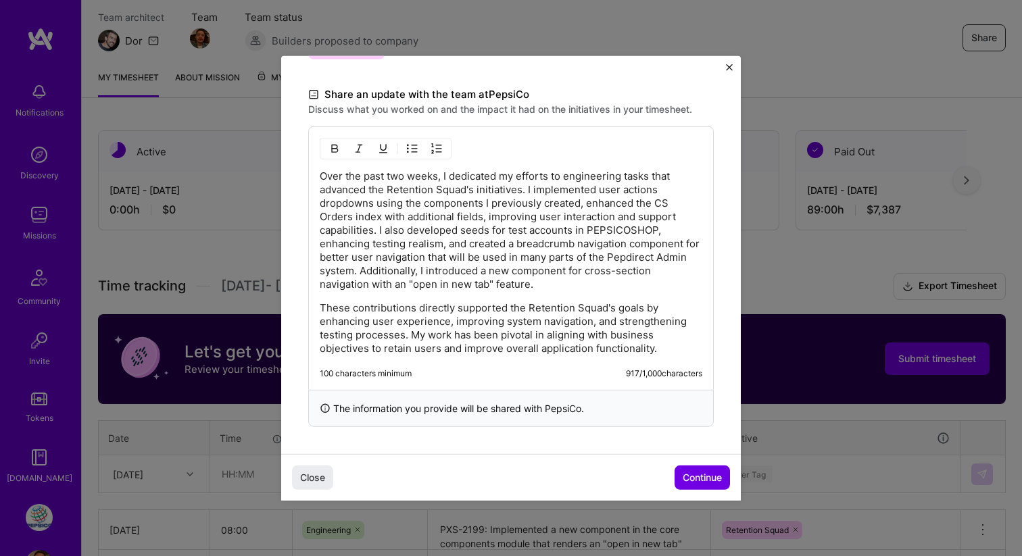
click at [507, 242] on p "Over the past two weeks, I dedicated my efforts to engineering tasks that advan…" at bounding box center [511, 230] width 382 height 122
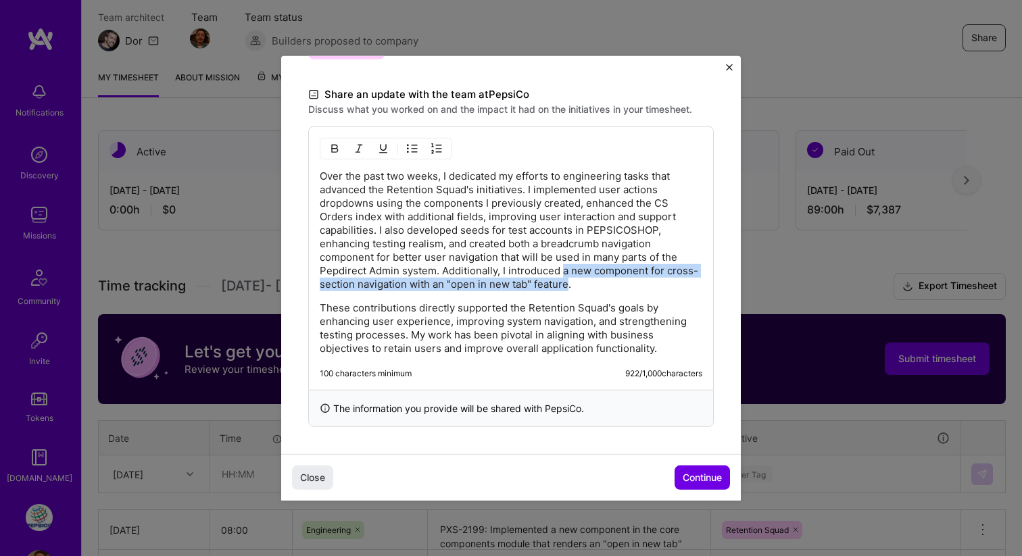
drag, startPoint x: 563, startPoint y: 270, endPoint x: 568, endPoint y: 284, distance: 15.2
click at [568, 284] on p "Over the past two weeks, I dedicated my efforts to engineering tasks that advan…" at bounding box center [511, 230] width 382 height 122
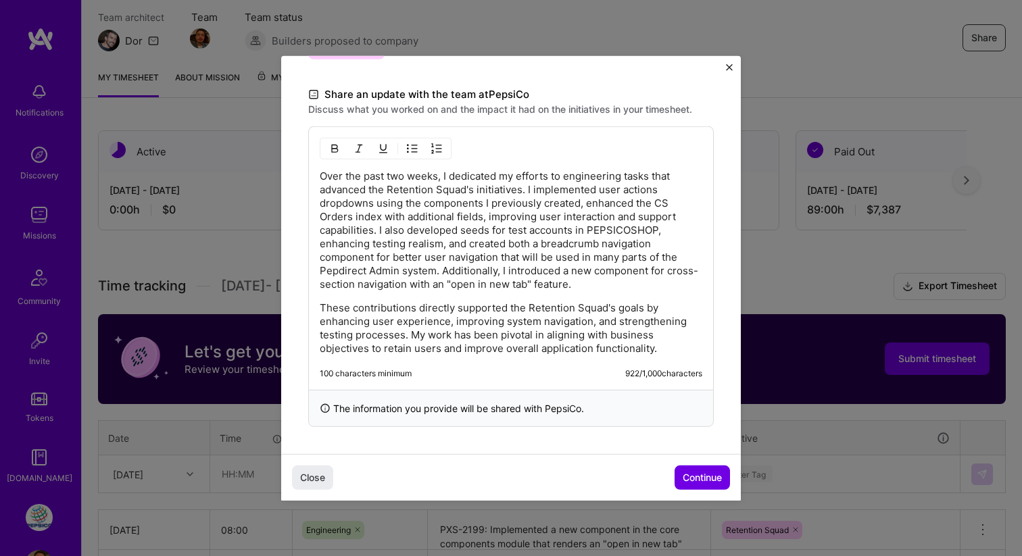
scroll to position [377, 0]
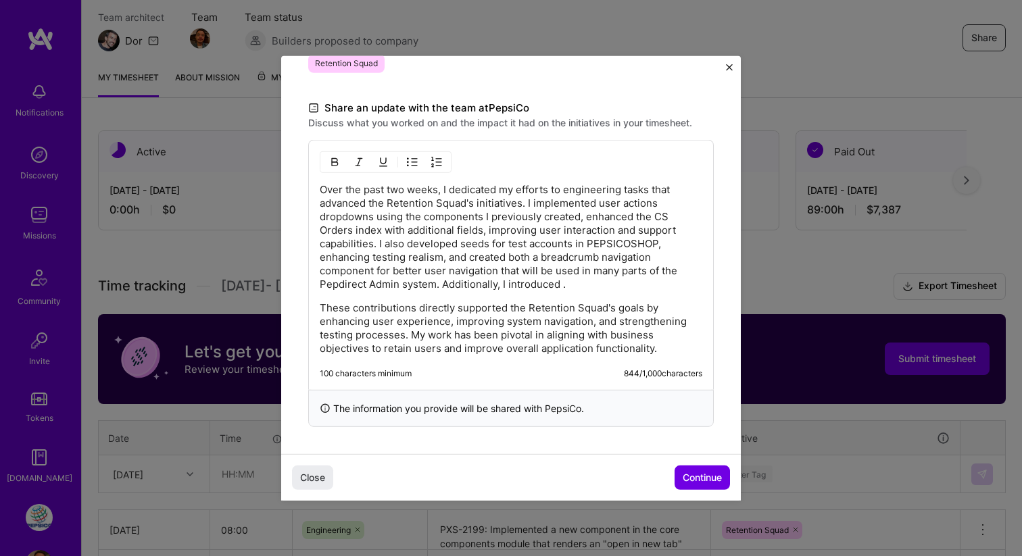
click at [501, 272] on p "Over the past two weeks, I dedicated my efforts to engineering tasks that advan…" at bounding box center [511, 236] width 382 height 108
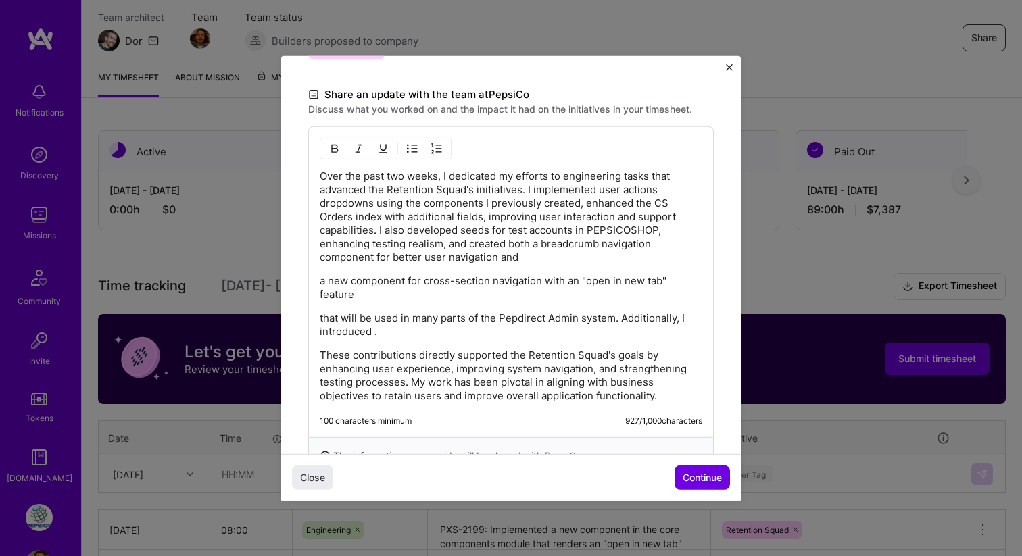
click at [542, 259] on p "Over the past two weeks, I dedicated my efforts to engineering tasks that advan…" at bounding box center [511, 216] width 382 height 95
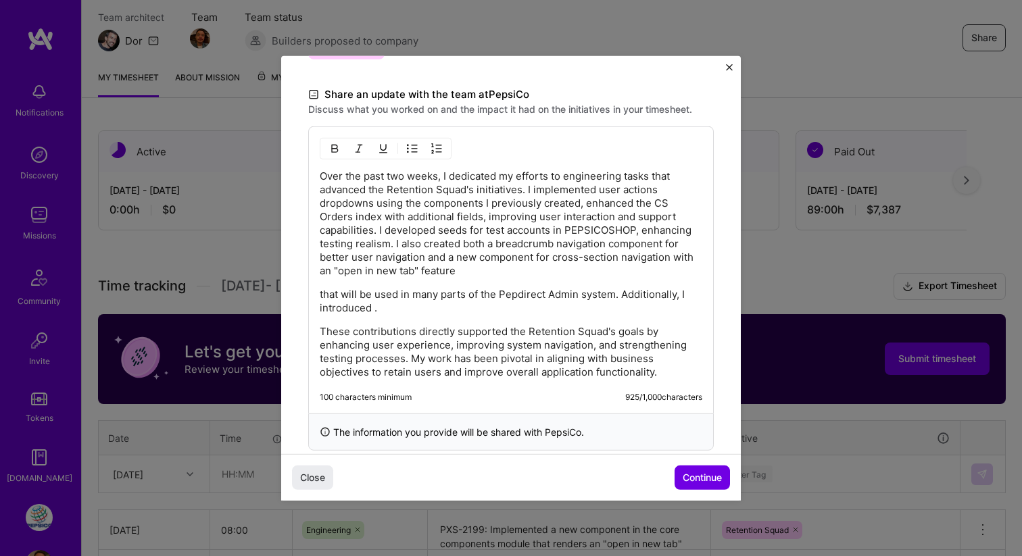
click at [496, 272] on p "Over the past two weeks, I dedicated my efforts to engineering tasks that advan…" at bounding box center [511, 223] width 382 height 108
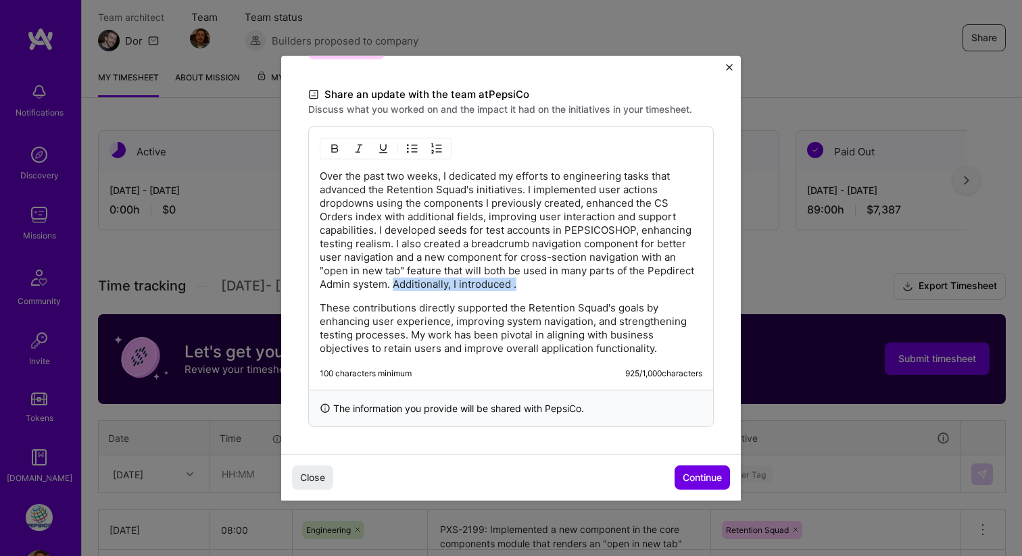
drag, startPoint x: 394, startPoint y: 285, endPoint x: 530, endPoint y: 288, distance: 136.5
click at [530, 288] on p "Over the past two weeks, I dedicated my efforts to engineering tasks that advan…" at bounding box center [511, 230] width 382 height 122
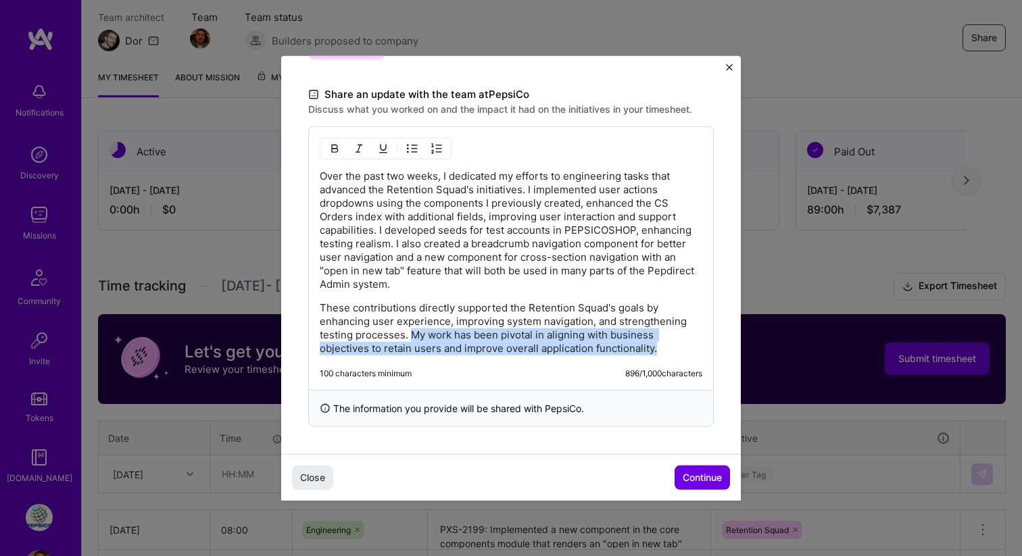
drag, startPoint x: 409, startPoint y: 334, endPoint x: 701, endPoint y: 343, distance: 292.0
click at [701, 343] on p "These contributions directly supported the Retention Squad's goals by enhancing…" at bounding box center [511, 328] width 382 height 54
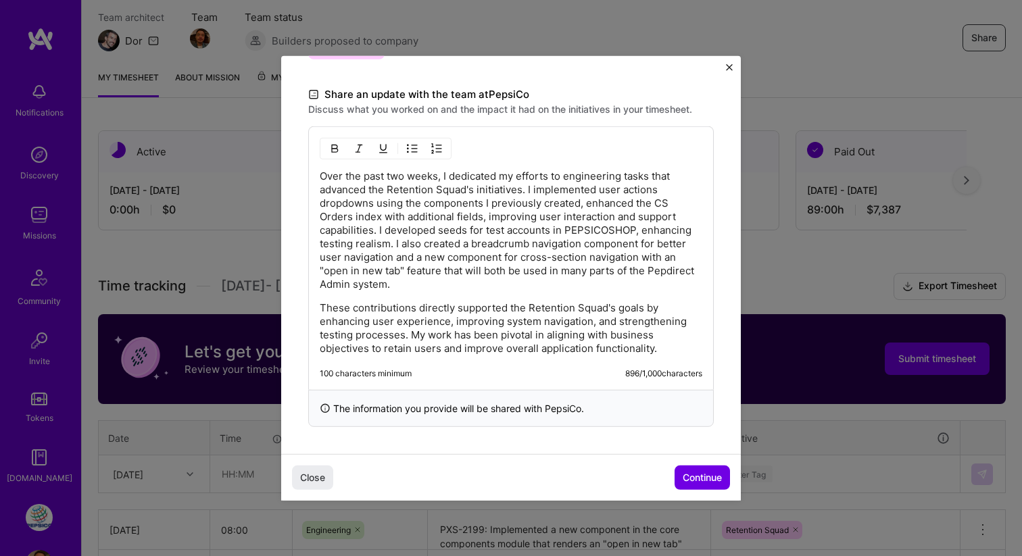
scroll to position [377, 0]
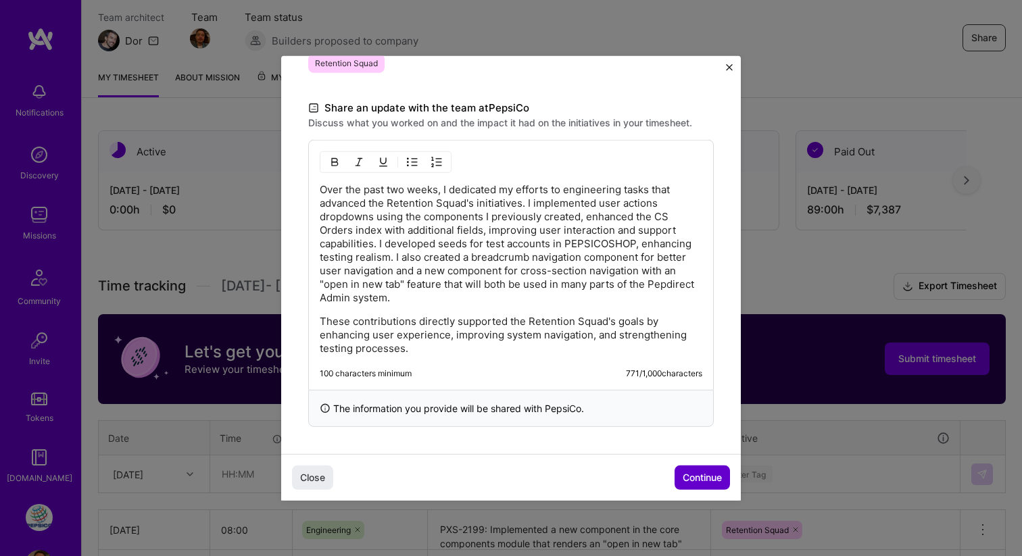
click at [689, 474] on span "Continue" at bounding box center [701, 478] width 39 height 14
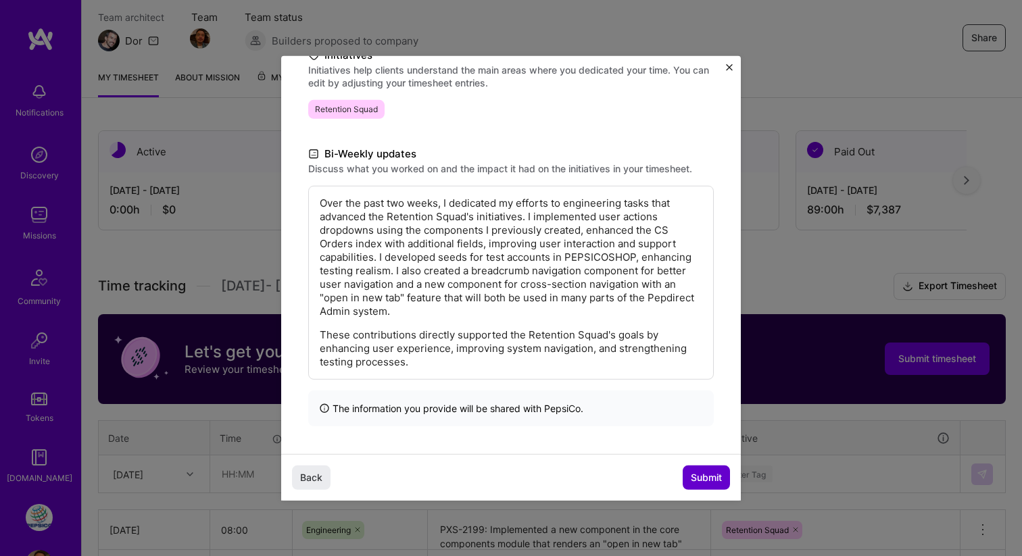
scroll to position [195, 0]
click at [699, 475] on span "Submit" at bounding box center [706, 478] width 31 height 14
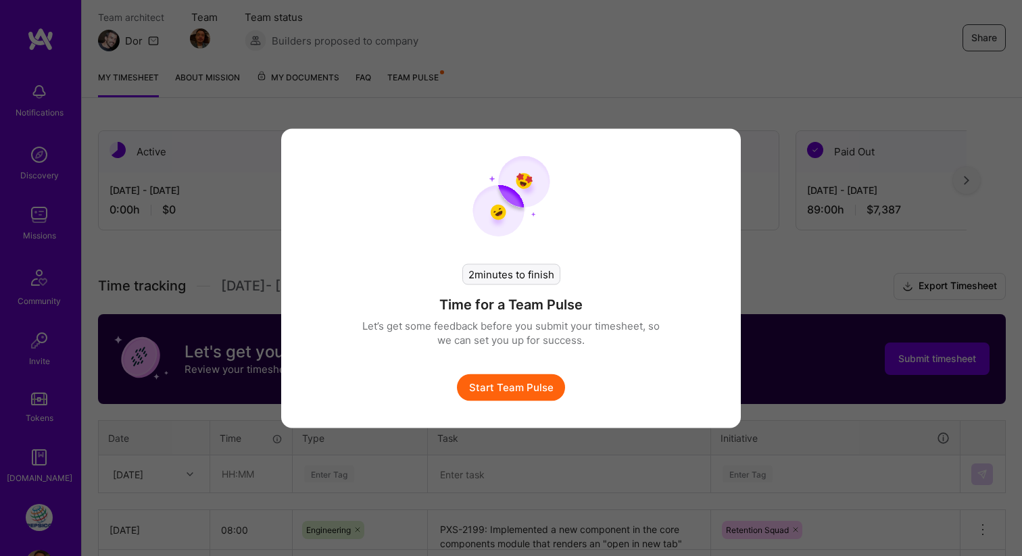
click at [526, 387] on button "Start Team Pulse" at bounding box center [511, 387] width 108 height 27
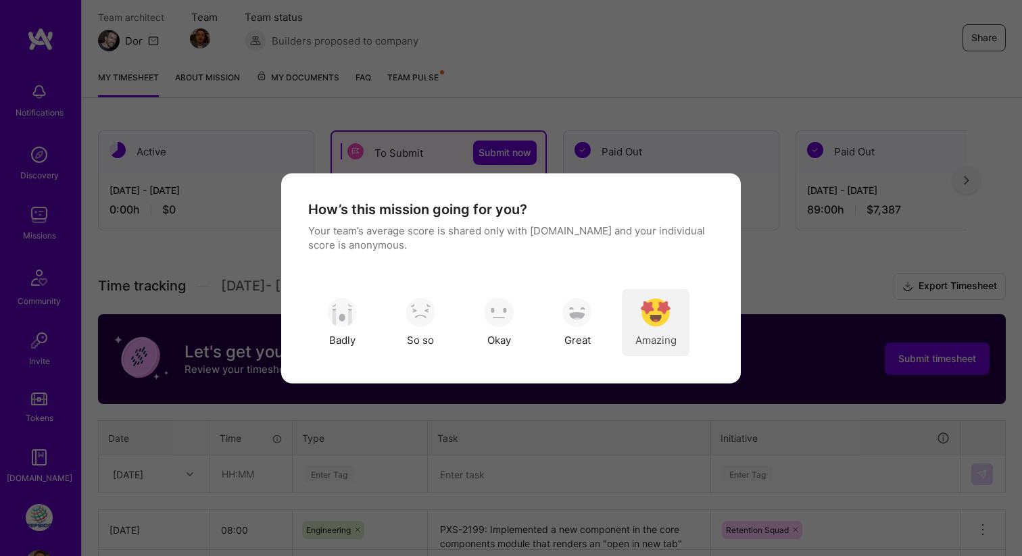
click at [661, 307] on img "modal" at bounding box center [656, 313] width 30 height 30
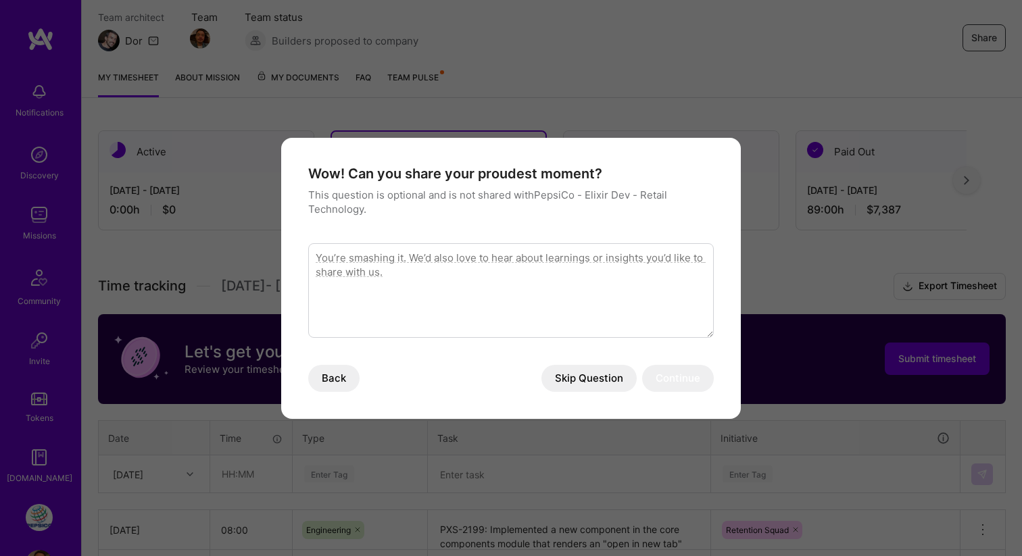
click at [550, 292] on textarea "modal" at bounding box center [510, 290] width 405 height 95
type textarea "Seeing"
type textarea "Seeing the changes in many parts of the Pepdirect Admin caused by my"
click at [636, 373] on button "Skip Question" at bounding box center [588, 378] width 95 height 27
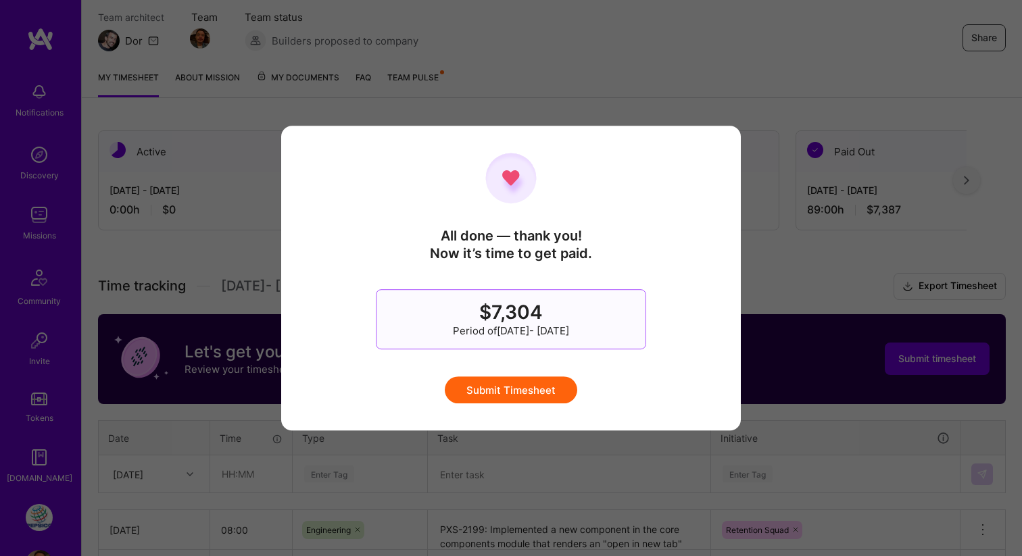
click at [519, 395] on button "Submit Timesheet" at bounding box center [511, 389] width 132 height 27
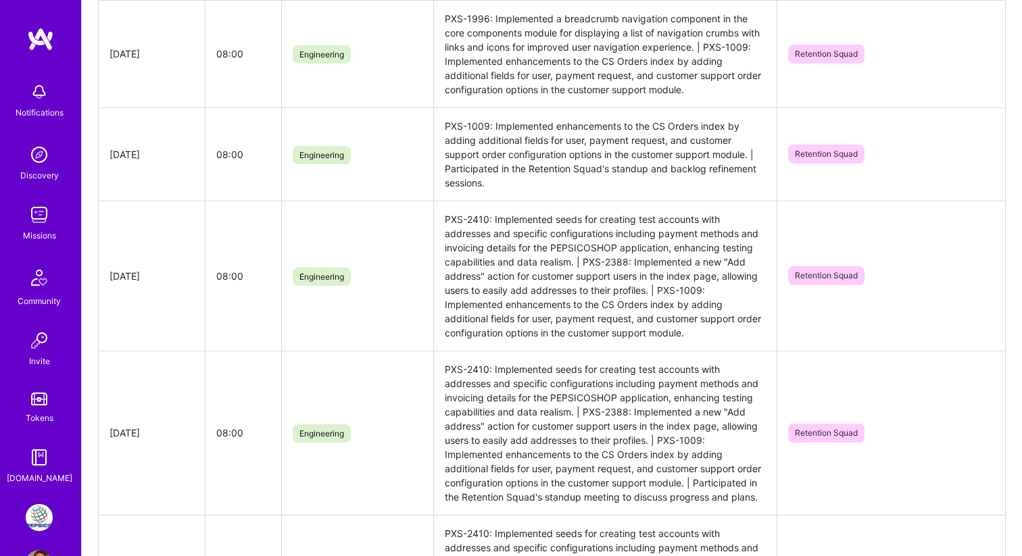
scroll to position [0, 0]
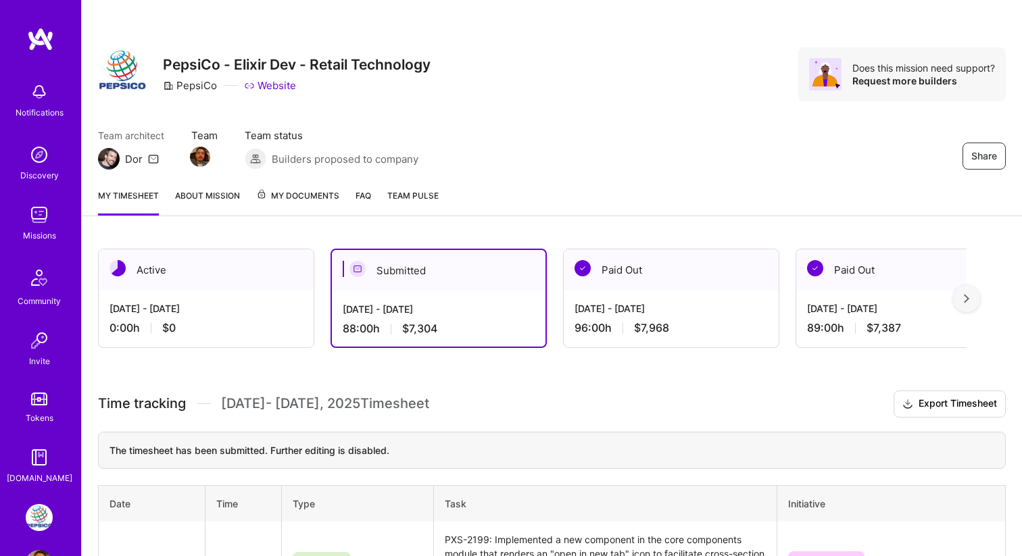
click at [592, 84] on div "Share PepsiCo - Elixir Dev - Retail Technology PepsiCo Website Does this missio…" at bounding box center [552, 74] width 908 height 54
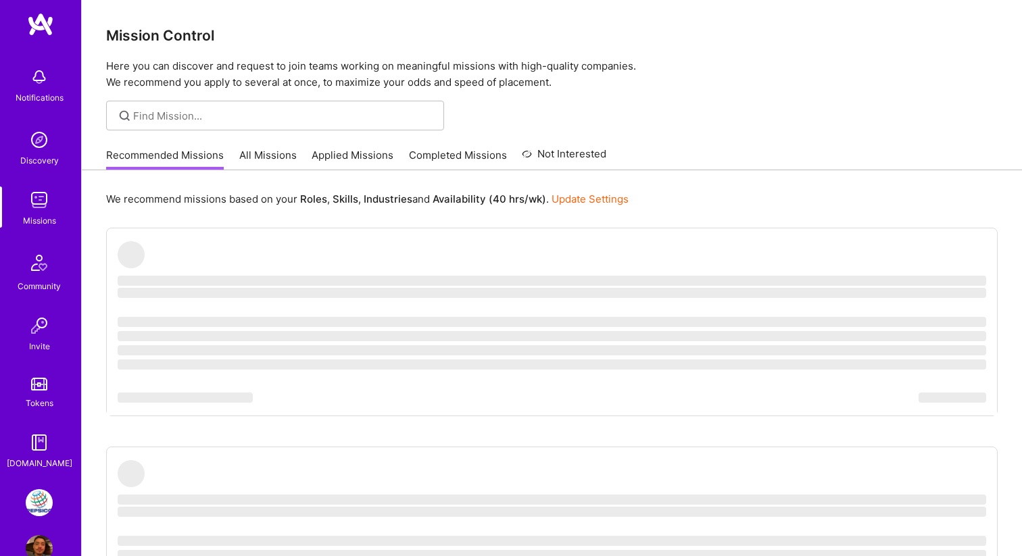
scroll to position [48, 0]
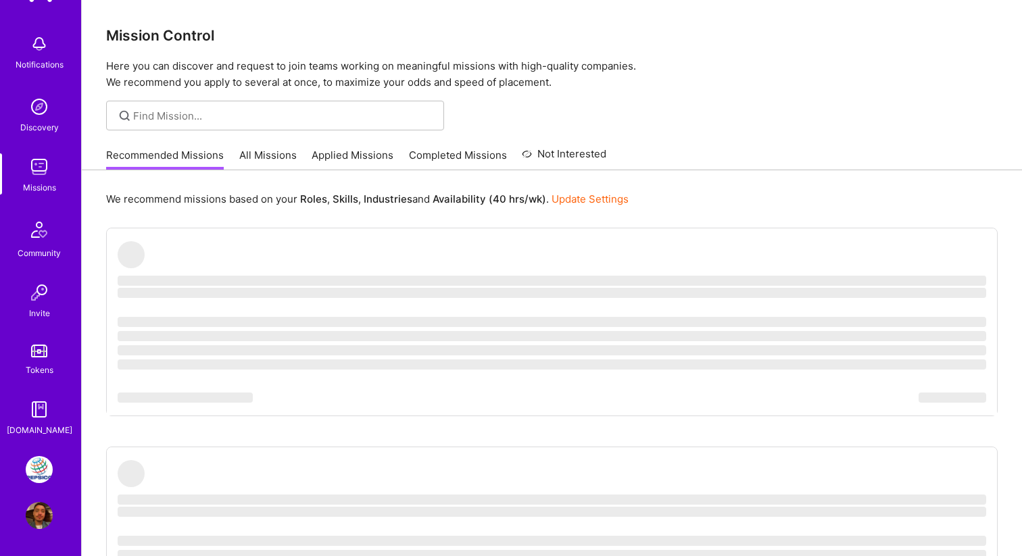
click at [44, 464] on img at bounding box center [39, 469] width 27 height 27
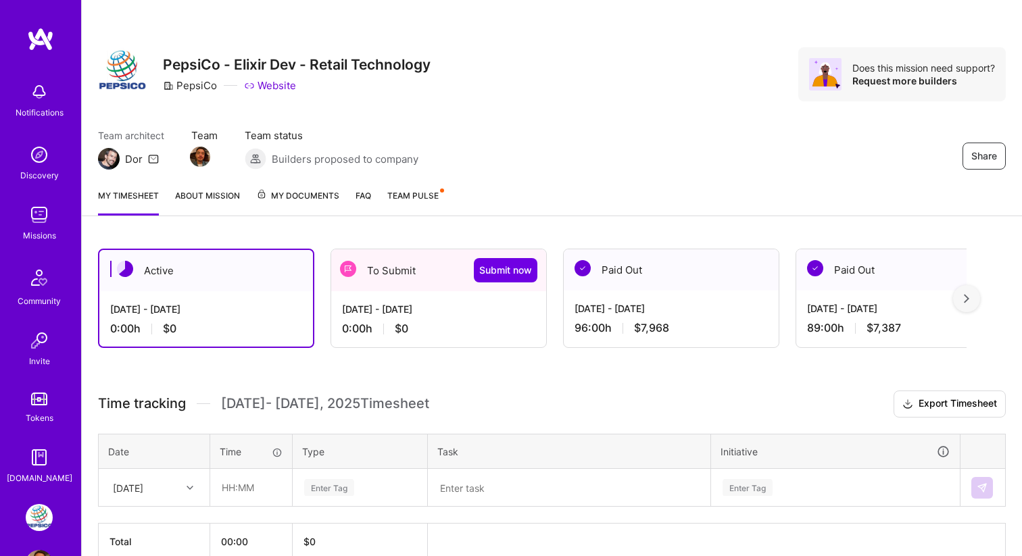
click at [728, 51] on div "Share PepsiCo - Elixir Dev - Retail Technology PepsiCo Website Does this missio…" at bounding box center [552, 74] width 908 height 54
